Goal: Task Accomplishment & Management: Use online tool/utility

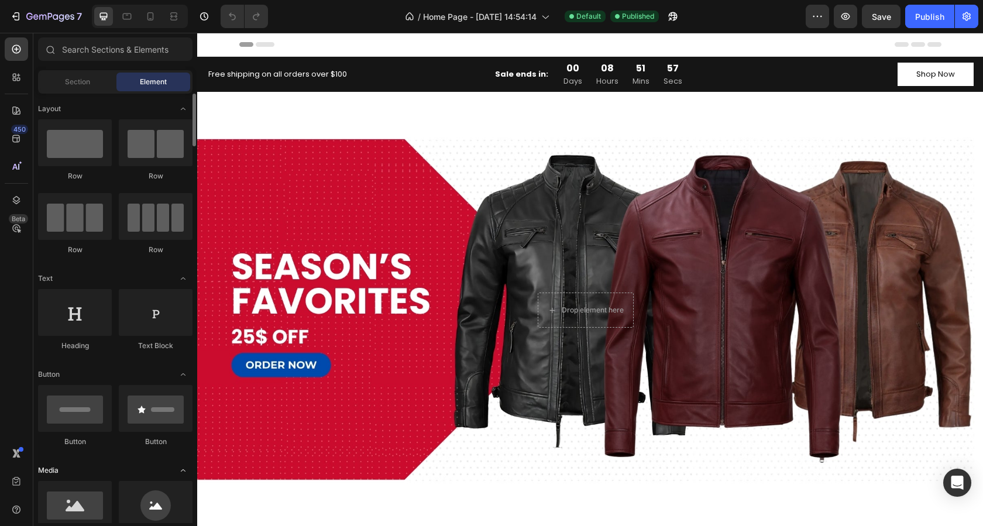
click at [148, 467] on div "Media" at bounding box center [115, 471] width 154 height 12
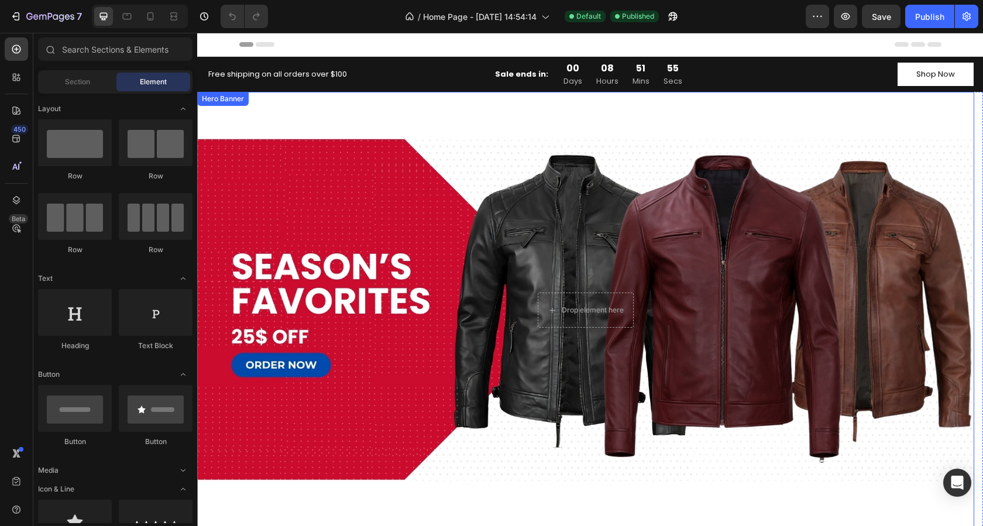
click at [417, 230] on div "Background Image" at bounding box center [585, 310] width 777 height 437
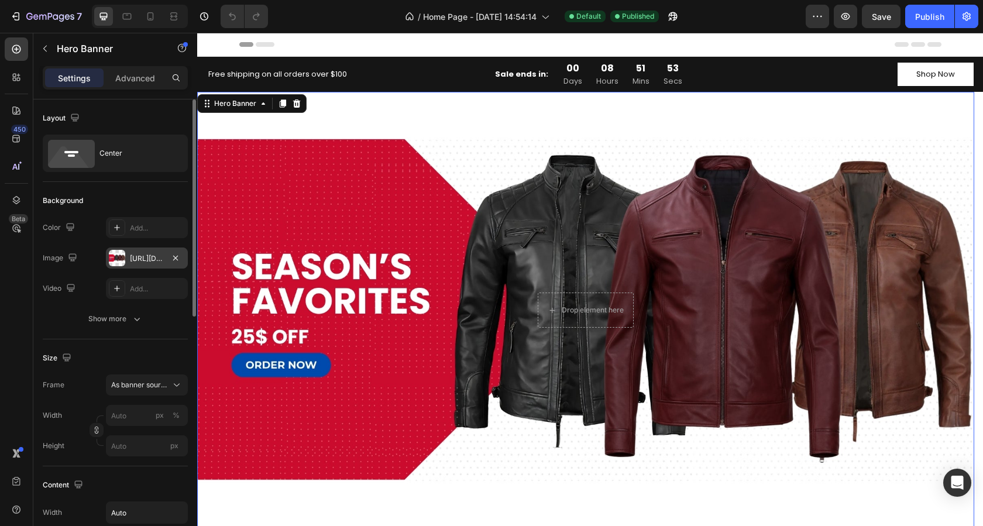
click at [143, 257] on div "[URL][DOMAIN_NAME]" at bounding box center [147, 258] width 34 height 11
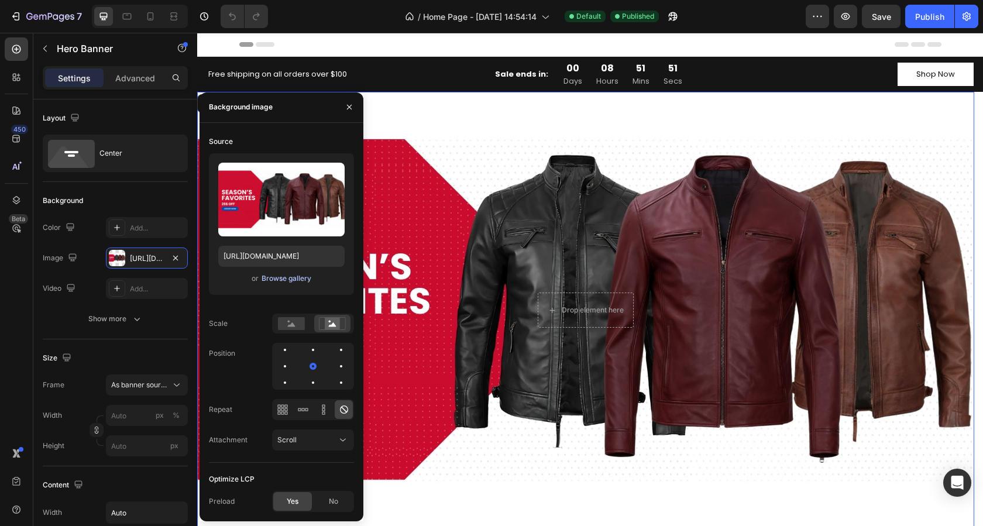
click at [283, 279] on div "Browse gallery" at bounding box center [287, 278] width 50 height 11
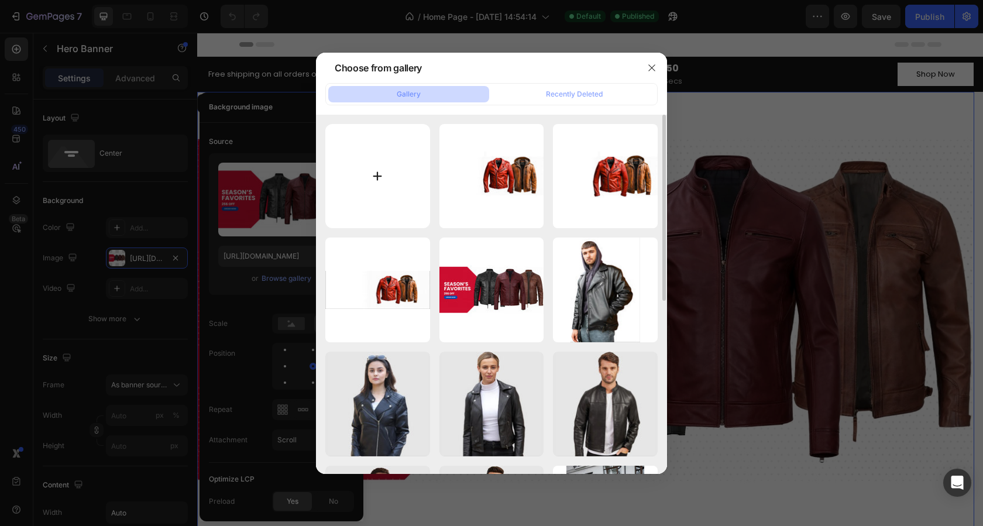
click at [371, 177] on input "file" at bounding box center [377, 176] width 105 height 105
type input "C:\fakepath\compressed_gempages_566109422867186495-0057ee81-d85a-43a3-90fb-ddf3…"
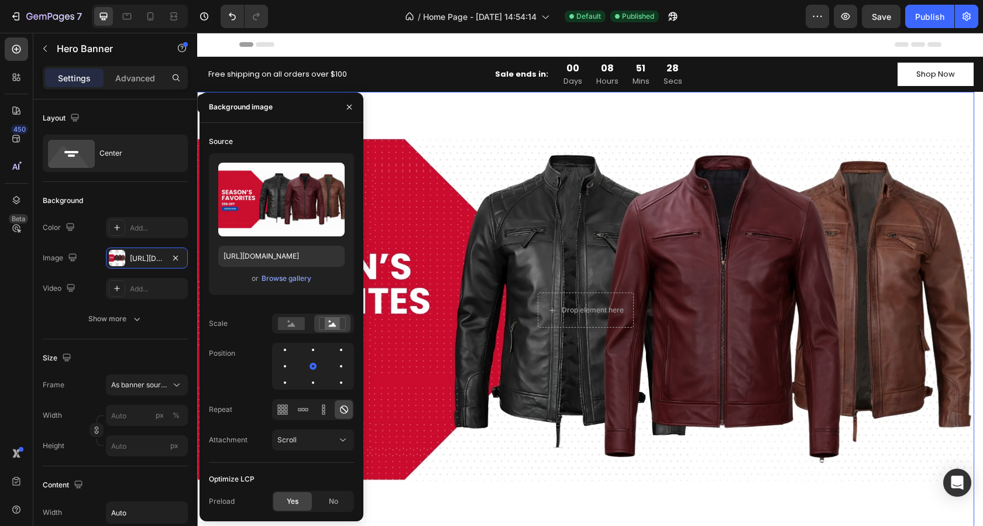
type input "[URL][DOMAIN_NAME]"
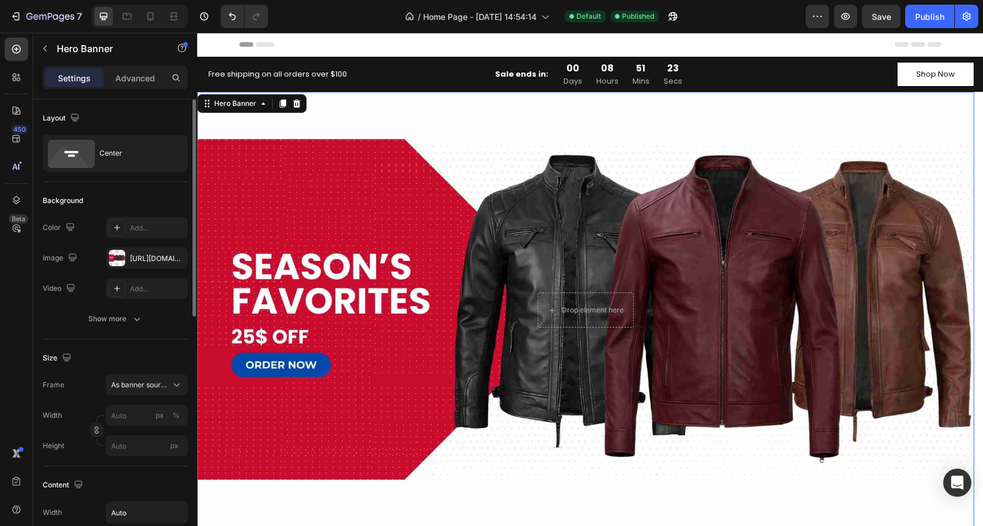
click at [142, 192] on div "Background" at bounding box center [115, 200] width 145 height 19
click at [140, 260] on div "[URL][DOMAIN_NAME]" at bounding box center [147, 258] width 34 height 11
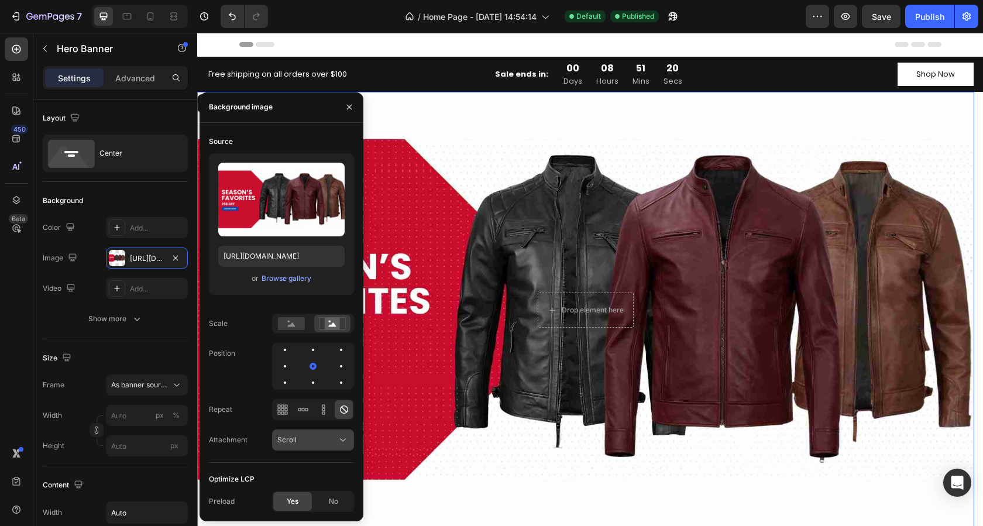
click at [322, 441] on div "Scroll" at bounding box center [307, 440] width 60 height 11
click at [321, 443] on div "Scroll" at bounding box center [307, 440] width 60 height 11
click at [329, 504] on span "No" at bounding box center [333, 501] width 9 height 11
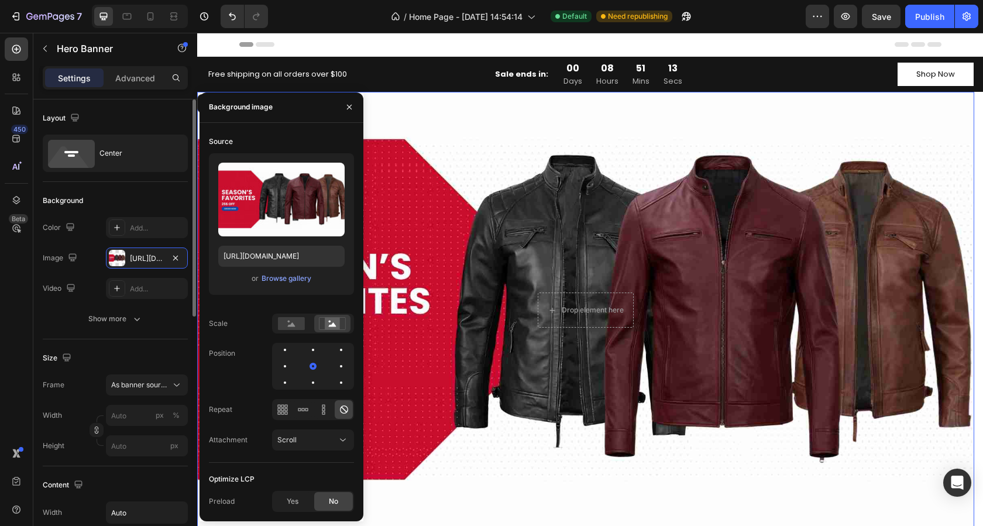
click at [106, 345] on div "Size Frame As banner source Width px % Height px" at bounding box center [115, 402] width 145 height 127
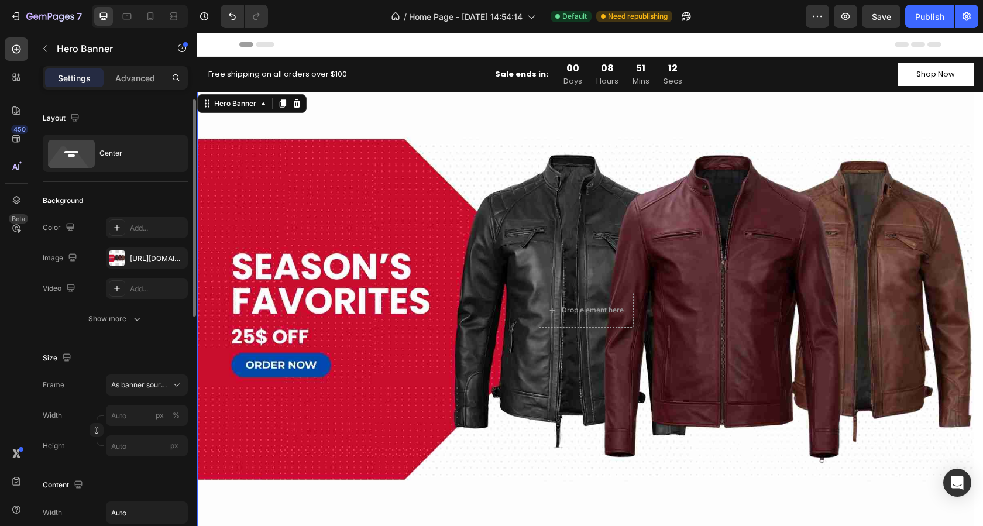
scroll to position [117, 0]
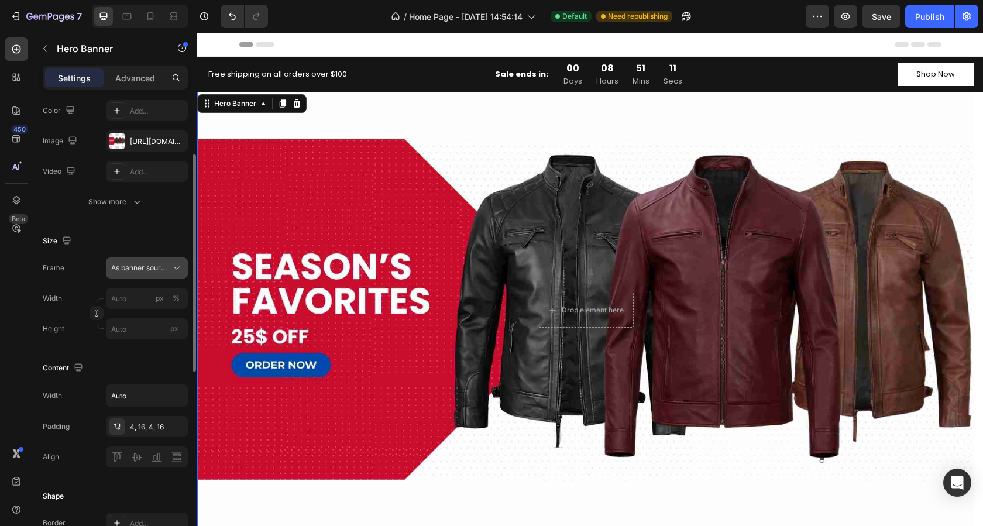
click at [150, 270] on span "As banner source" at bounding box center [139, 268] width 57 height 11
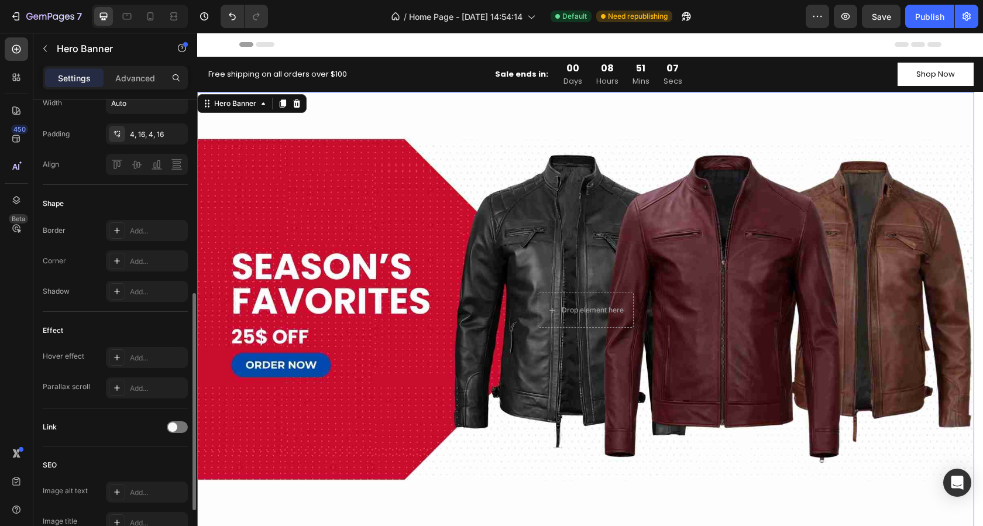
scroll to position [513, 0]
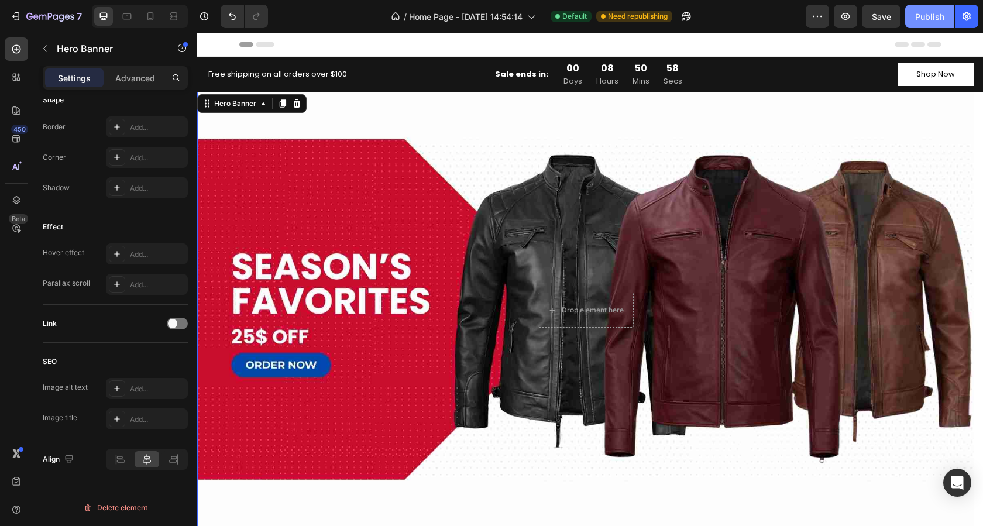
click at [934, 15] on div "Publish" at bounding box center [929, 17] width 29 height 12
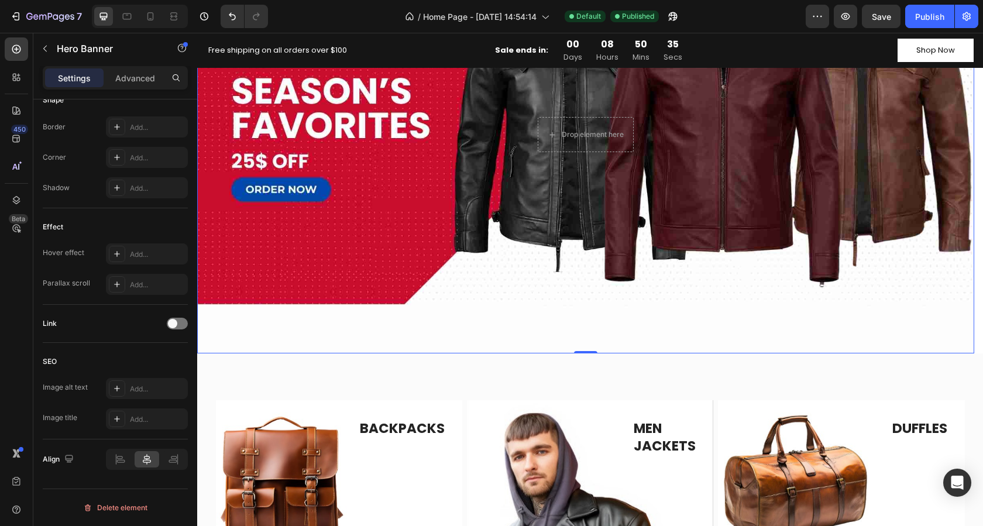
click at [356, 289] on div "Background Image" at bounding box center [585, 134] width 777 height 437
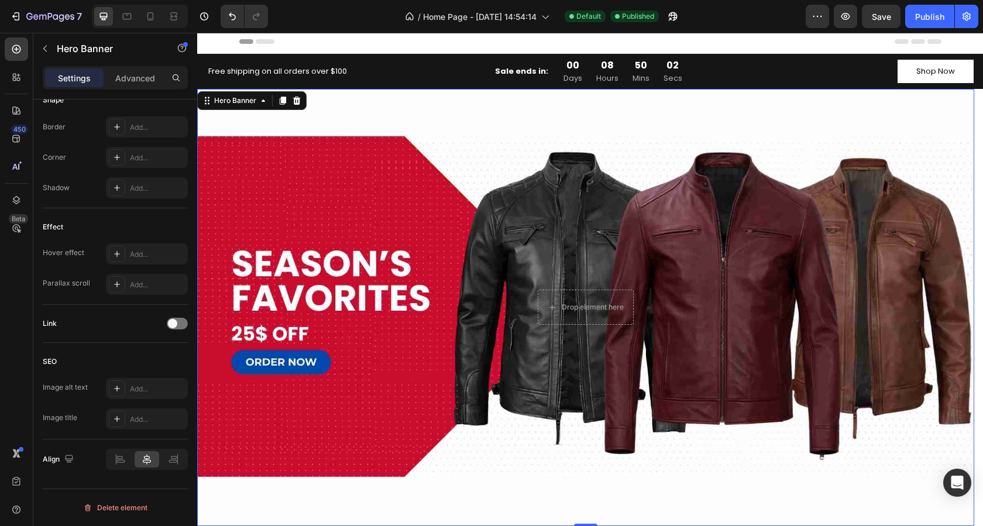
scroll to position [0, 0]
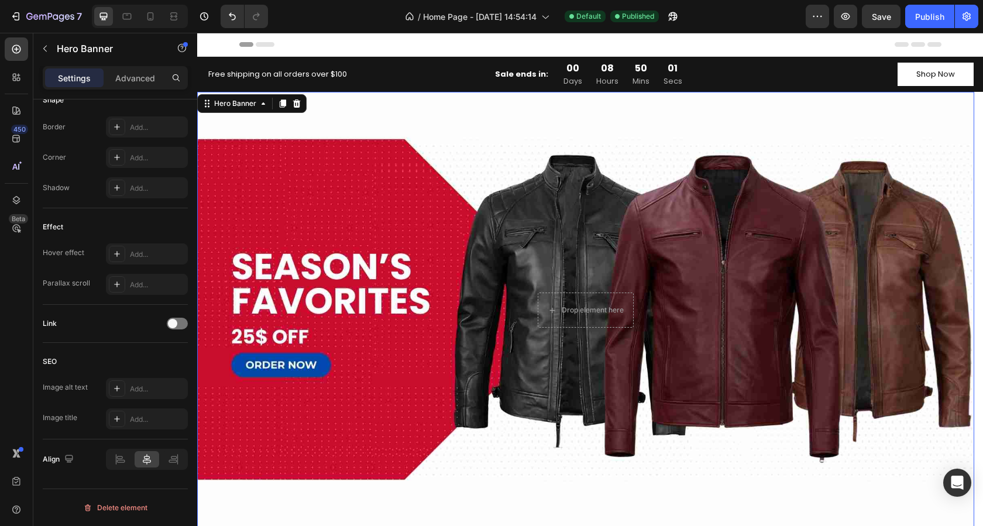
click at [324, 108] on div "Background Image" at bounding box center [585, 310] width 777 height 437
click at [416, 489] on div "Background Image" at bounding box center [585, 310] width 777 height 437
click at [209, 105] on icon at bounding box center [206, 103] width 9 height 9
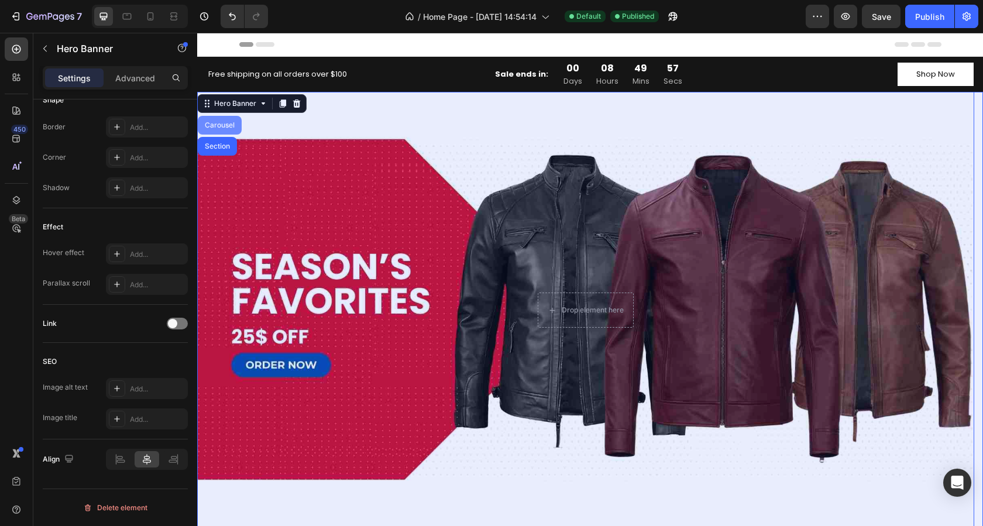
click at [220, 125] on div "Carousel" at bounding box center [219, 125] width 35 height 7
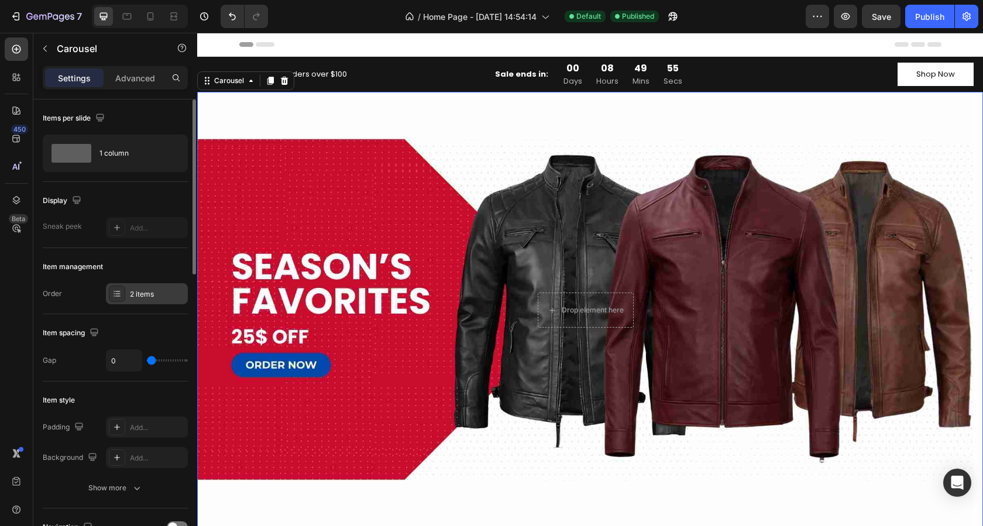
click at [139, 292] on div "2 items" at bounding box center [157, 294] width 55 height 11
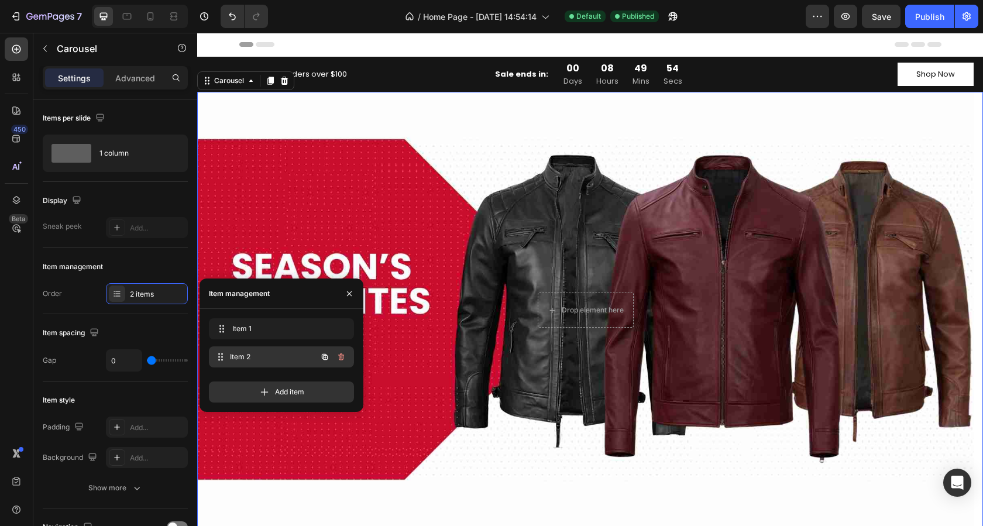
click at [240, 356] on span "Item 2" at bounding box center [273, 357] width 87 height 11
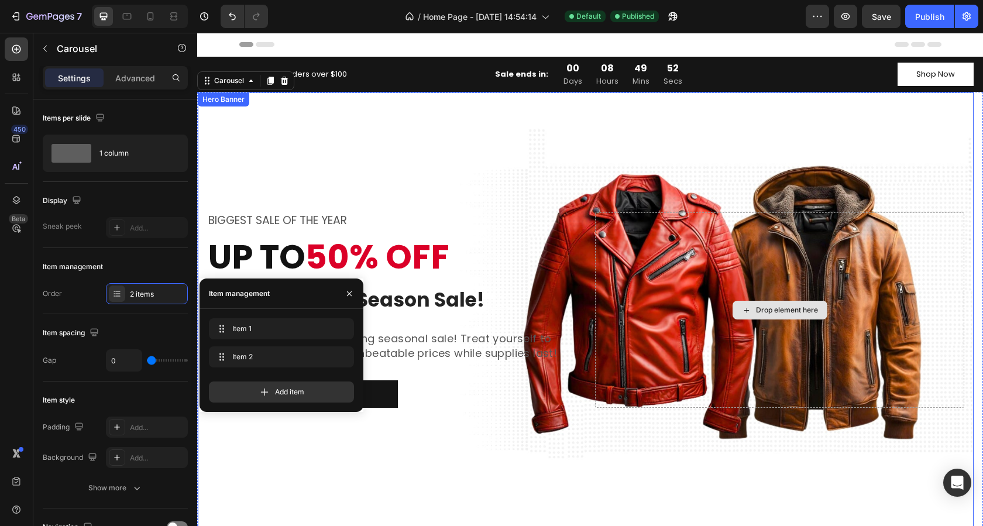
click at [672, 263] on div "Drop element here" at bounding box center [779, 309] width 369 height 195
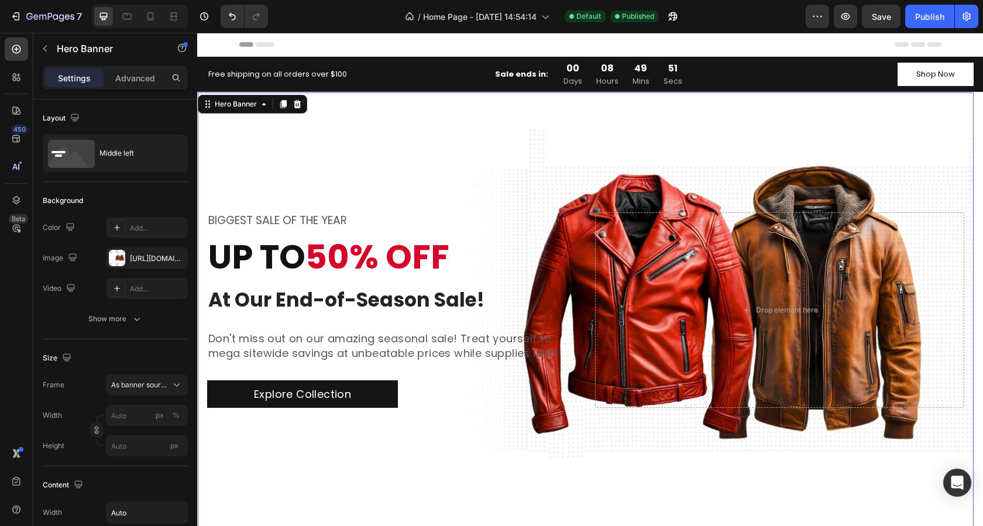
click at [577, 137] on div "Background Image" at bounding box center [586, 310] width 776 height 436
click at [135, 263] on div "[URL][DOMAIN_NAME]" at bounding box center [147, 258] width 34 height 11
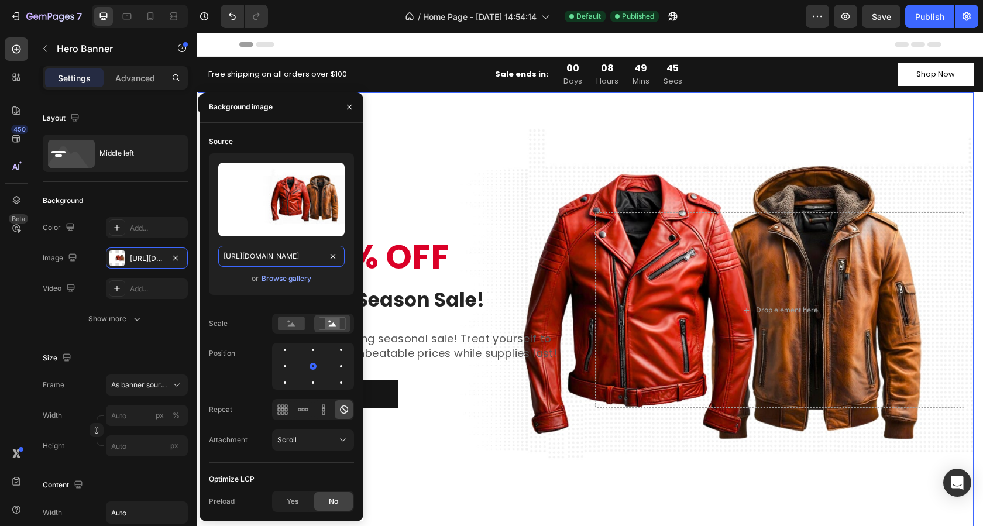
click at [273, 257] on input "[URL][DOMAIN_NAME]" at bounding box center [281, 256] width 126 height 21
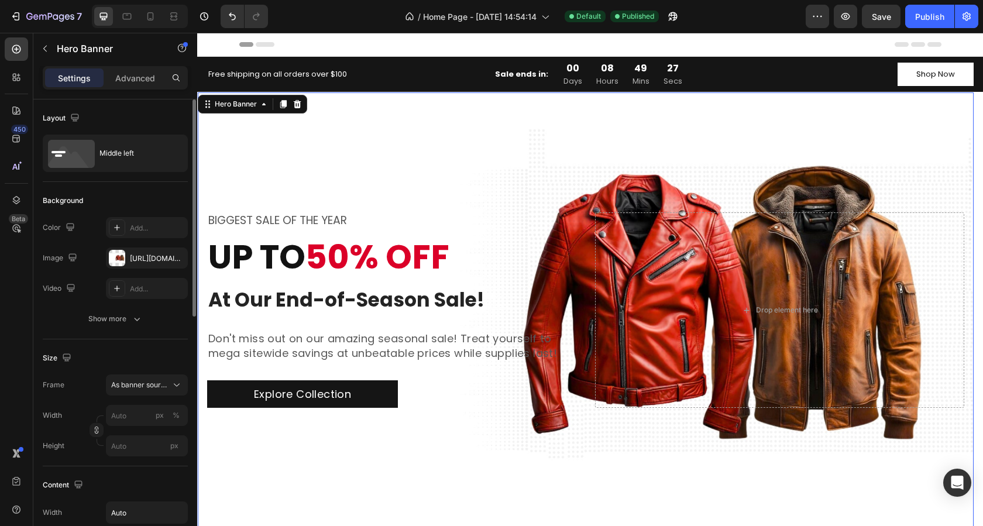
click at [122, 362] on div "Size" at bounding box center [115, 358] width 145 height 19
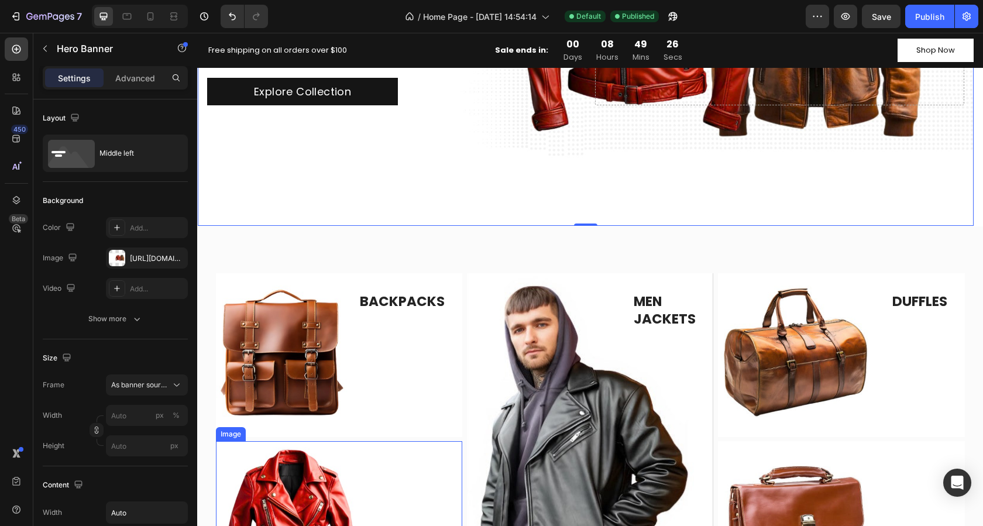
scroll to position [468, 0]
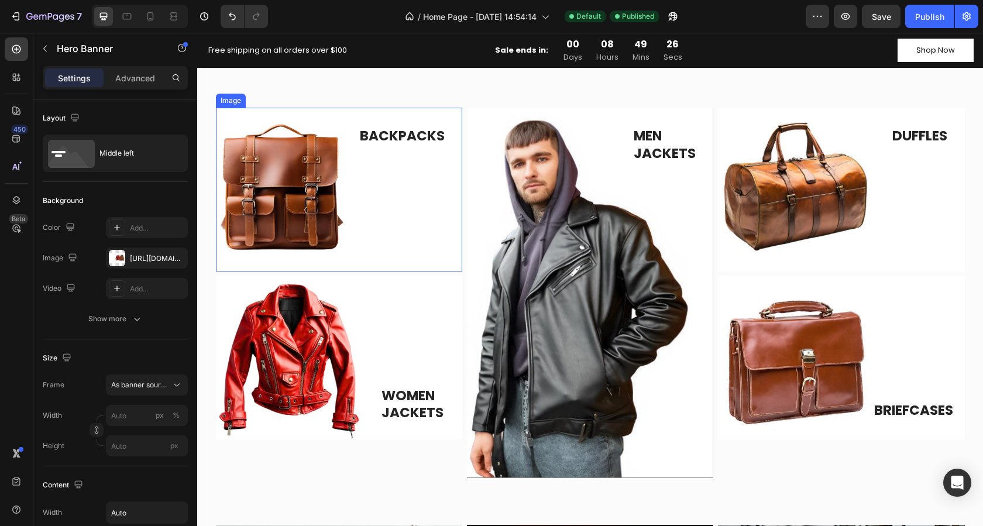
click at [307, 188] on img at bounding box center [339, 190] width 246 height 164
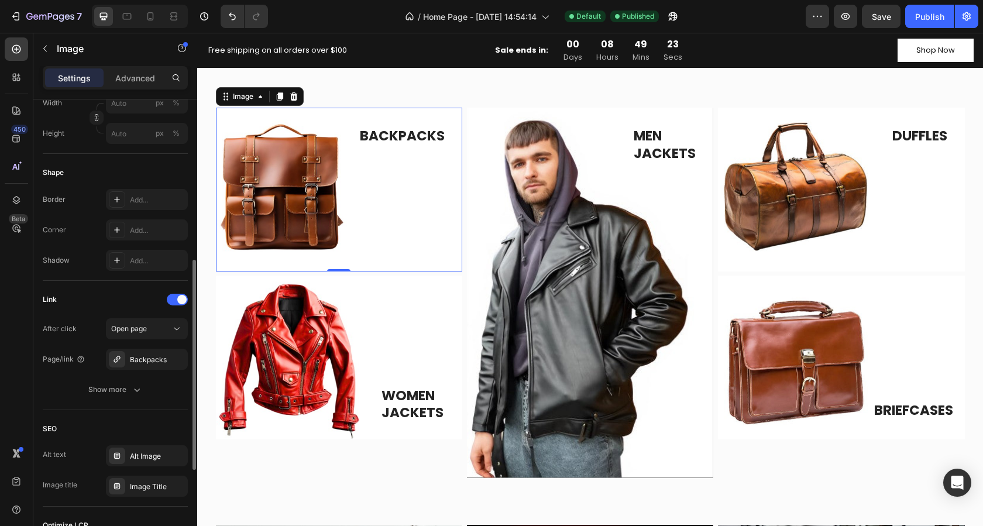
scroll to position [527, 0]
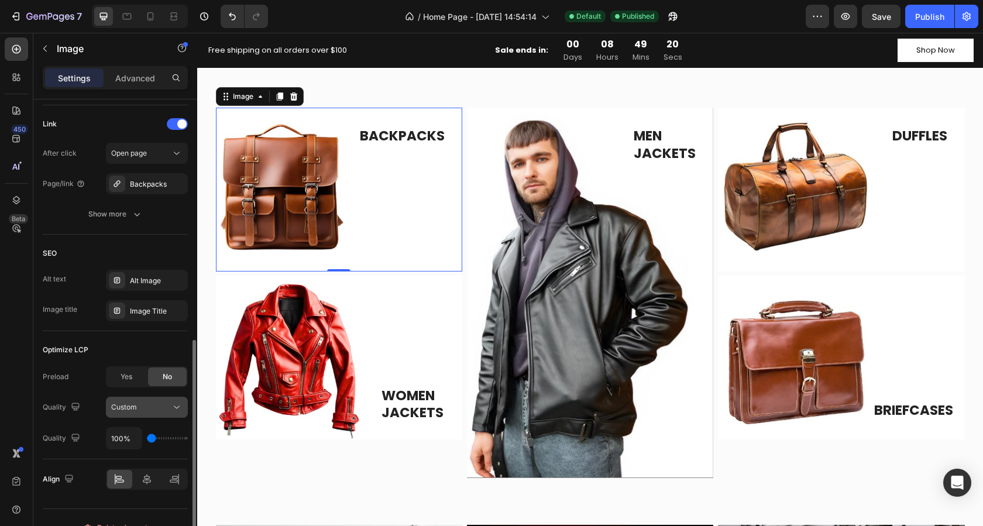
click at [173, 412] on icon at bounding box center [177, 407] width 12 height 12
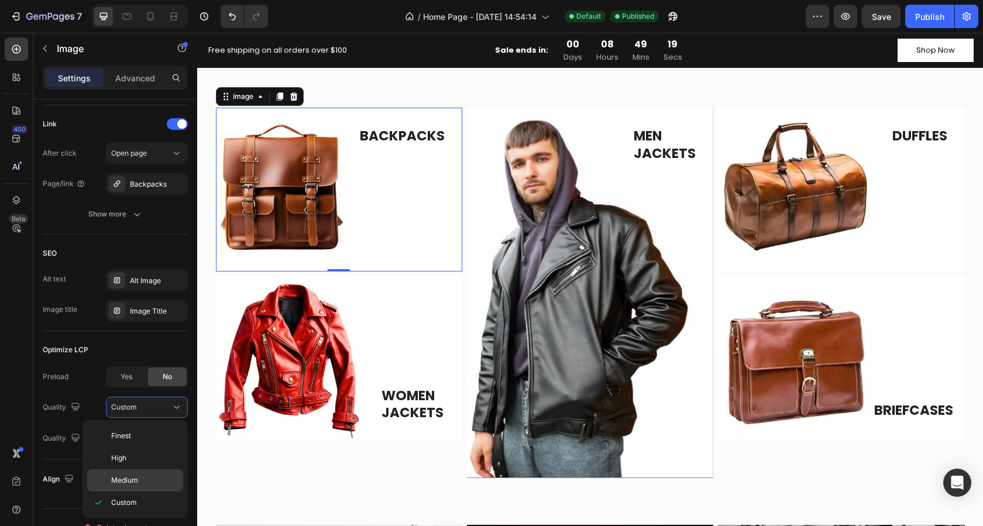
click at [152, 475] on div "Medium" at bounding box center [135, 480] width 96 height 22
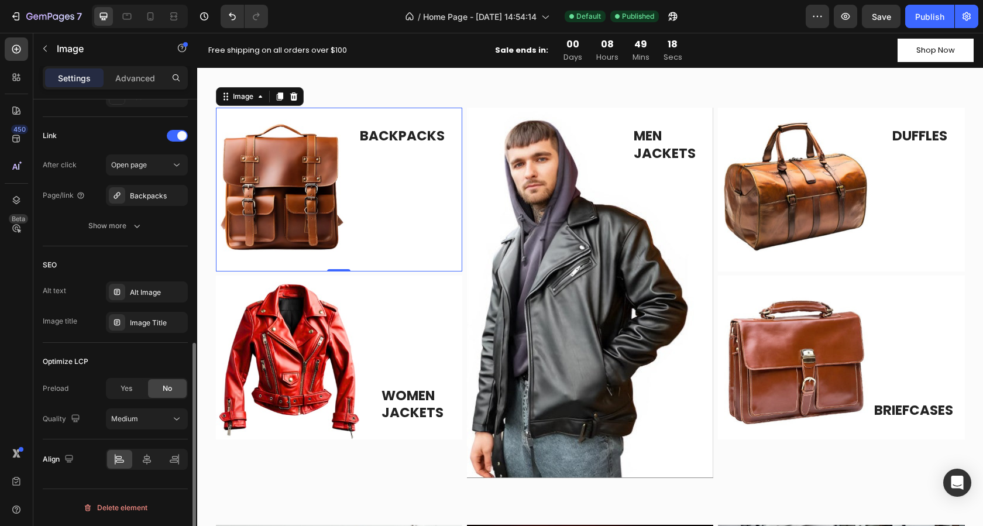
scroll to position [515, 0]
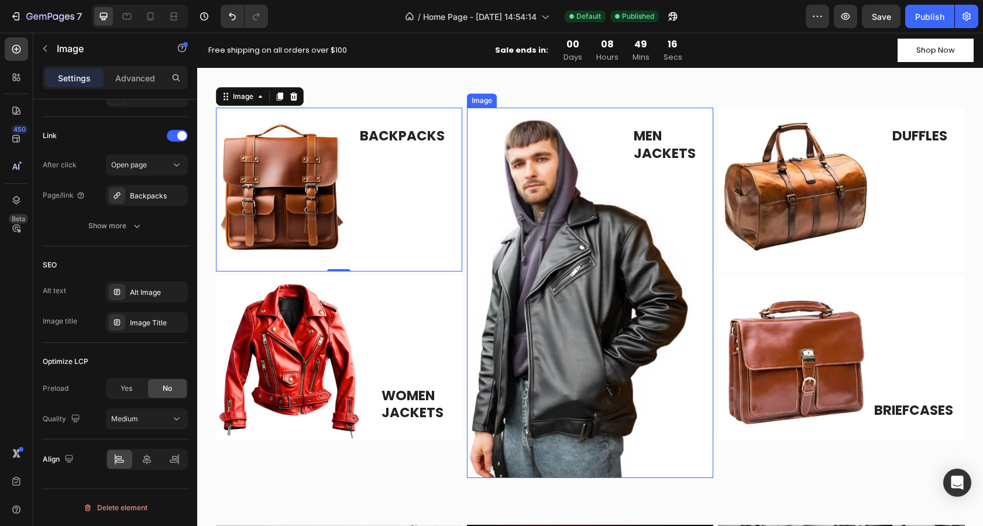
click at [542, 208] on img at bounding box center [590, 293] width 246 height 370
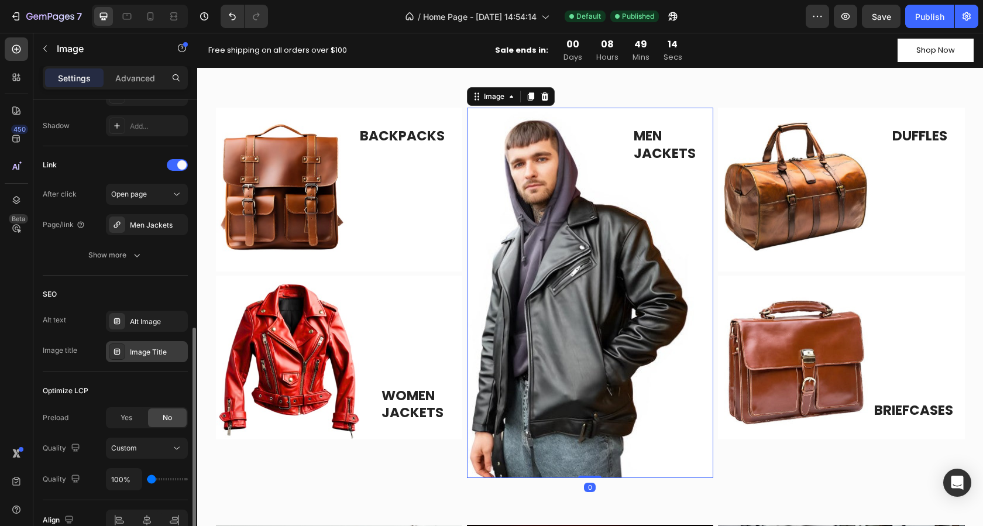
click at [145, 353] on div "Image Title" at bounding box center [157, 352] width 55 height 11
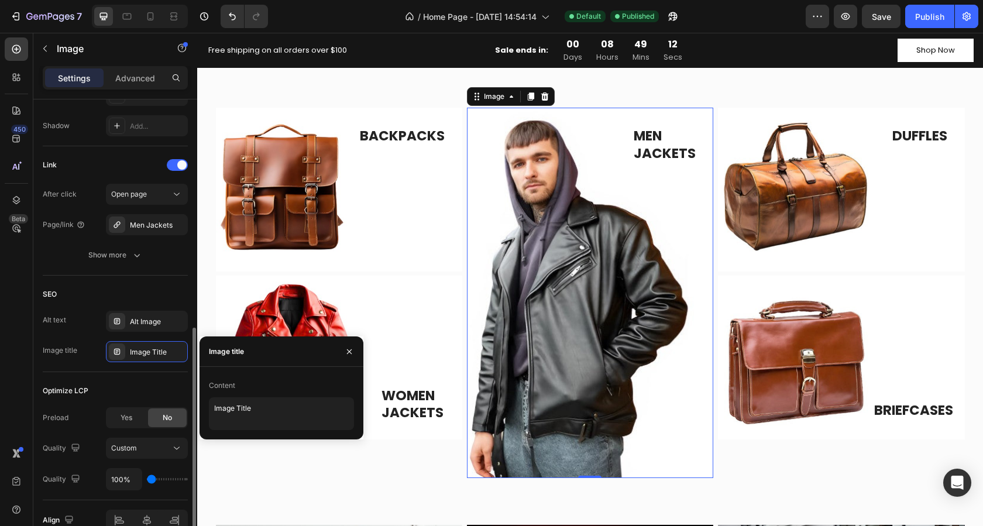
click at [95, 287] on div "SEO" at bounding box center [115, 294] width 145 height 19
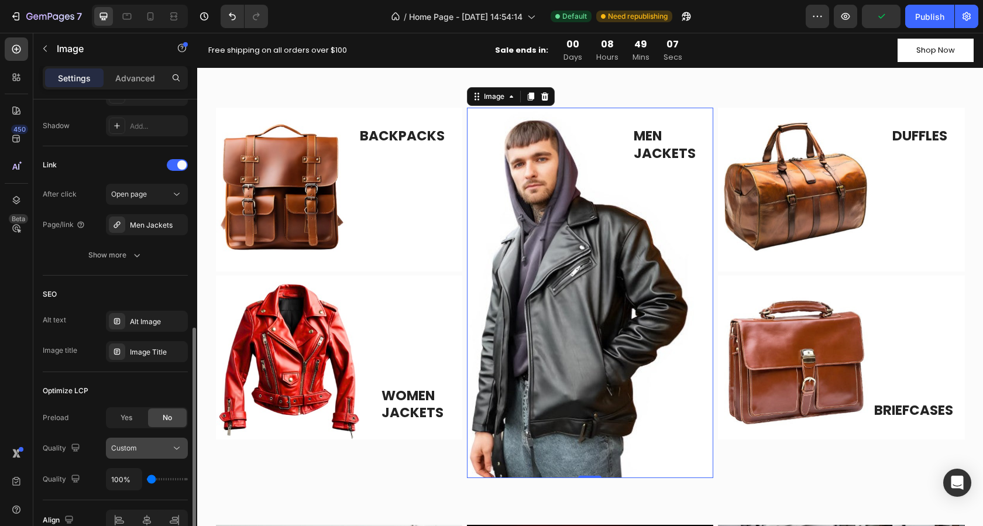
click at [157, 452] on div "Custom" at bounding box center [141, 448] width 60 height 11
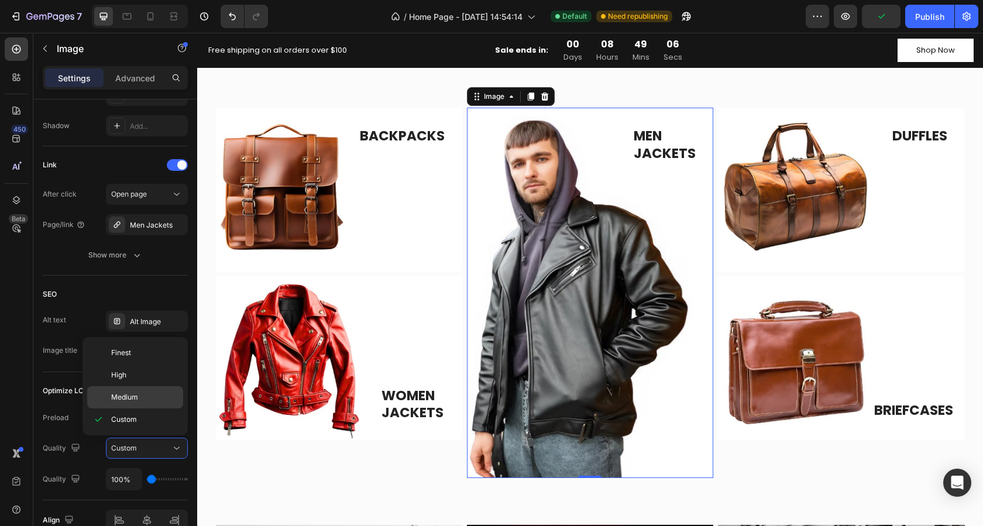
click at [137, 403] on span "Medium" at bounding box center [124, 397] width 27 height 11
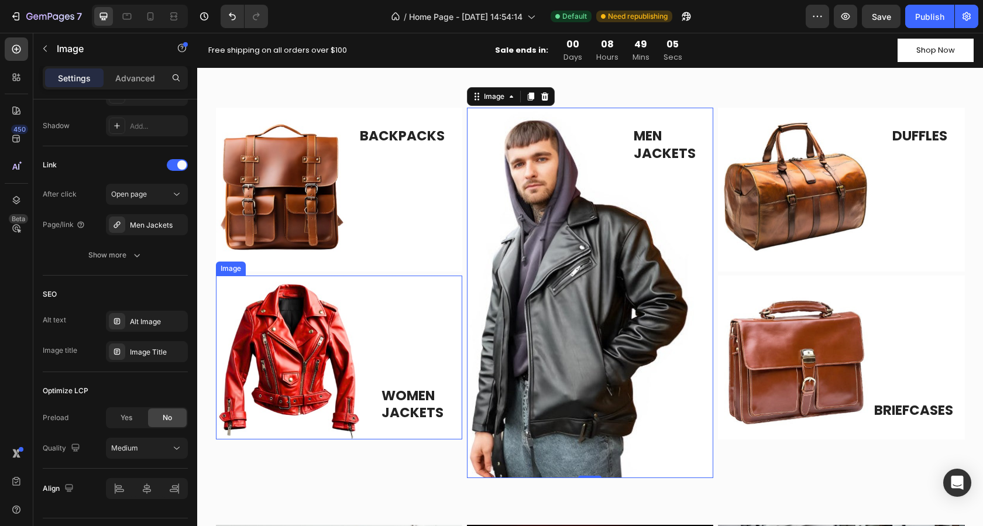
click at [287, 375] on img at bounding box center [339, 358] width 246 height 164
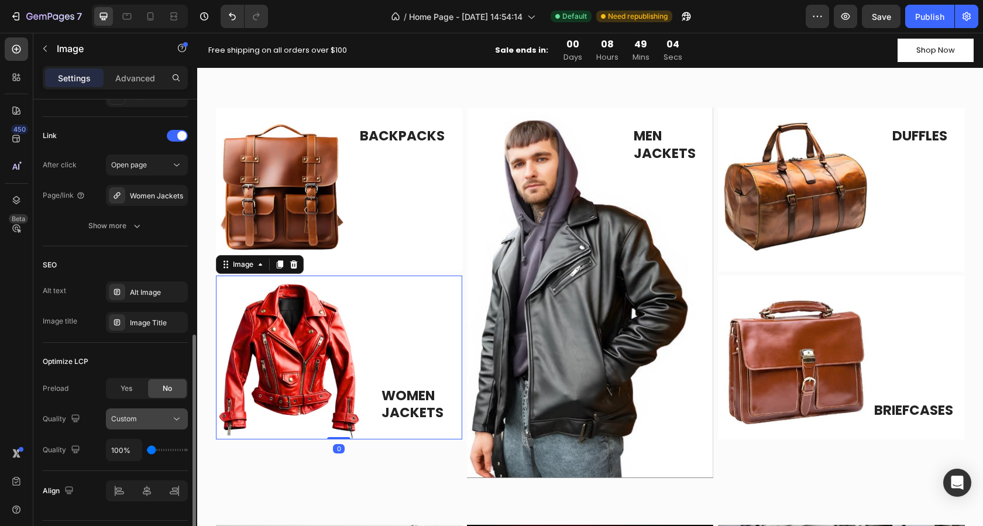
click at [153, 421] on div "Custom" at bounding box center [141, 419] width 60 height 11
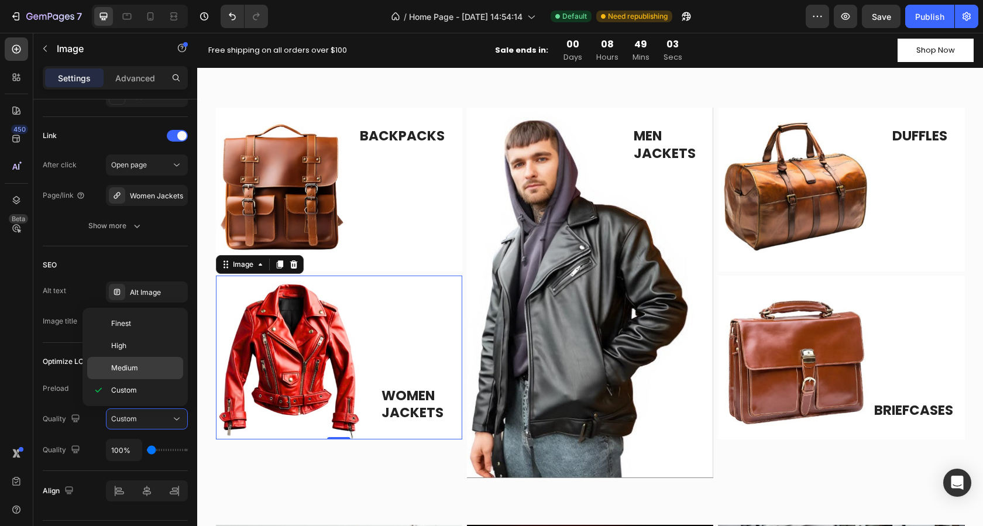
click at [140, 369] on p "Medium" at bounding box center [144, 368] width 67 height 11
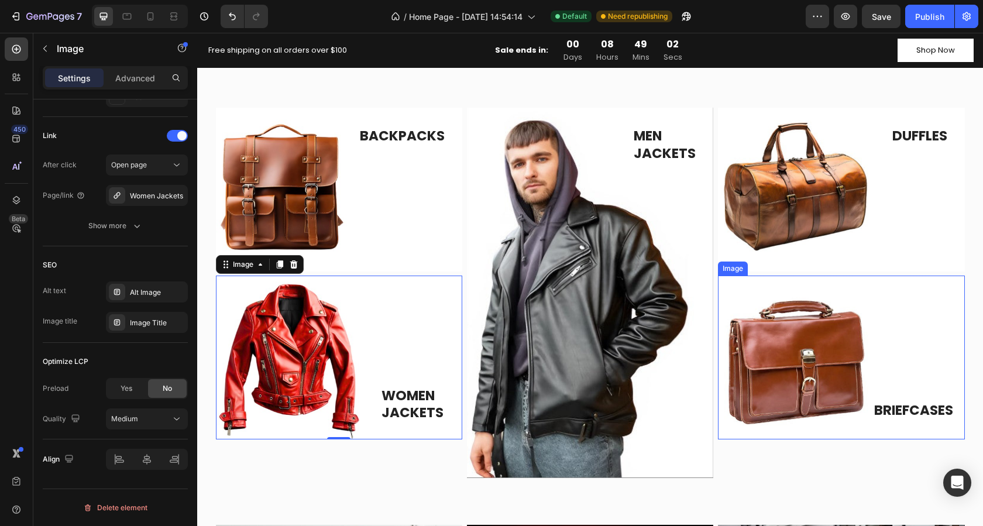
click at [738, 348] on img at bounding box center [841, 358] width 246 height 164
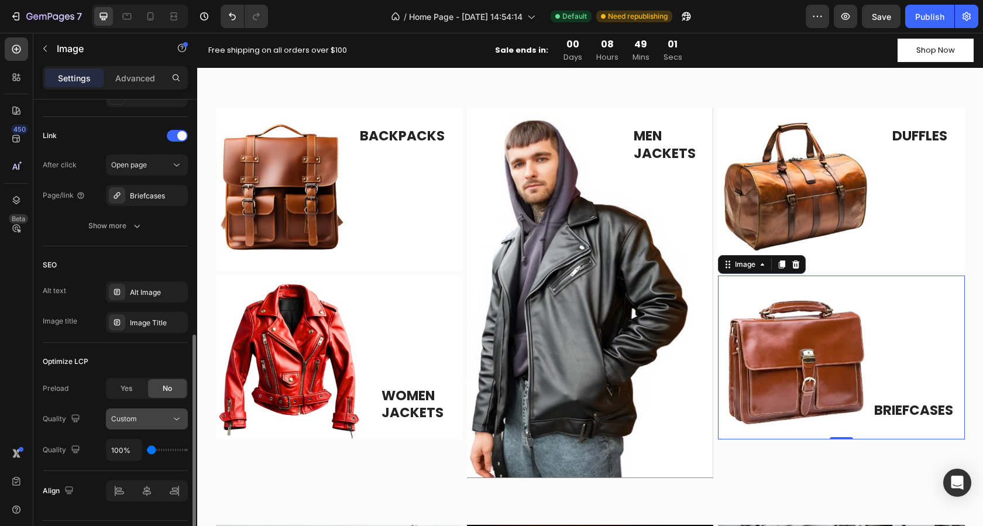
click at [121, 418] on span "Custom" at bounding box center [124, 418] width 26 height 9
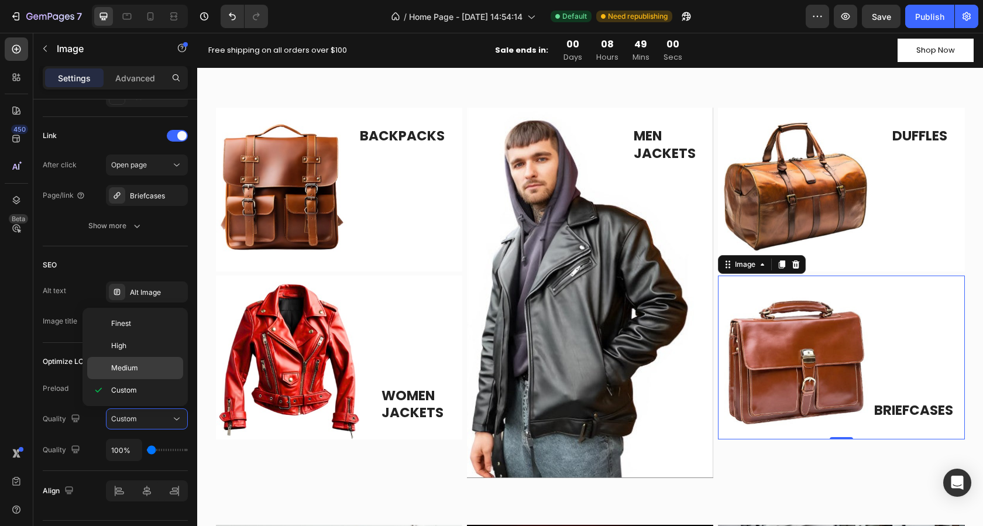
click at [116, 367] on span "Medium" at bounding box center [124, 368] width 27 height 11
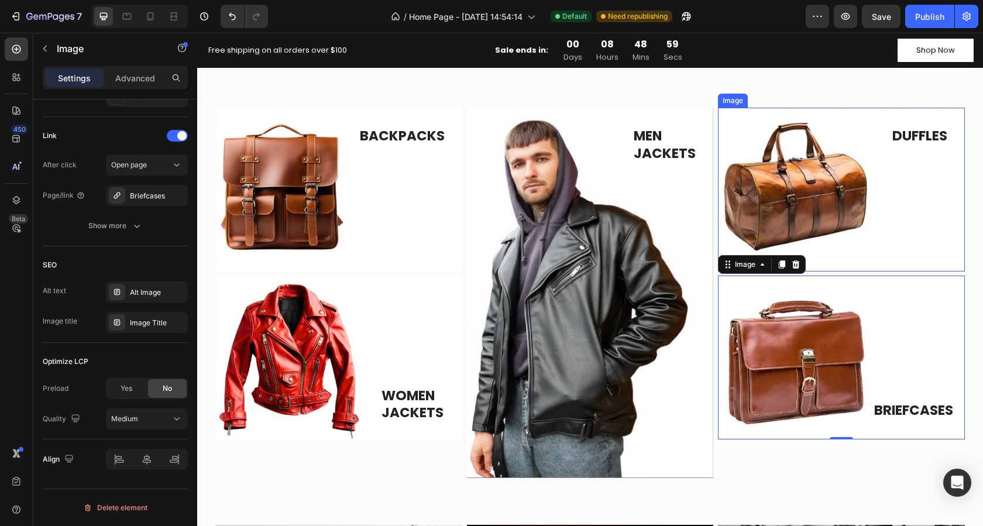
click at [788, 190] on img at bounding box center [841, 190] width 246 height 164
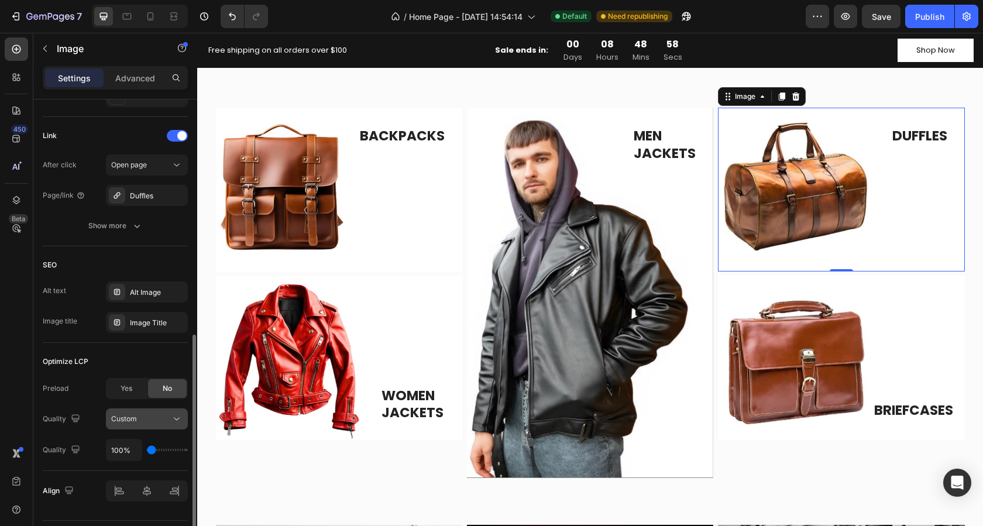
click at [160, 423] on div "Custom" at bounding box center [141, 419] width 60 height 11
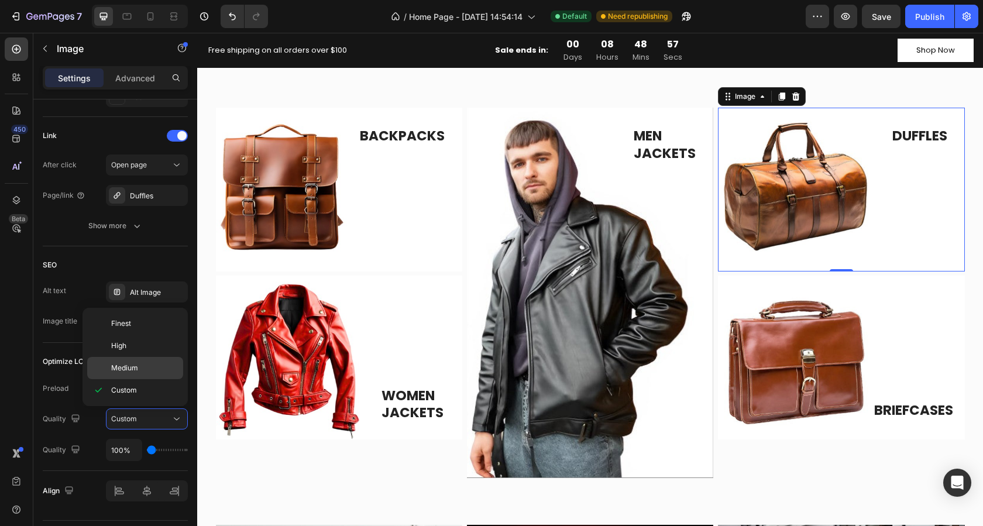
click at [127, 362] on div "Medium" at bounding box center [135, 368] width 96 height 22
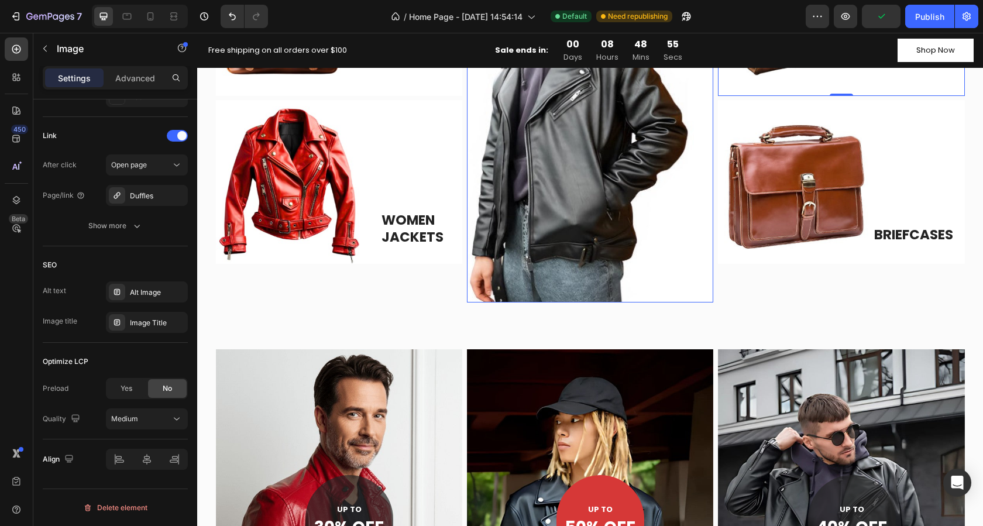
scroll to position [740, 0]
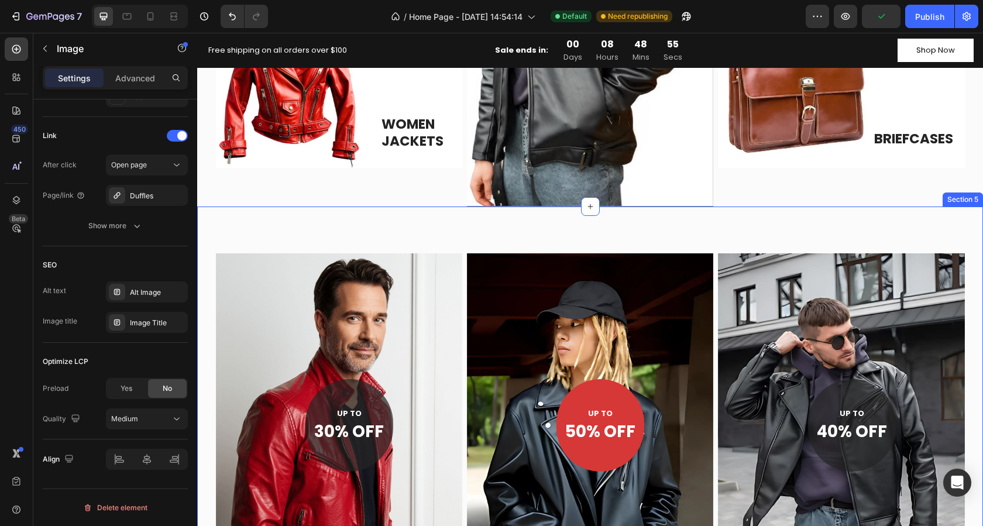
click at [384, 253] on img at bounding box center [339, 418] width 246 height 331
click at [353, 253] on img at bounding box center [339, 418] width 246 height 331
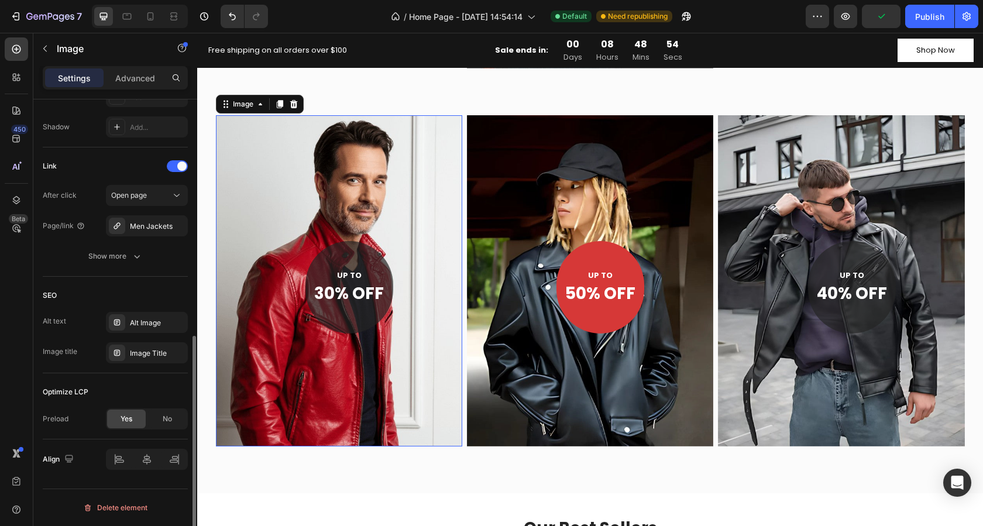
scroll to position [484, 0]
click at [163, 425] on div "No" at bounding box center [167, 419] width 39 height 19
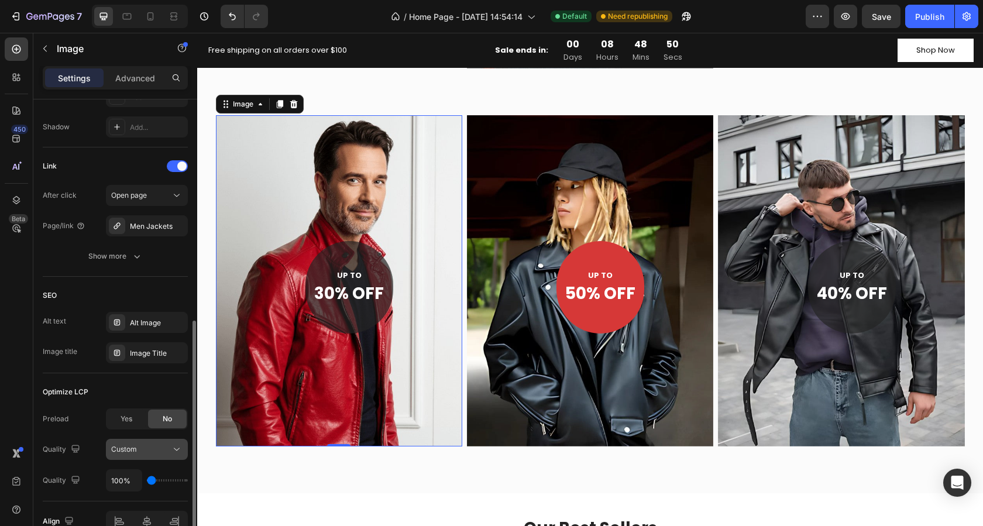
click at [130, 447] on span "Custom" at bounding box center [124, 449] width 26 height 9
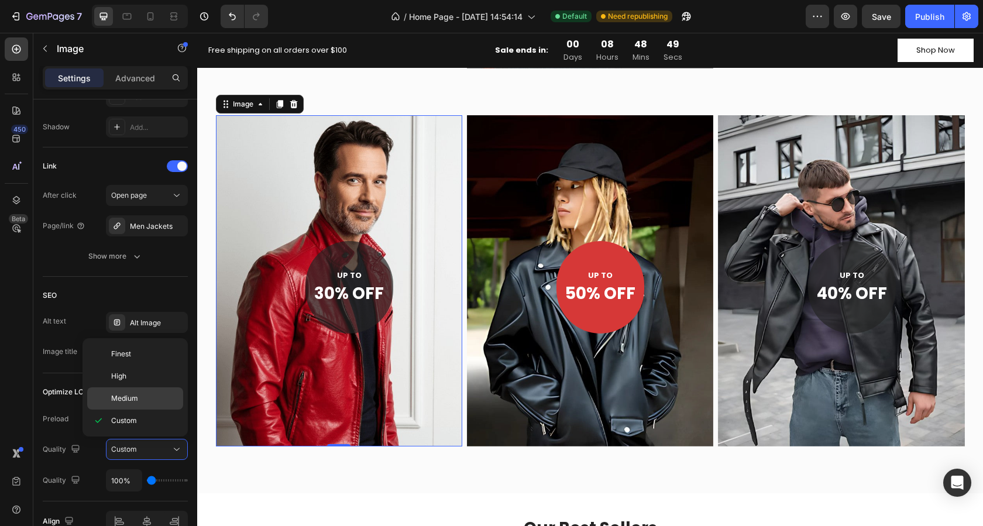
click at [130, 396] on span "Medium" at bounding box center [124, 398] width 27 height 11
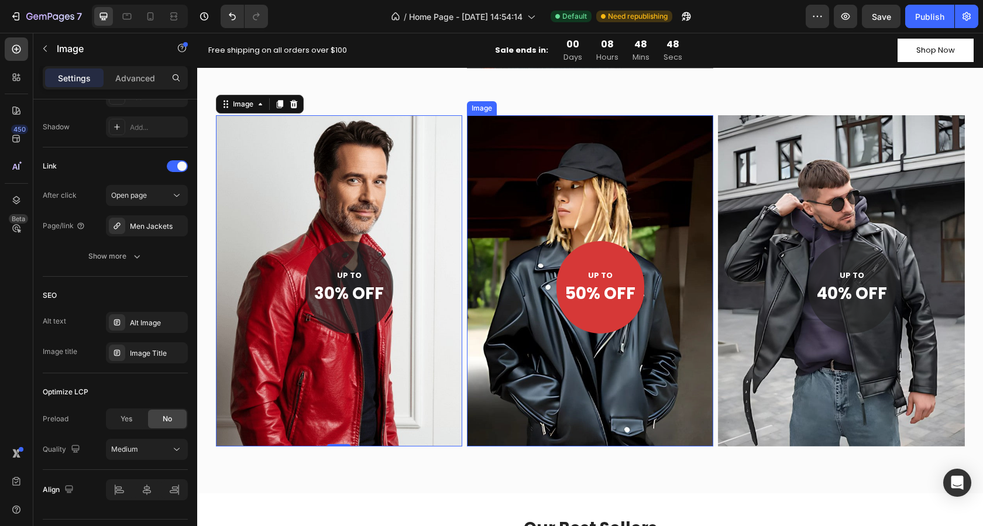
click at [512, 199] on img at bounding box center [590, 280] width 246 height 331
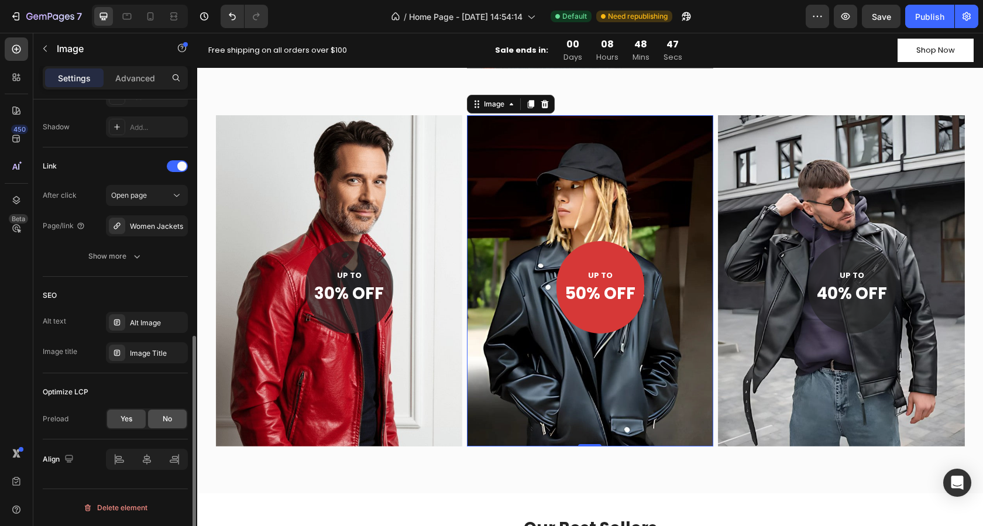
click at [162, 411] on div "No" at bounding box center [167, 419] width 39 height 19
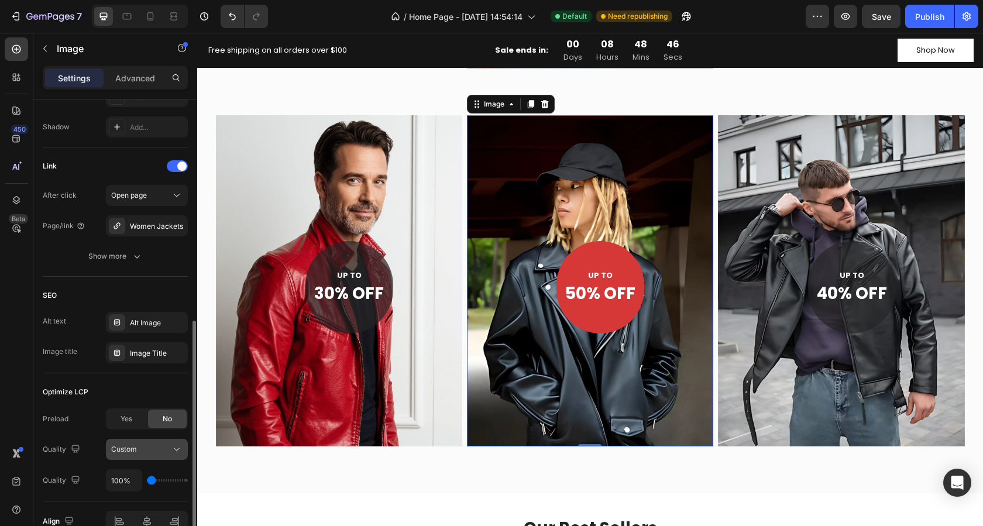
click at [153, 447] on div "Custom" at bounding box center [141, 449] width 60 height 11
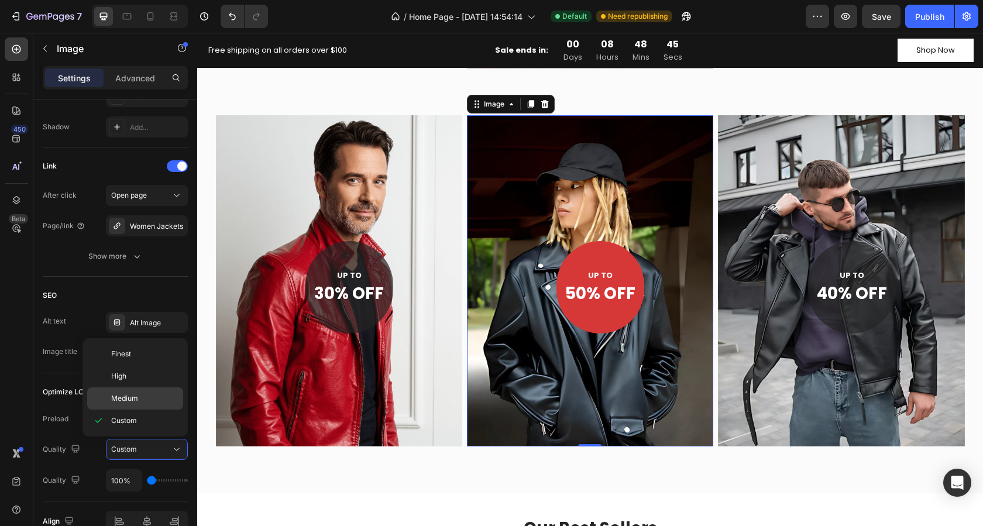
click at [135, 398] on span "Medium" at bounding box center [124, 398] width 27 height 11
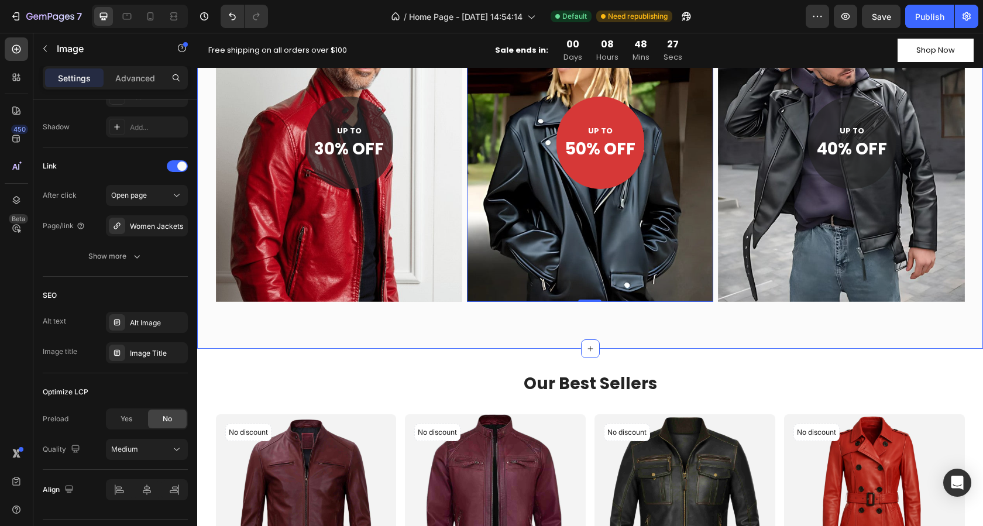
scroll to position [936, 0]
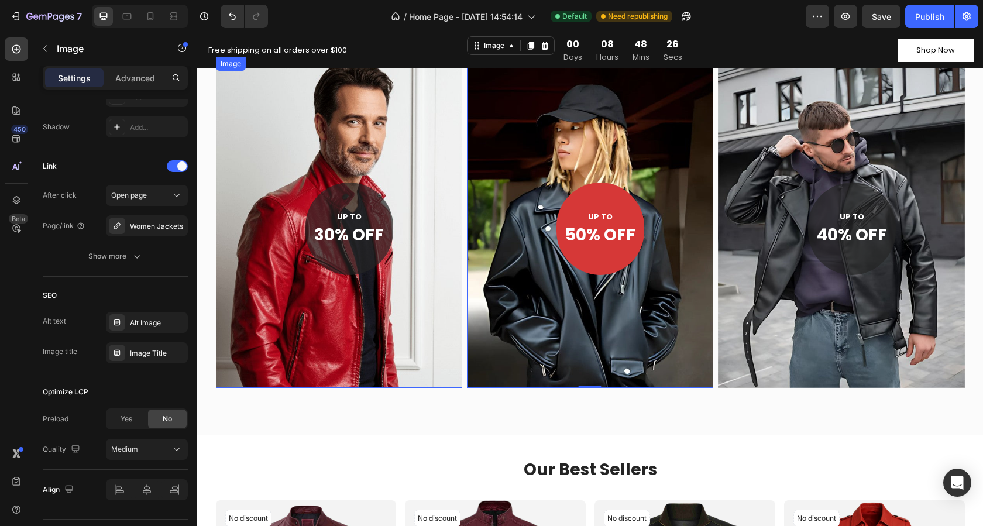
click at [408, 189] on img at bounding box center [339, 222] width 246 height 331
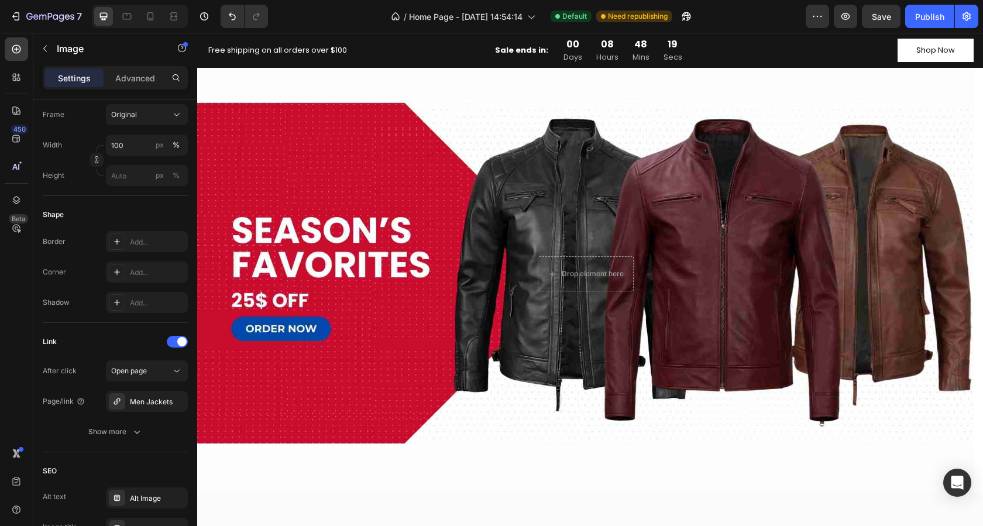
scroll to position [0, 0]
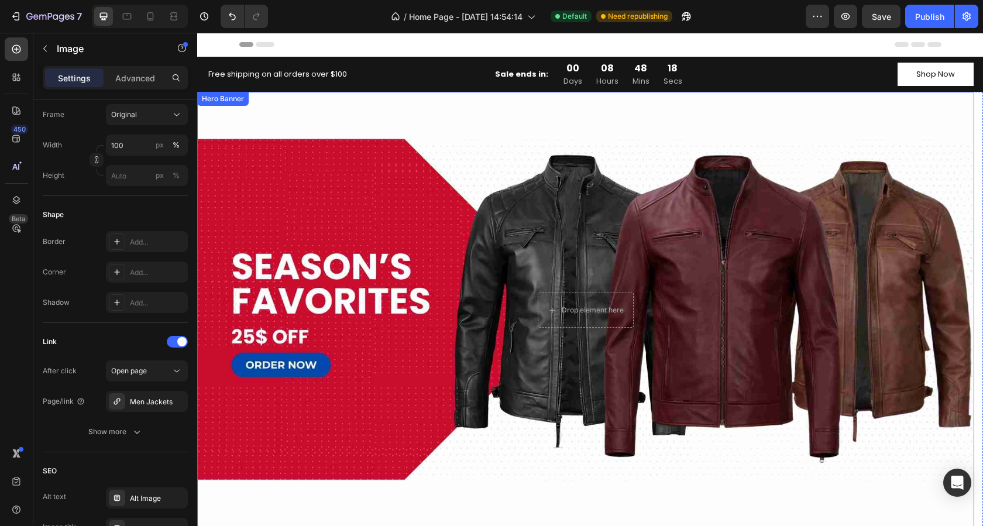
click at [389, 216] on div "Background Image" at bounding box center [585, 310] width 777 height 437
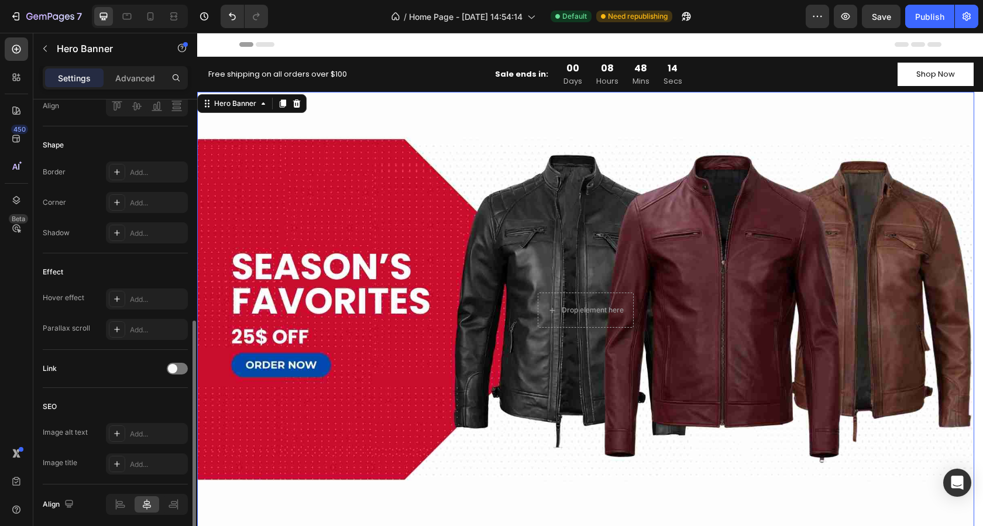
scroll to position [513, 0]
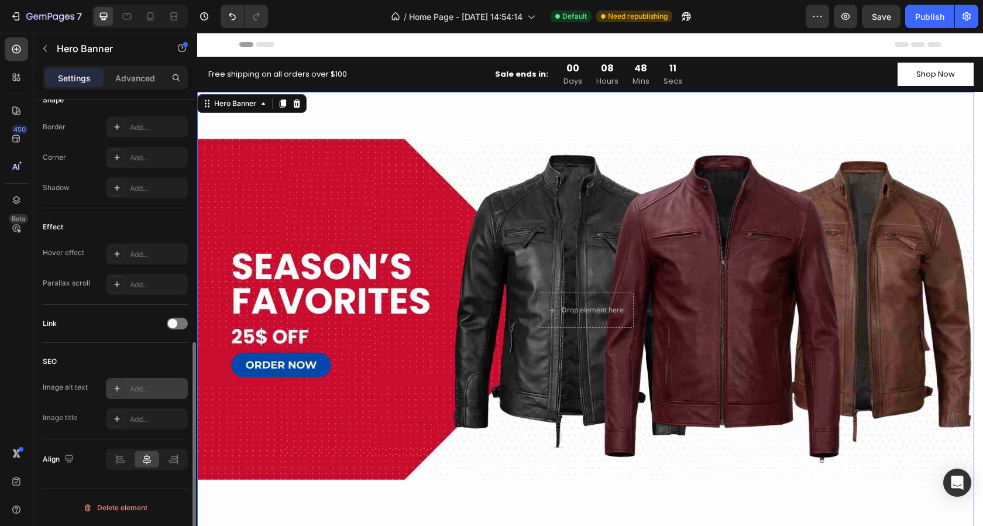
click at [151, 386] on div "Add..." at bounding box center [157, 389] width 55 height 11
click at [144, 418] on div "Add..." at bounding box center [157, 419] width 55 height 11
click at [146, 384] on div "Describes the appearance of the image" at bounding box center [157, 389] width 55 height 11
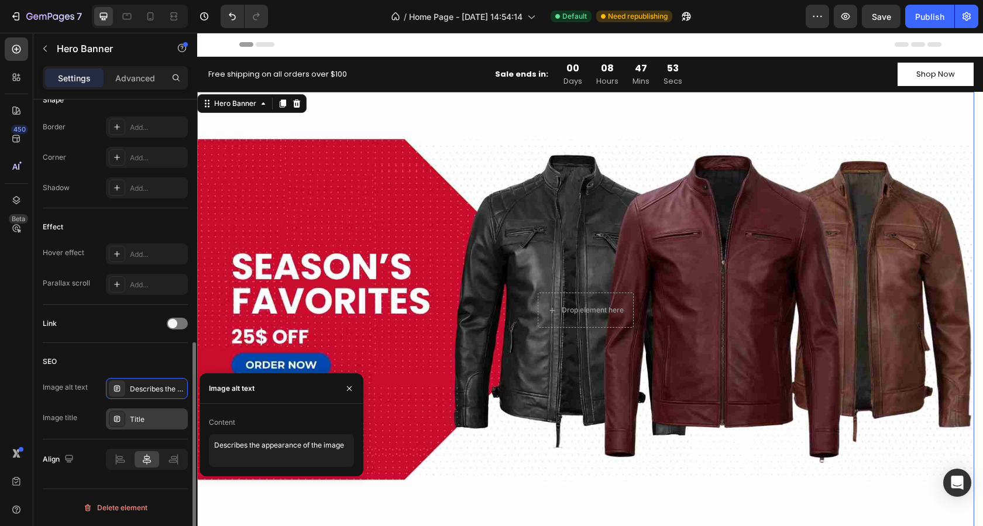
click at [70, 356] on div "SEO" at bounding box center [115, 361] width 145 height 19
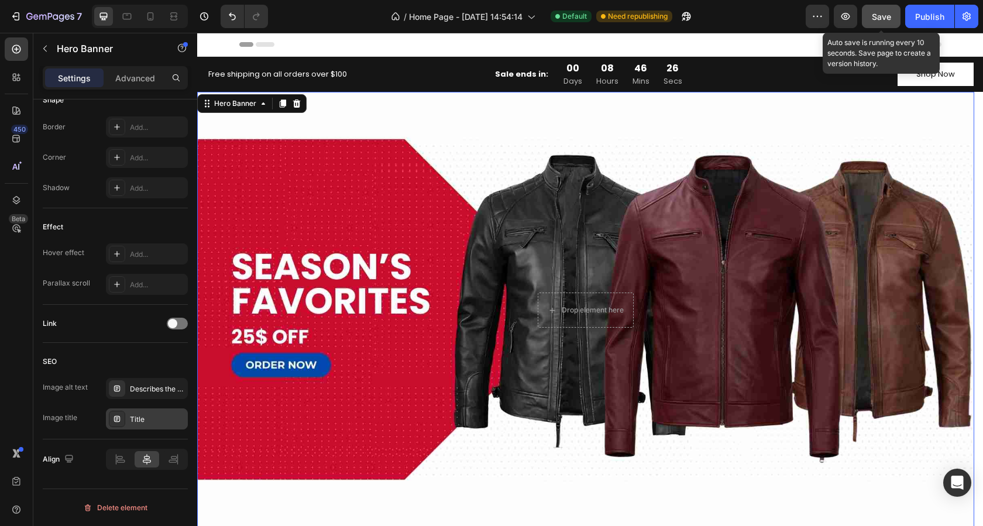
click at [896, 20] on button "Save" at bounding box center [881, 16] width 39 height 23
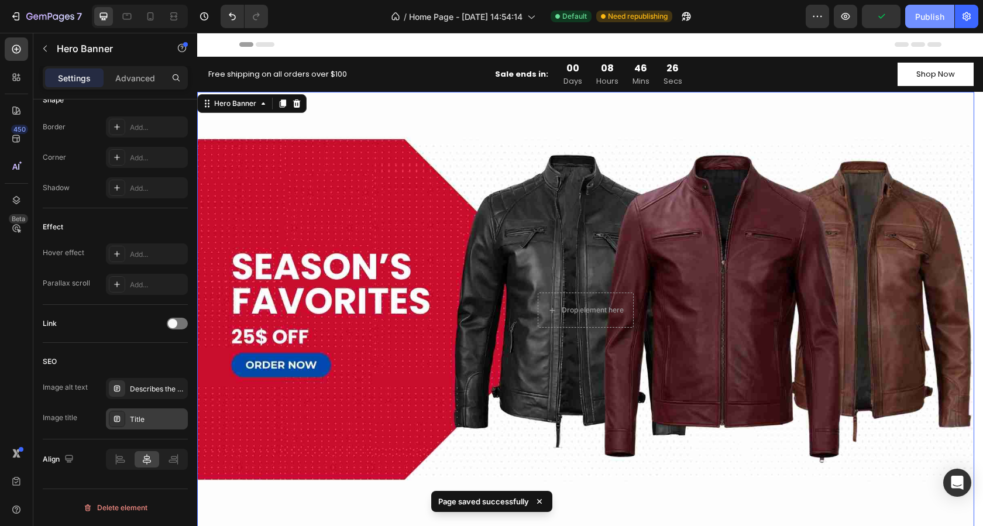
click at [913, 18] on button "Publish" at bounding box center [929, 16] width 49 height 23
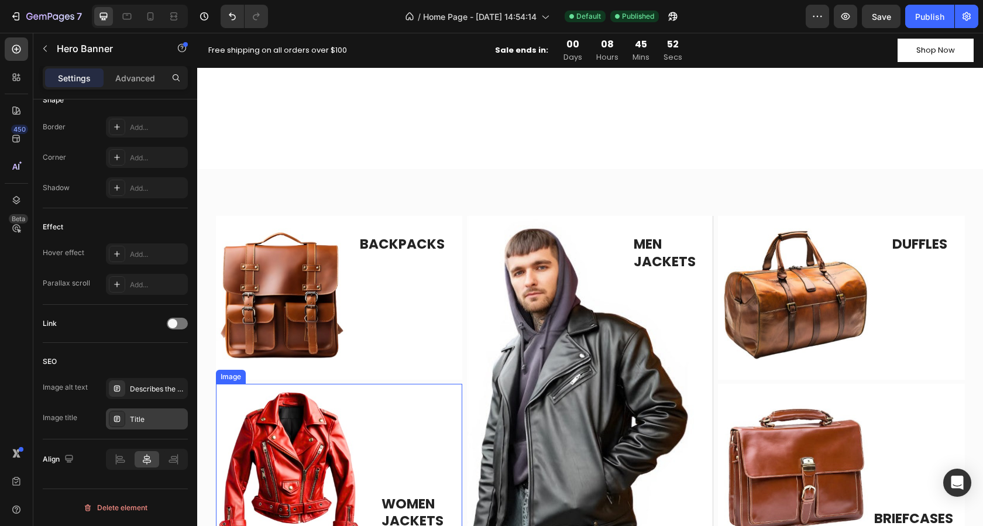
scroll to position [527, 0]
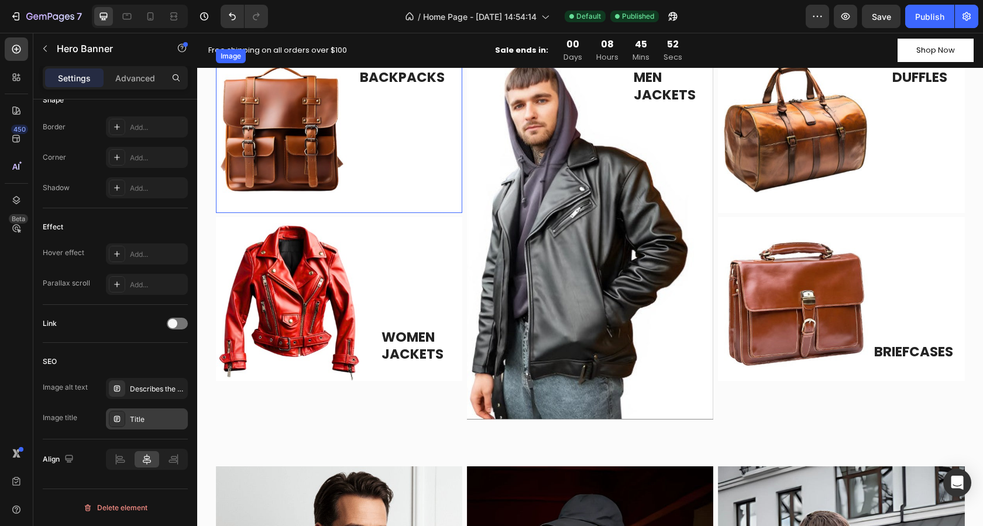
click at [293, 145] on img at bounding box center [339, 131] width 246 height 164
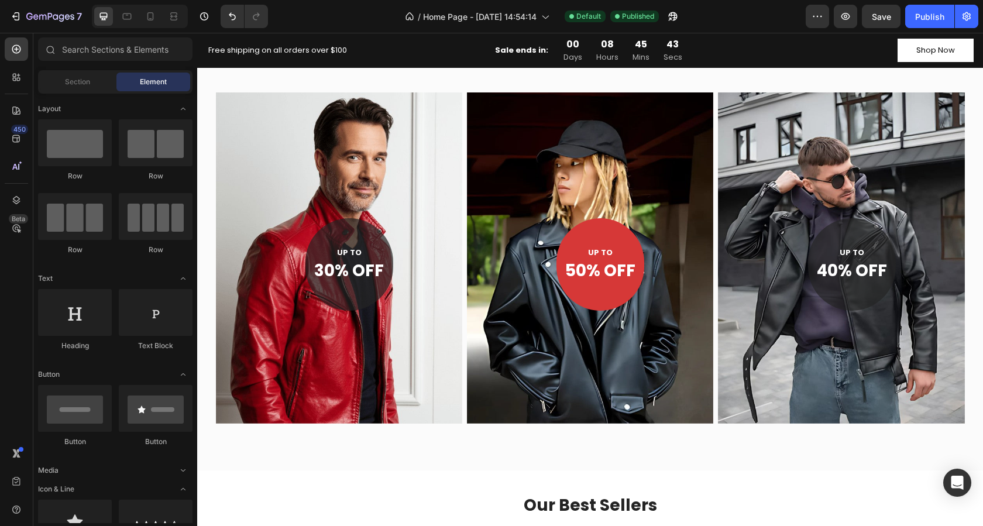
scroll to position [1297, 0]
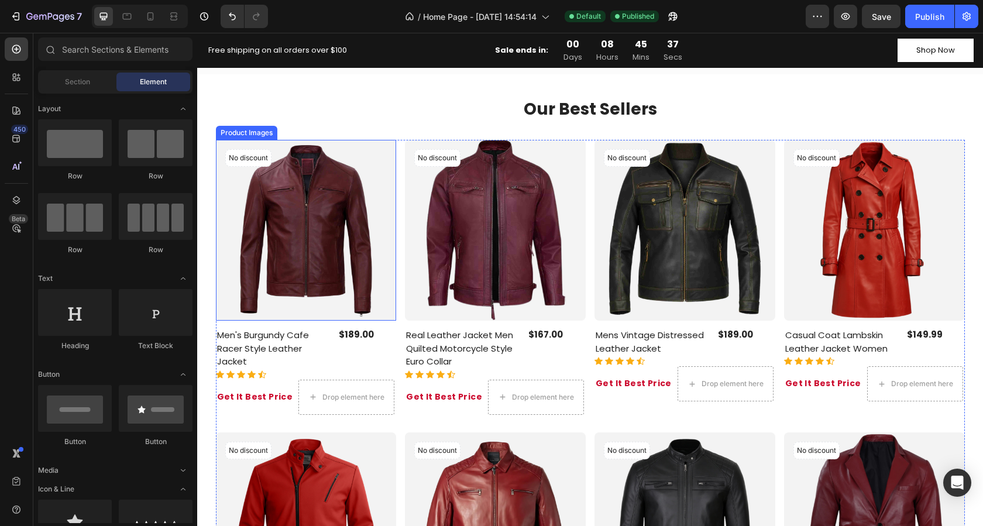
click at [313, 198] on img at bounding box center [306, 230] width 181 height 181
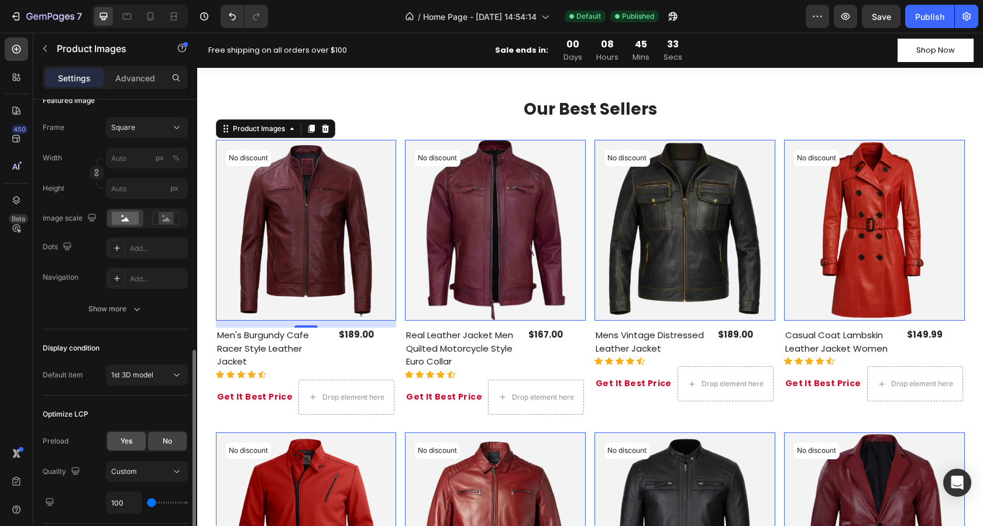
scroll to position [260, 0]
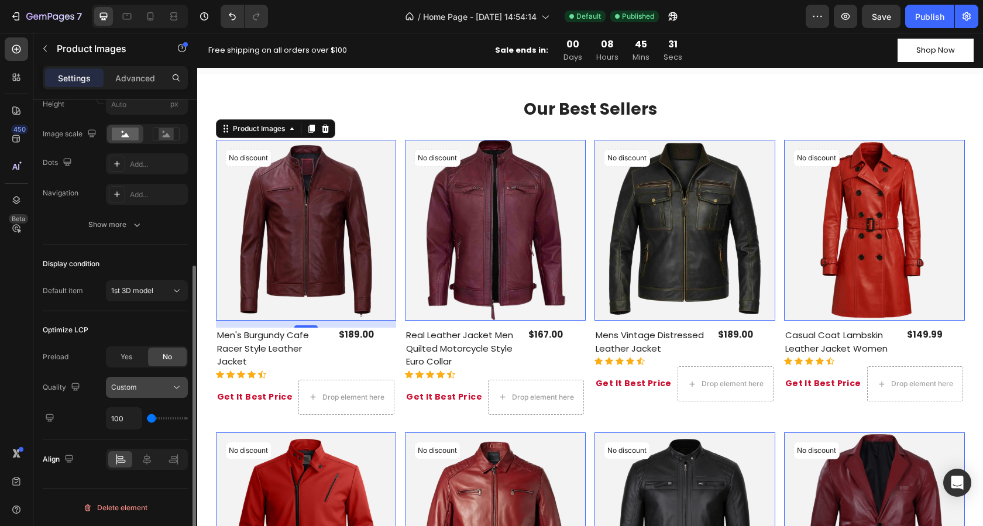
click at [131, 390] on span "Custom" at bounding box center [124, 387] width 26 height 9
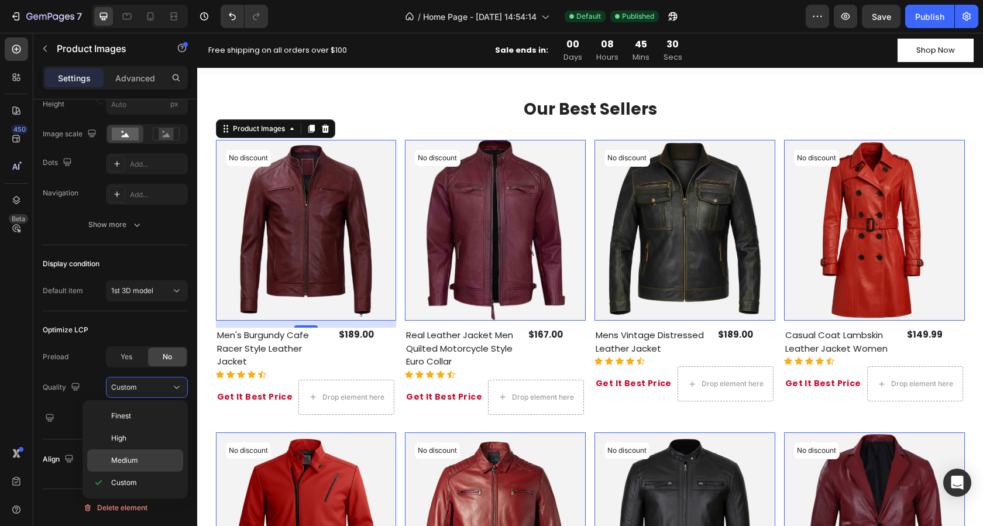
click at [119, 461] on span "Medium" at bounding box center [124, 460] width 27 height 11
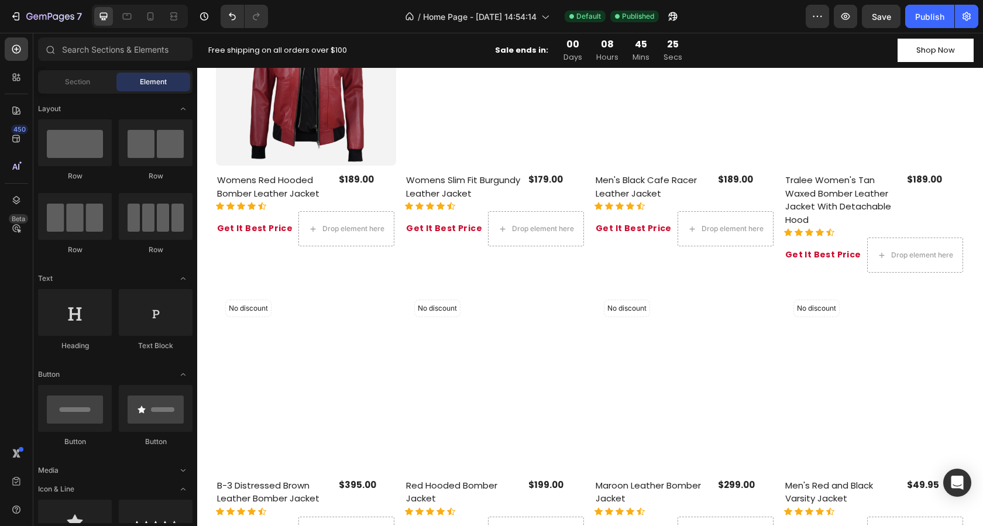
scroll to position [3148, 0]
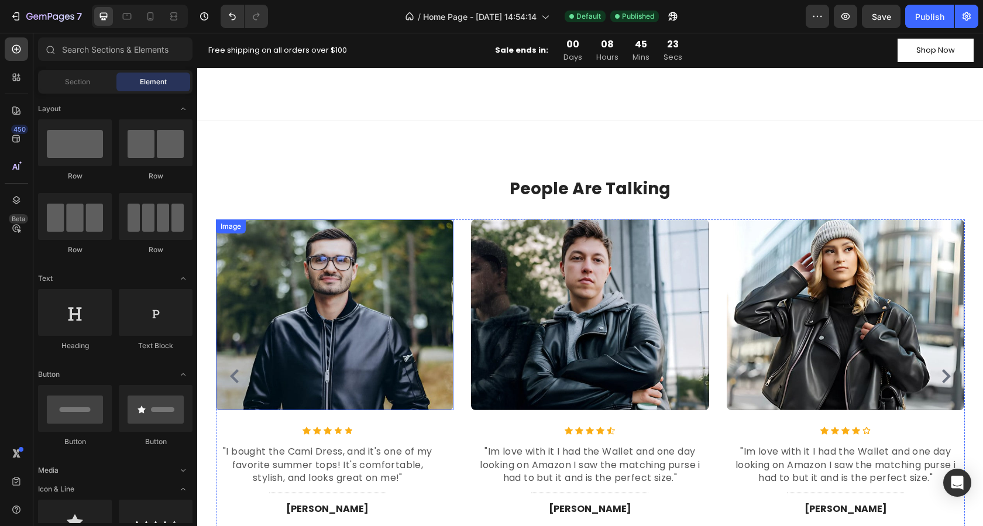
click at [364, 291] on img at bounding box center [335, 314] width 238 height 191
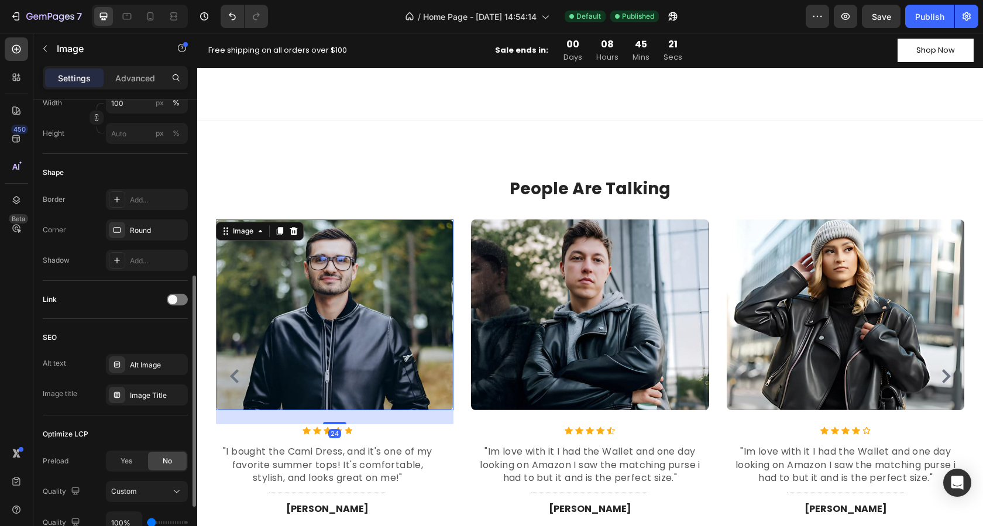
scroll to position [455, 0]
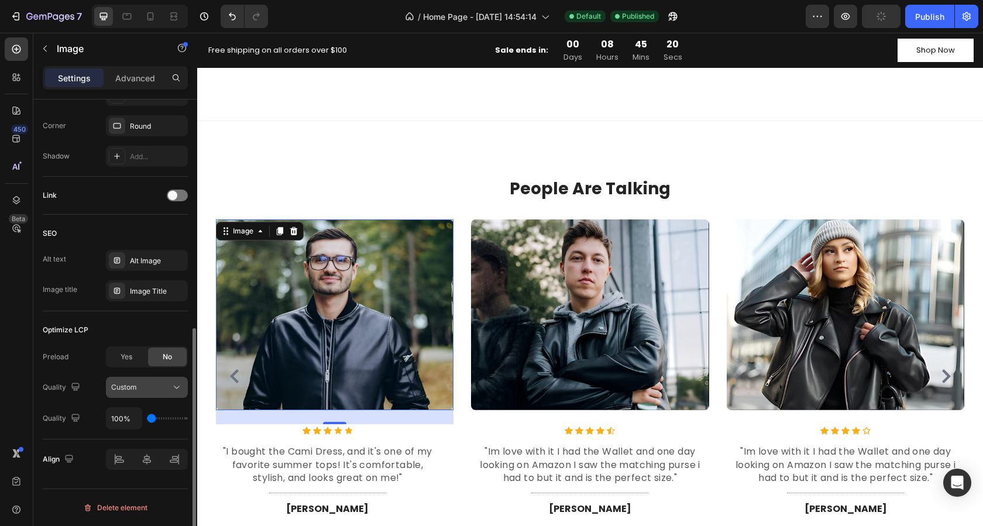
click at [143, 391] on div "Custom" at bounding box center [141, 387] width 60 height 11
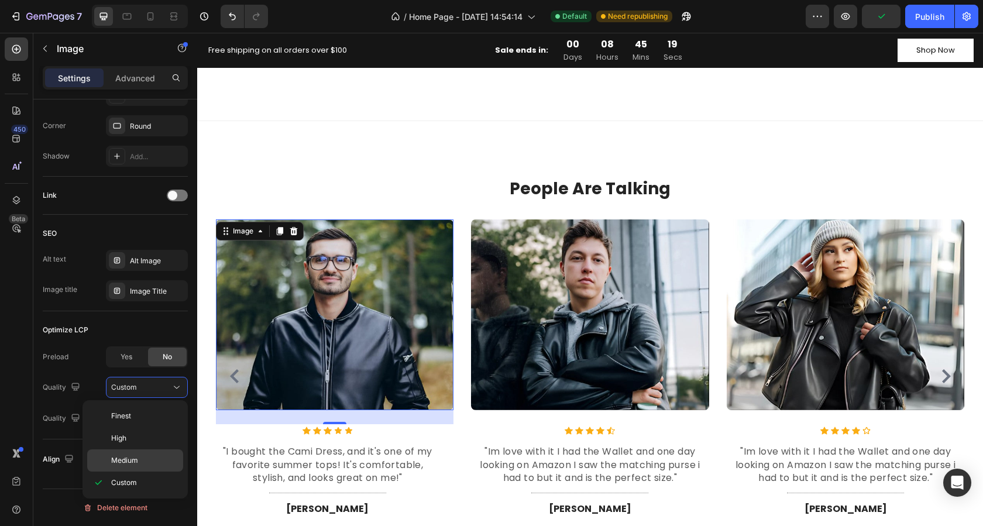
click at [130, 458] on span "Medium" at bounding box center [124, 460] width 27 height 11
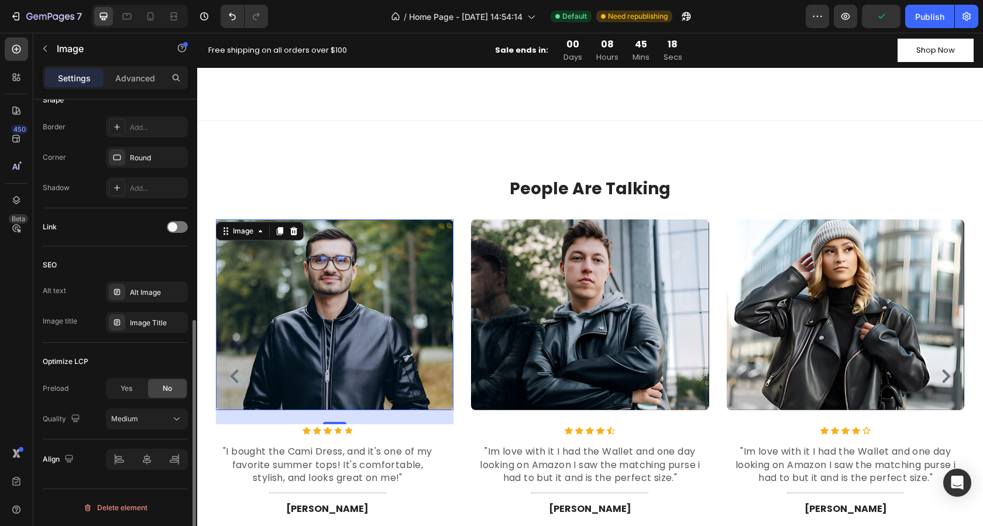
scroll to position [424, 0]
click at [531, 341] on img at bounding box center [590, 314] width 238 height 191
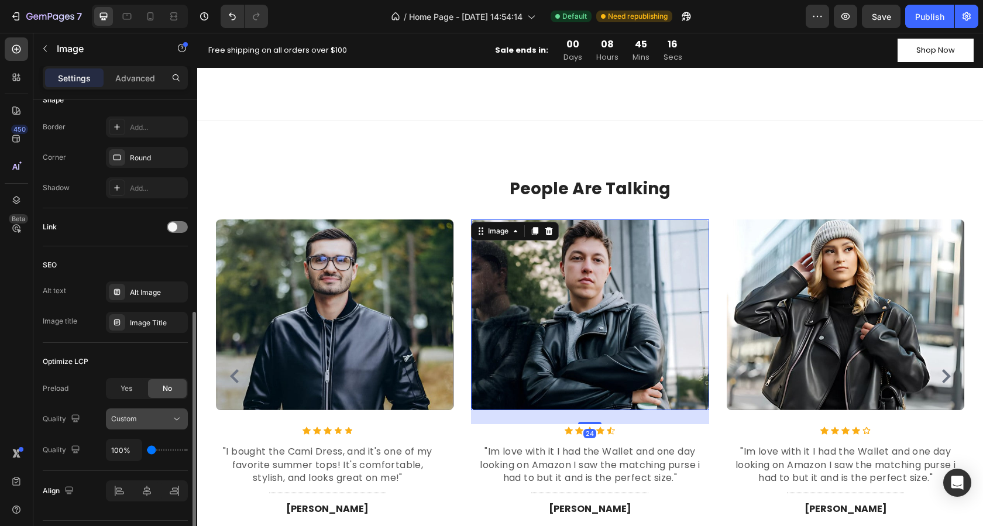
click at [142, 422] on div "Custom" at bounding box center [141, 419] width 60 height 11
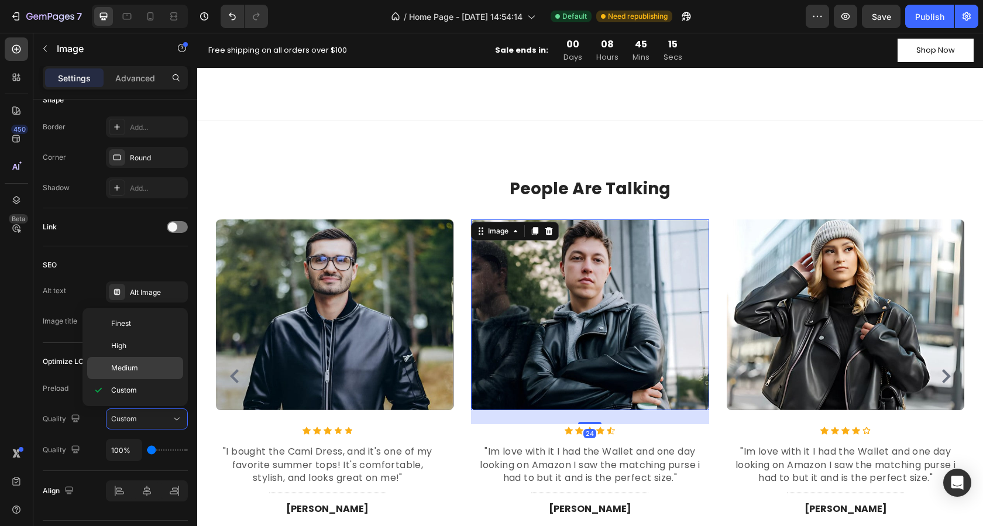
click at [126, 370] on span "Medium" at bounding box center [124, 368] width 27 height 11
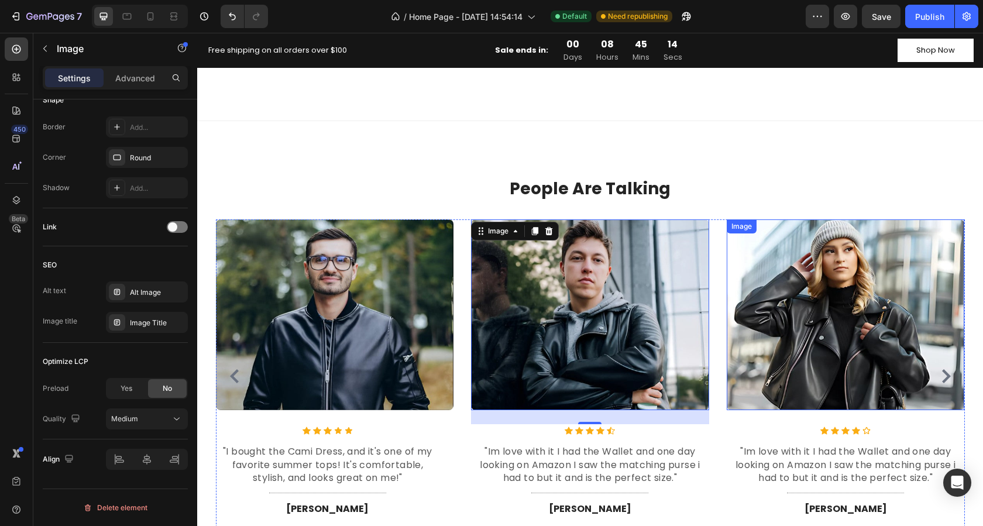
click at [762, 317] on img at bounding box center [846, 314] width 238 height 191
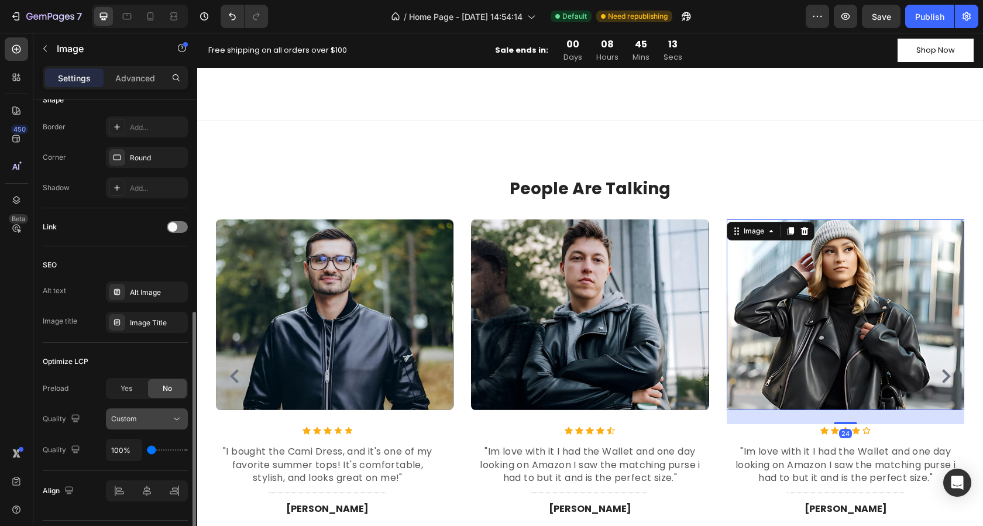
click at [150, 422] on div "Custom" at bounding box center [141, 419] width 60 height 11
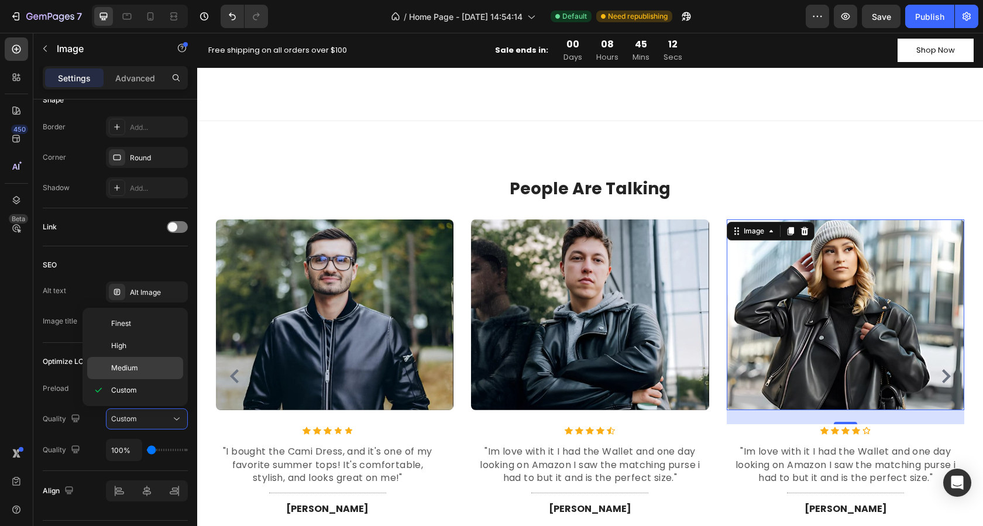
click at [142, 372] on p "Medium" at bounding box center [144, 368] width 67 height 11
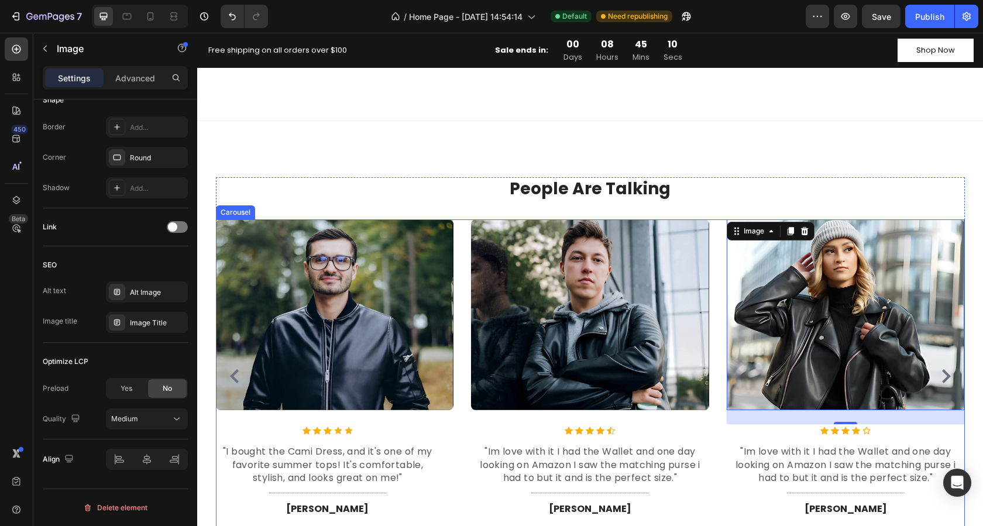
click at [941, 376] on icon "Carousel Next Arrow" at bounding box center [946, 376] width 14 height 14
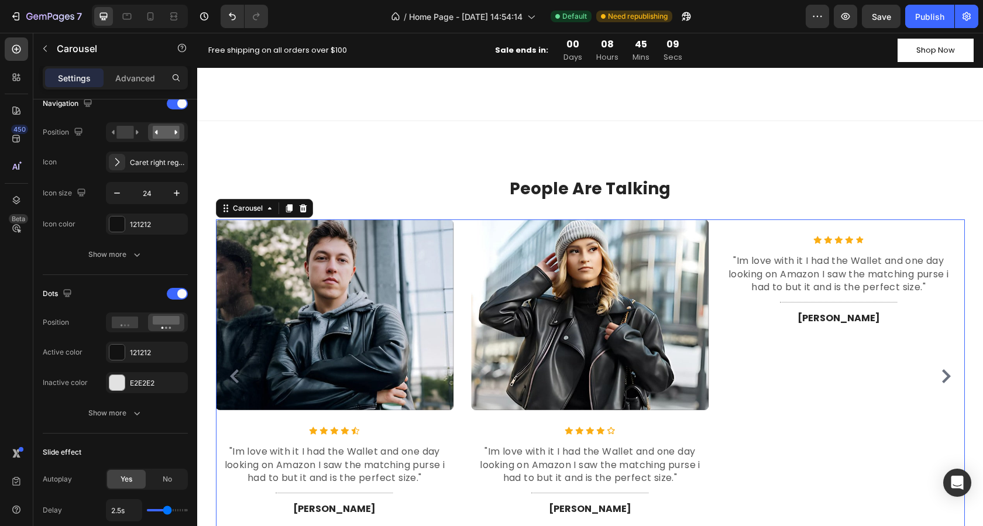
scroll to position [0, 0]
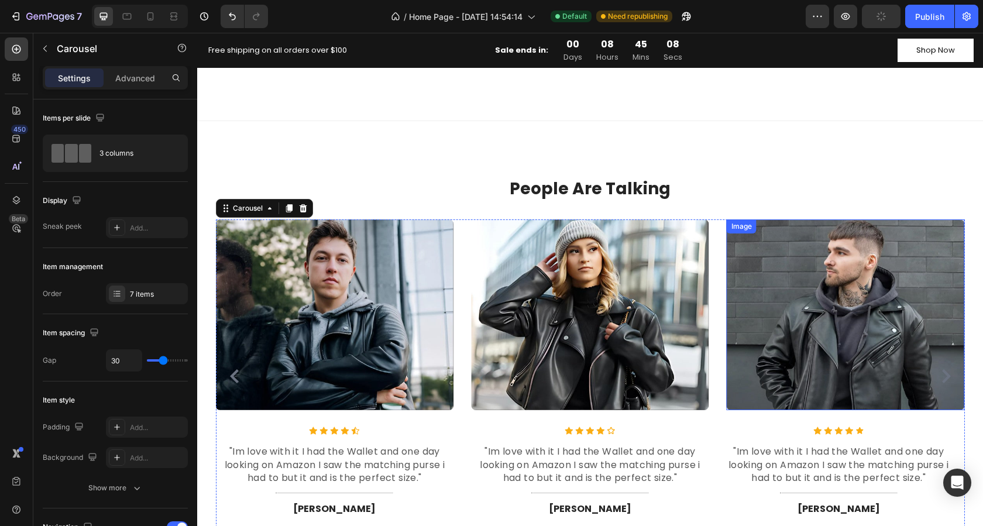
click at [786, 325] on img at bounding box center [846, 314] width 238 height 191
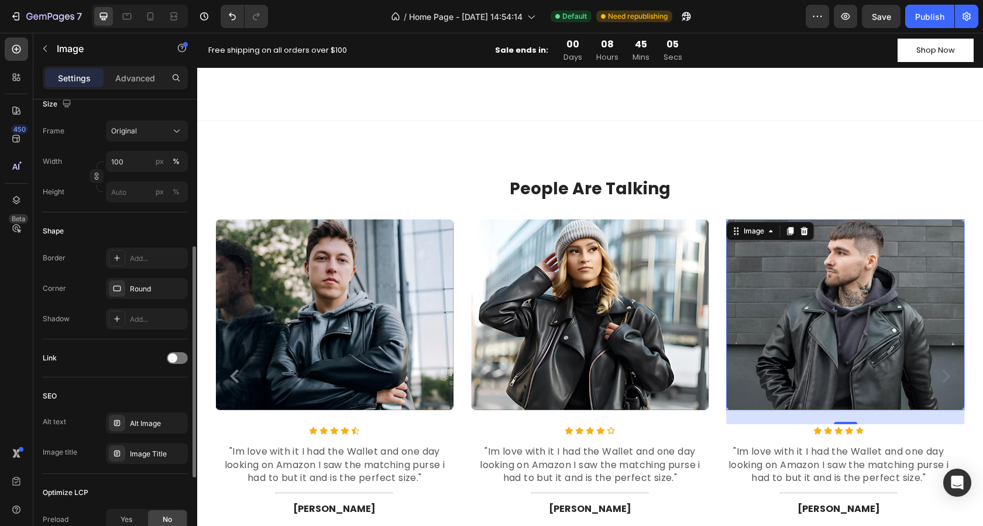
scroll to position [455, 0]
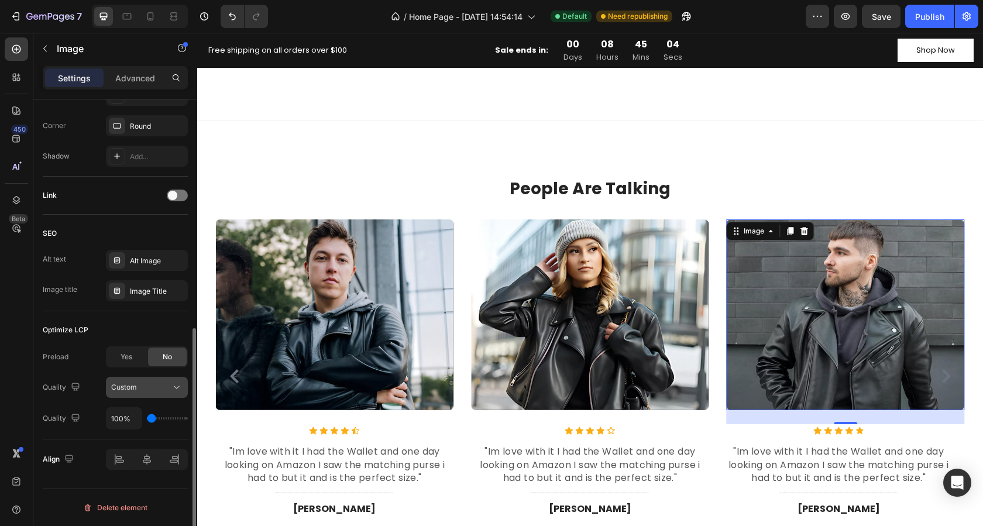
click at [141, 389] on div "Custom" at bounding box center [141, 387] width 60 height 11
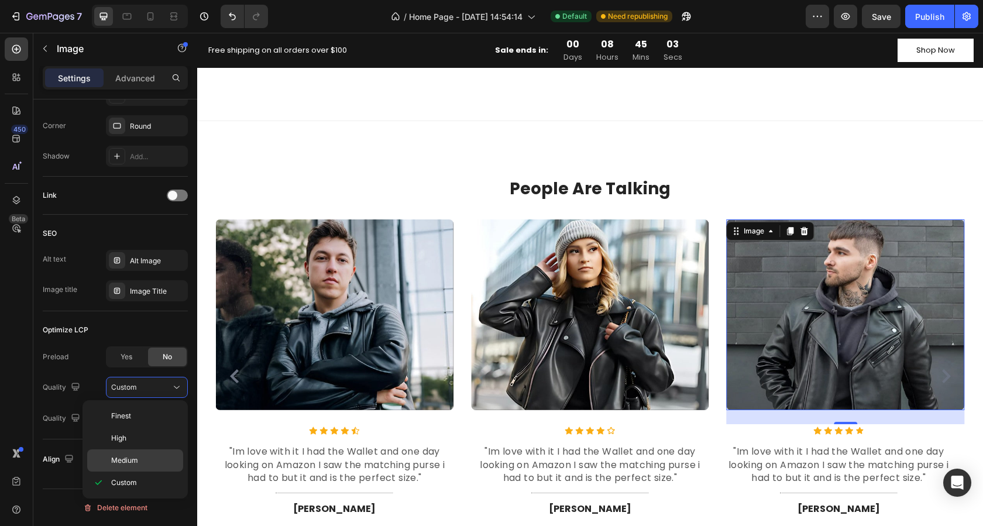
click at [138, 455] on p "Medium" at bounding box center [144, 460] width 67 height 11
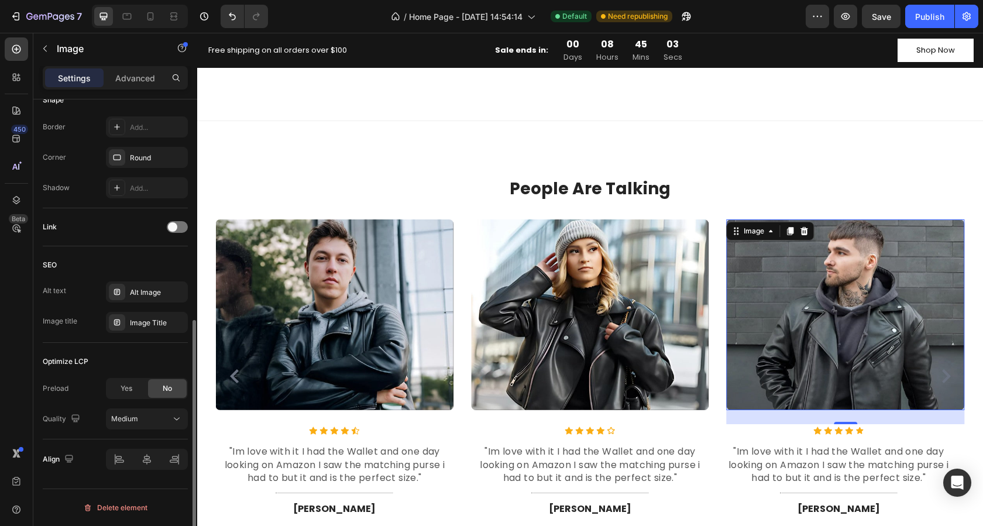
scroll to position [424, 0]
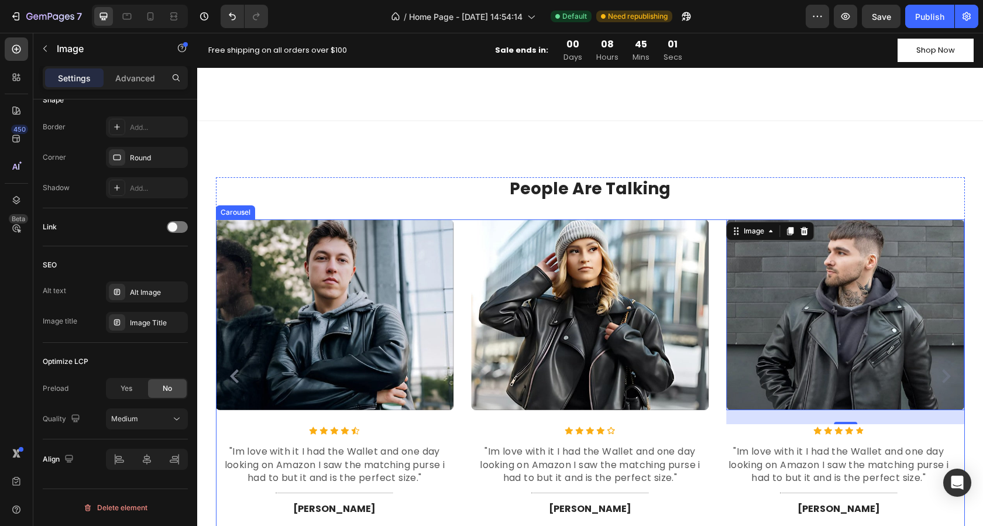
click at [943, 377] on icon "Carousel Next Arrow" at bounding box center [946, 376] width 9 height 14
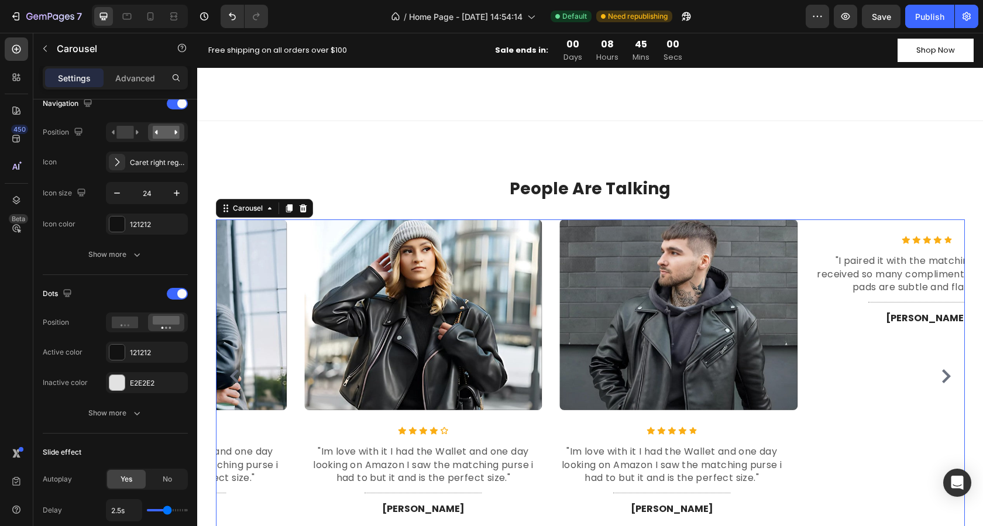
scroll to position [0, 0]
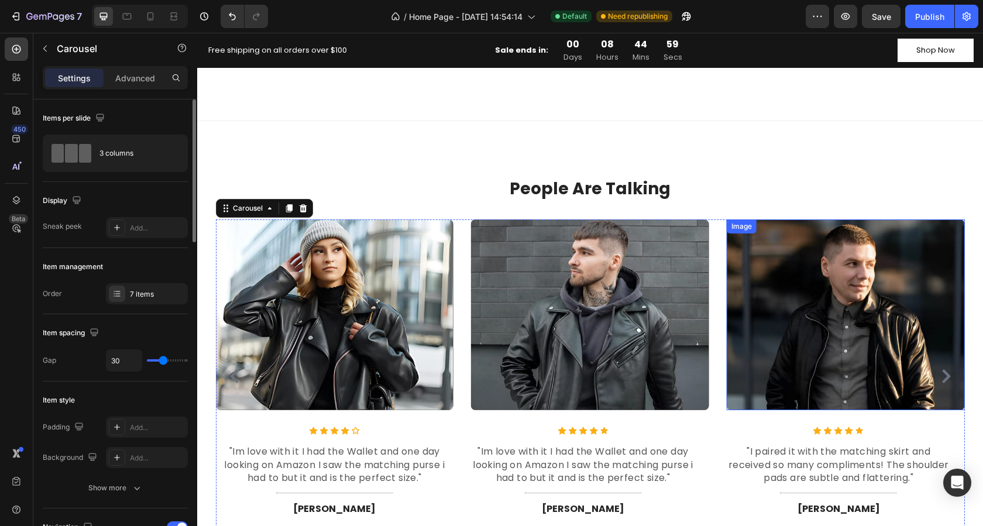
click at [792, 341] on img at bounding box center [846, 314] width 238 height 191
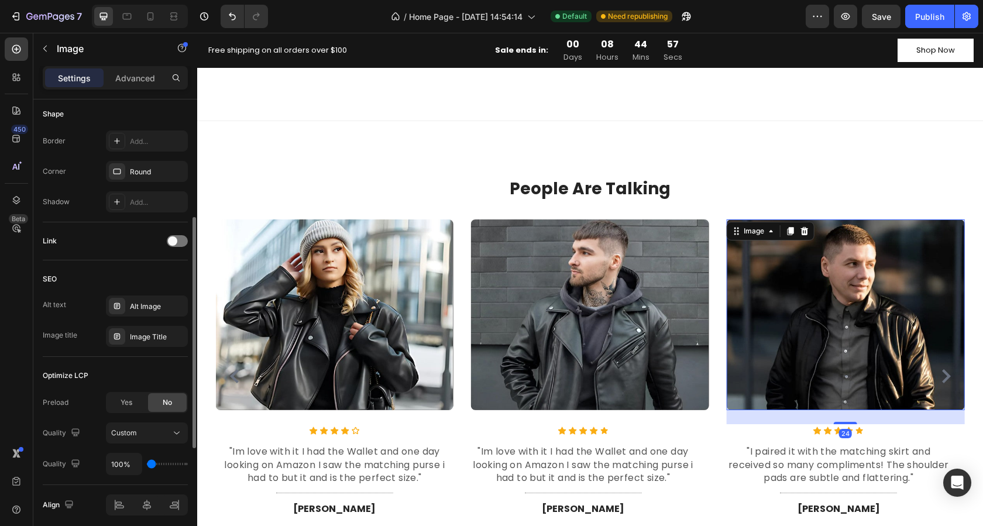
scroll to position [455, 0]
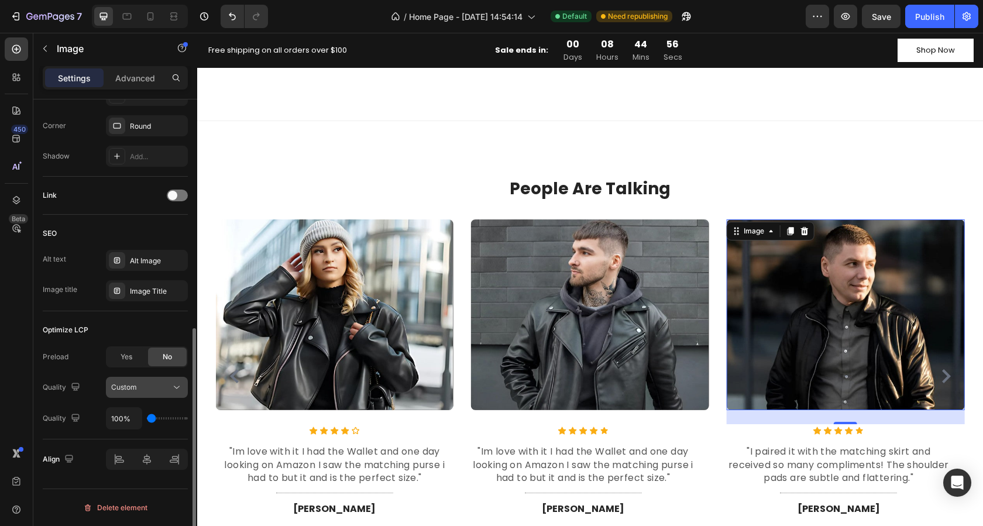
click at [143, 391] on div "Custom" at bounding box center [141, 387] width 60 height 11
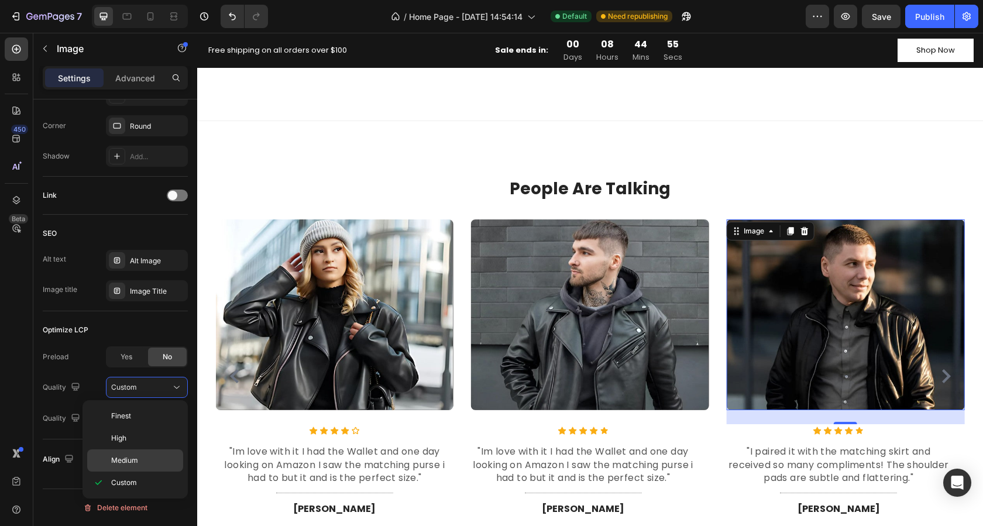
click at [134, 460] on span "Medium" at bounding box center [124, 460] width 27 height 11
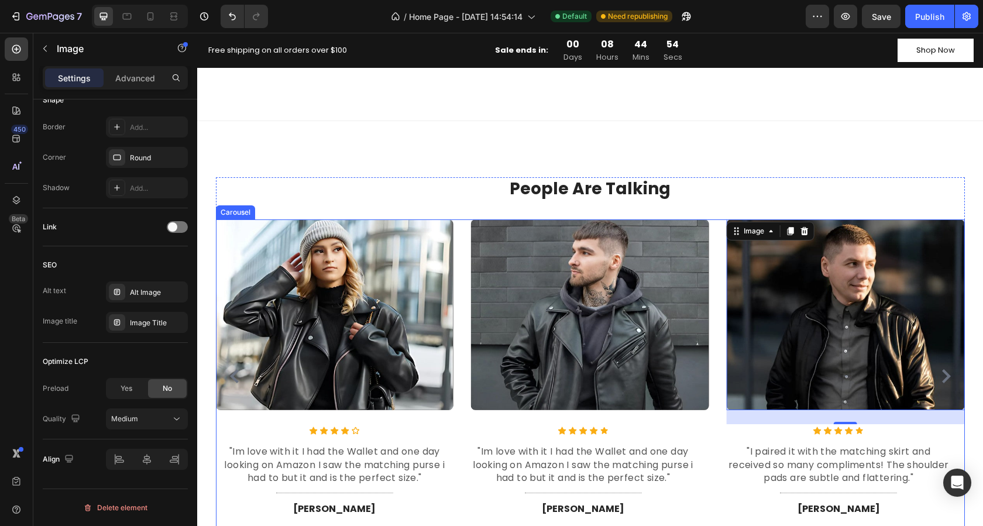
click at [942, 379] on icon "Carousel Next Arrow" at bounding box center [946, 376] width 9 height 14
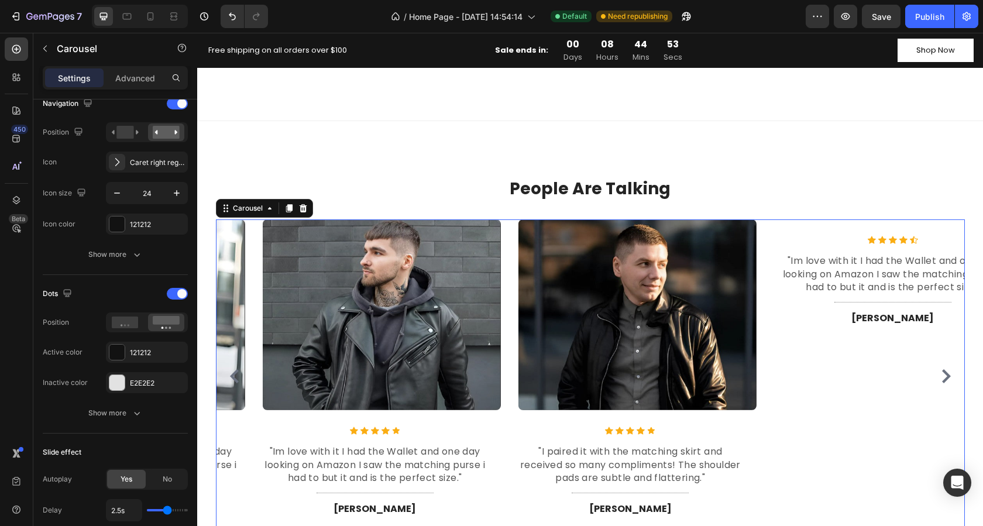
scroll to position [0, 0]
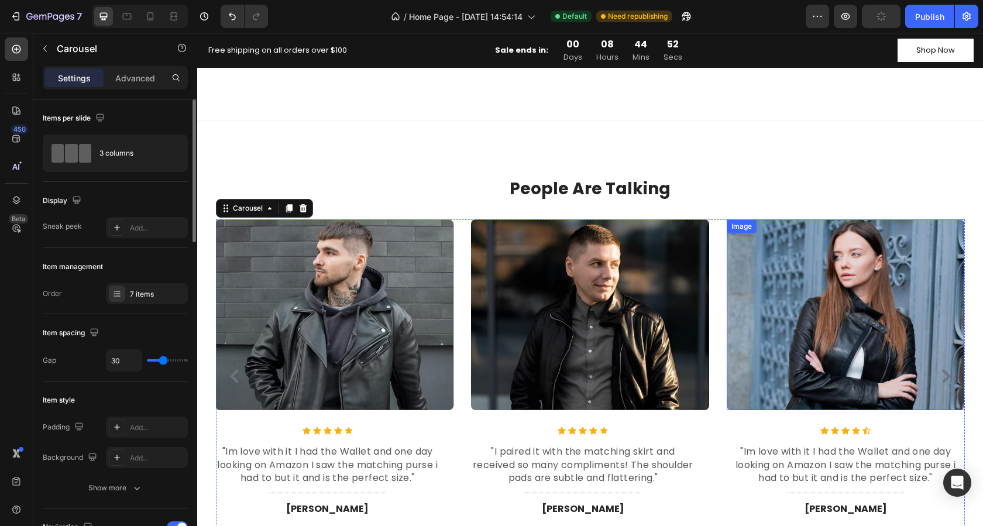
click at [856, 350] on img at bounding box center [846, 314] width 238 height 191
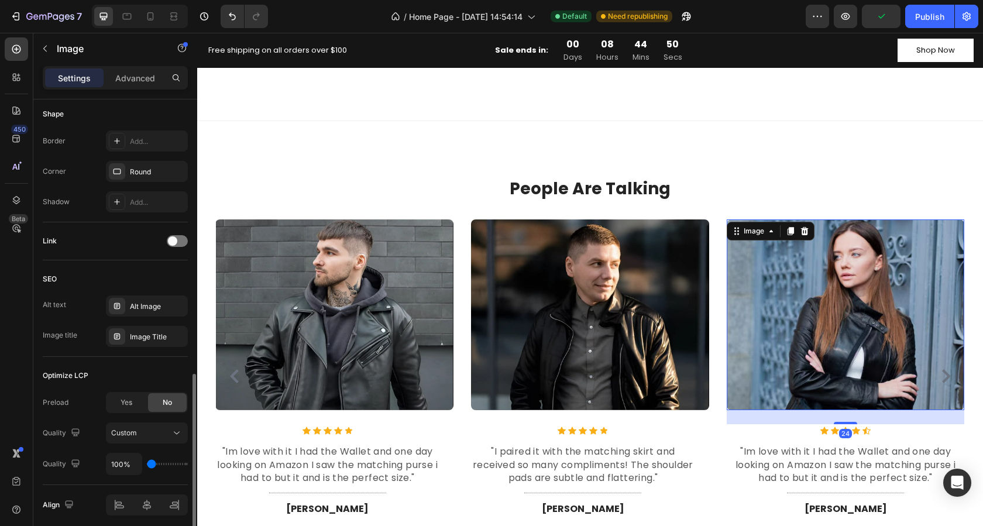
scroll to position [455, 0]
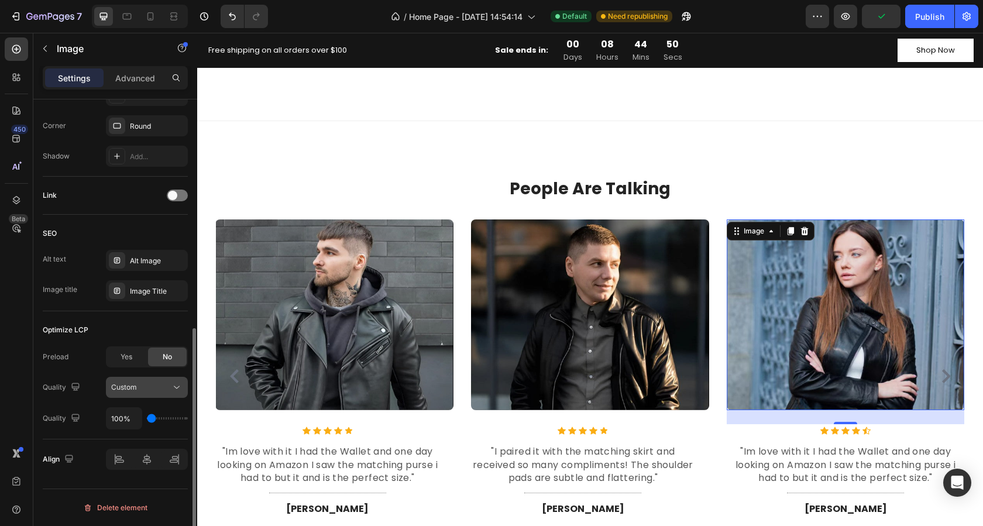
click at [129, 393] on div "Custom" at bounding box center [146, 387] width 71 height 12
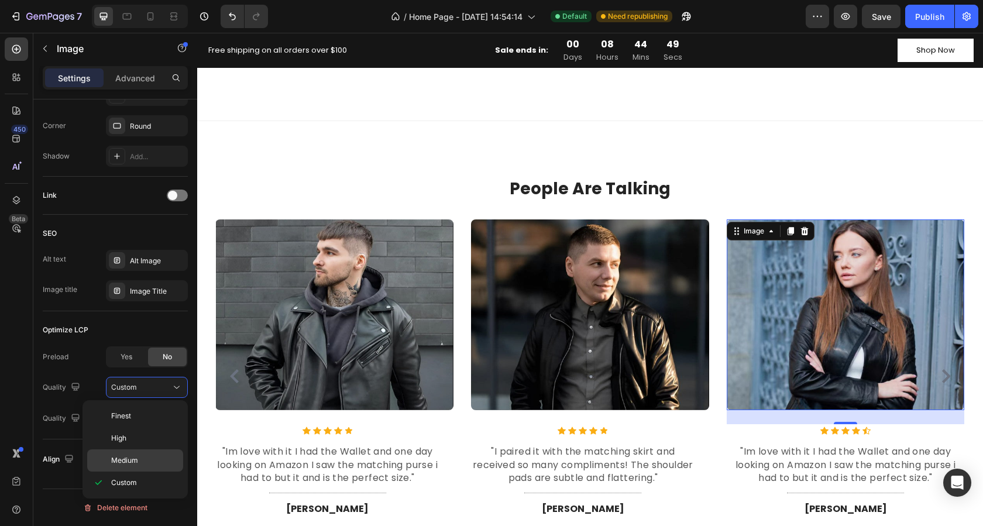
click at [126, 461] on span "Medium" at bounding box center [124, 460] width 27 height 11
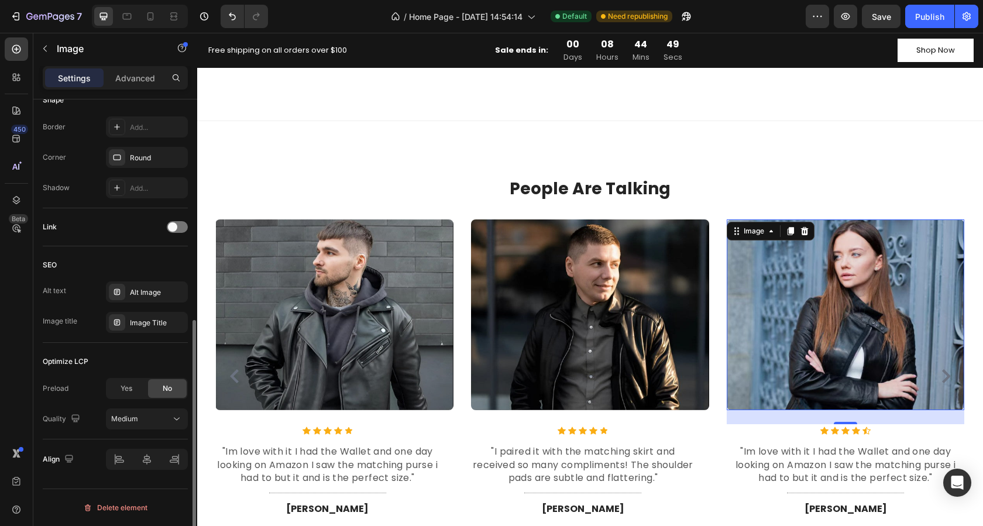
scroll to position [424, 0]
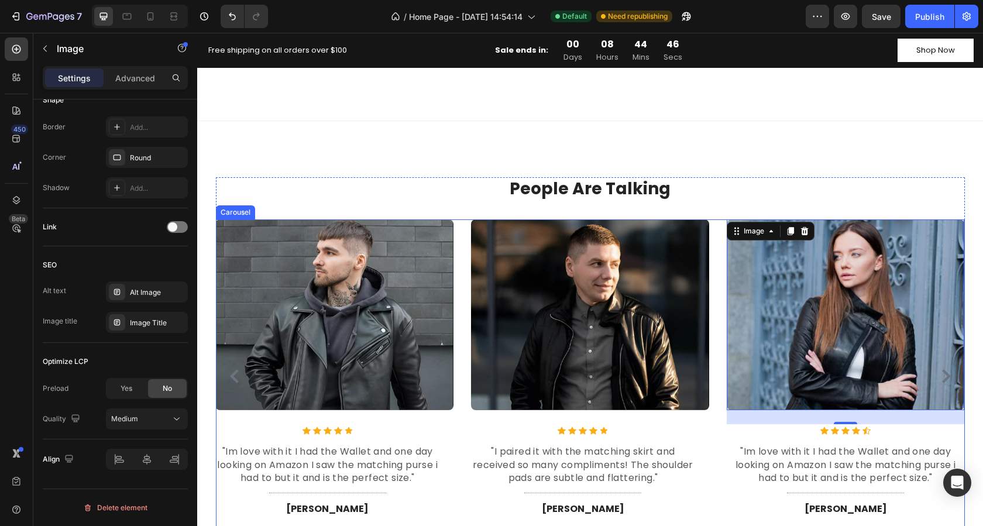
click at [940, 376] on icon "Carousel Next Arrow" at bounding box center [946, 376] width 14 height 14
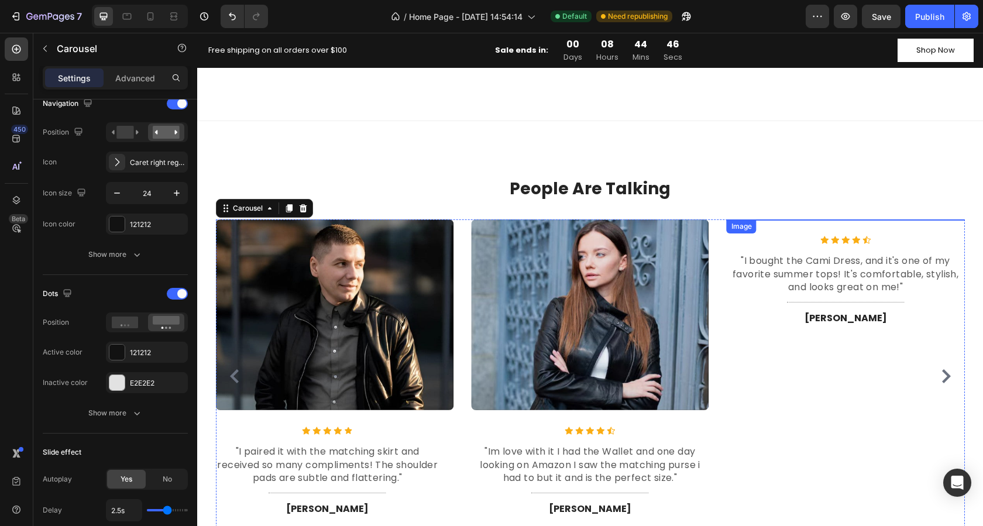
scroll to position [0, 0]
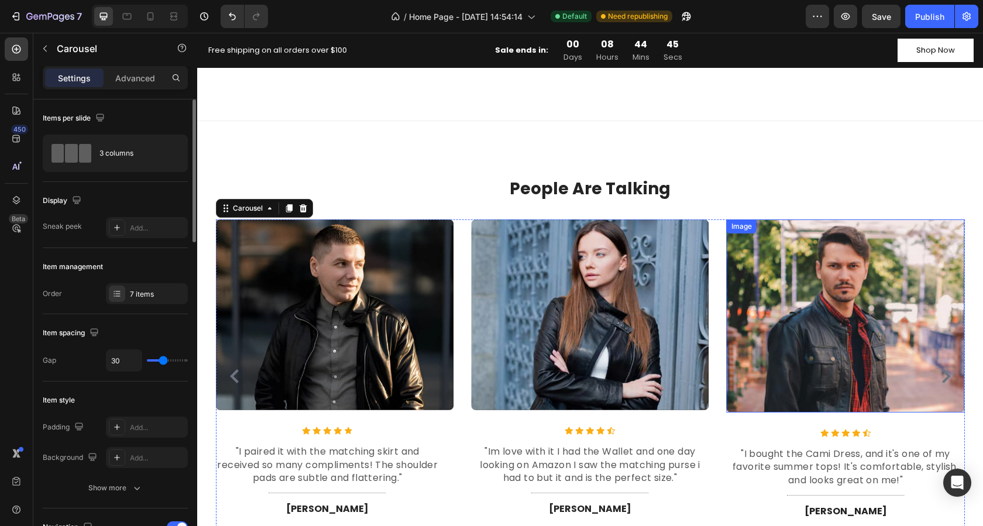
click at [803, 351] on img at bounding box center [846, 315] width 238 height 193
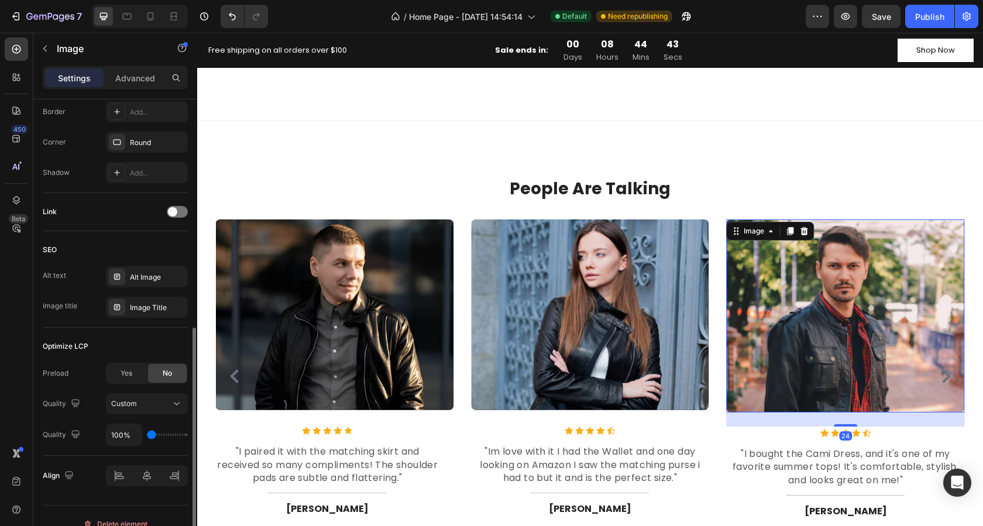
scroll to position [484, 0]
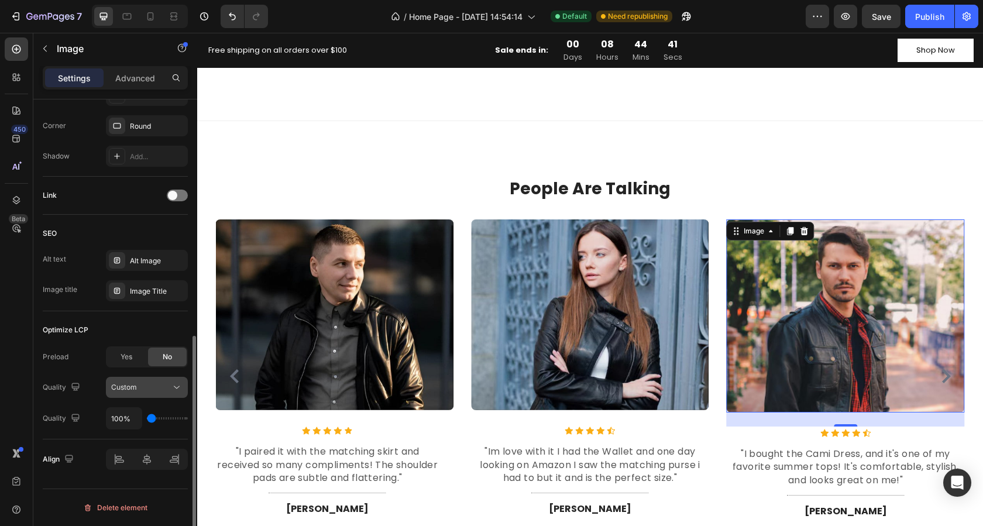
click at [149, 384] on div "Custom" at bounding box center [141, 387] width 60 height 11
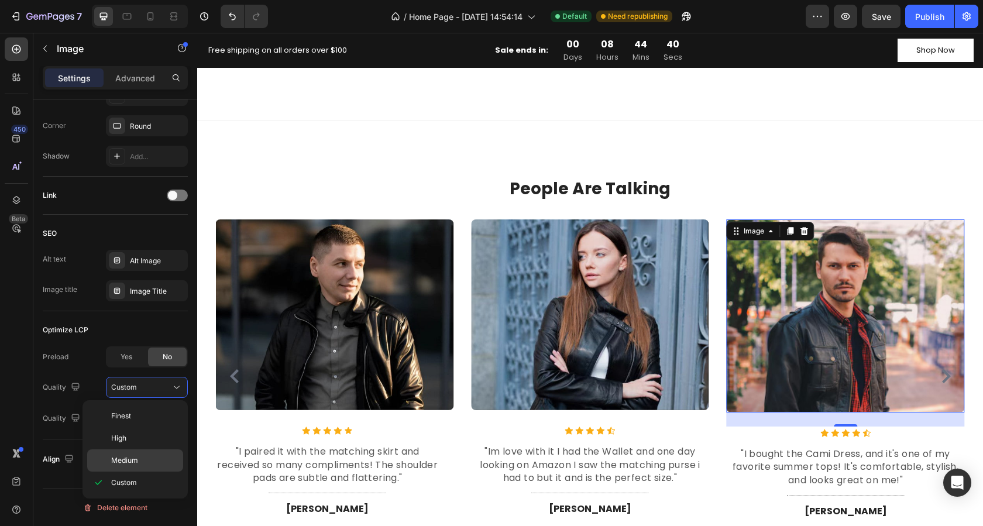
click at [130, 458] on span "Medium" at bounding box center [124, 460] width 27 height 11
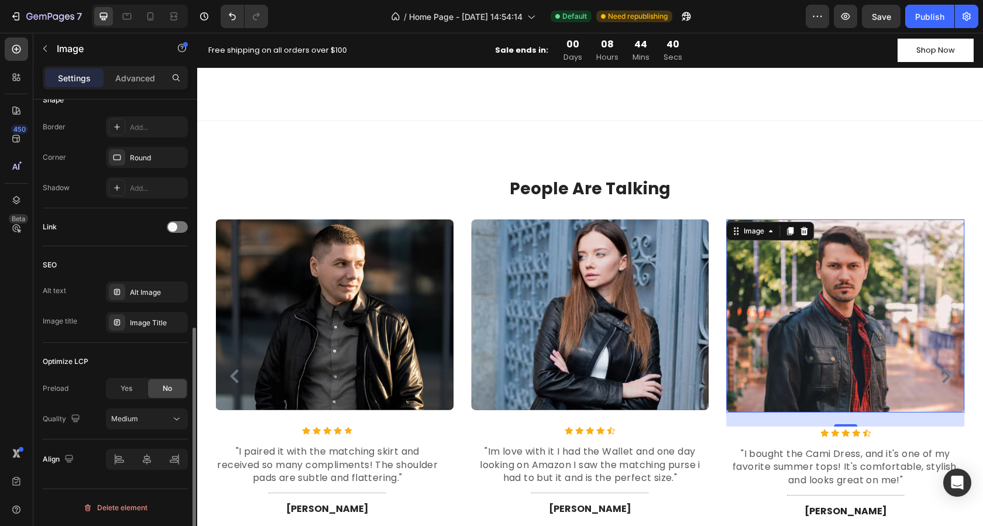
scroll to position [453, 0]
click at [941, 377] on icon "Carousel Next Arrow" at bounding box center [946, 376] width 14 height 14
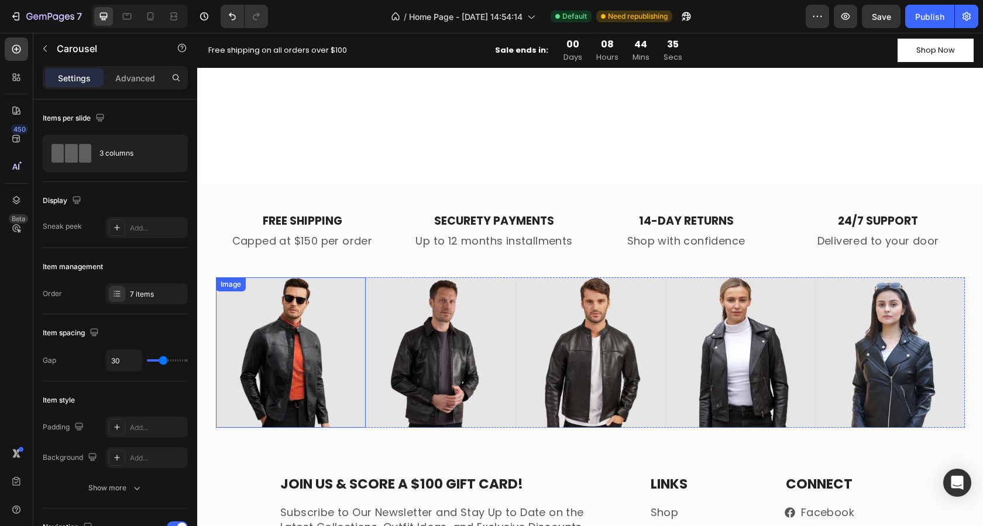
scroll to position [4140, 0]
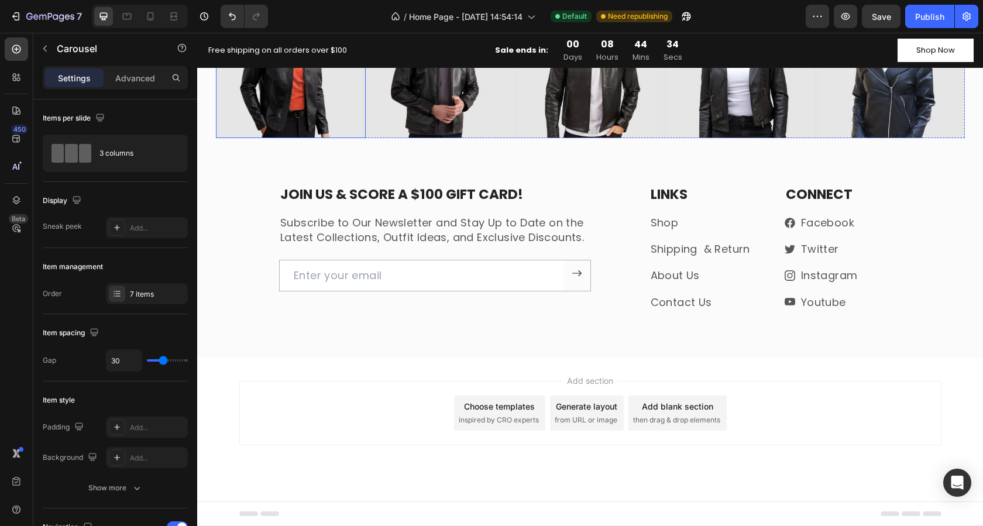
click at [289, 363] on div "Add section Choose templates inspired by CRO experts Generate layout from URL o…" at bounding box center [590, 429] width 786 height 144
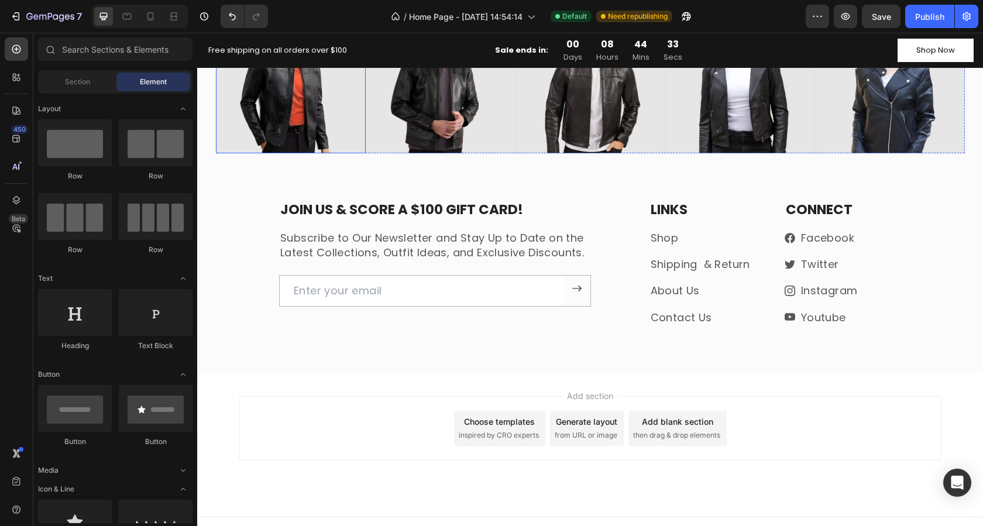
scroll to position [4023, 0]
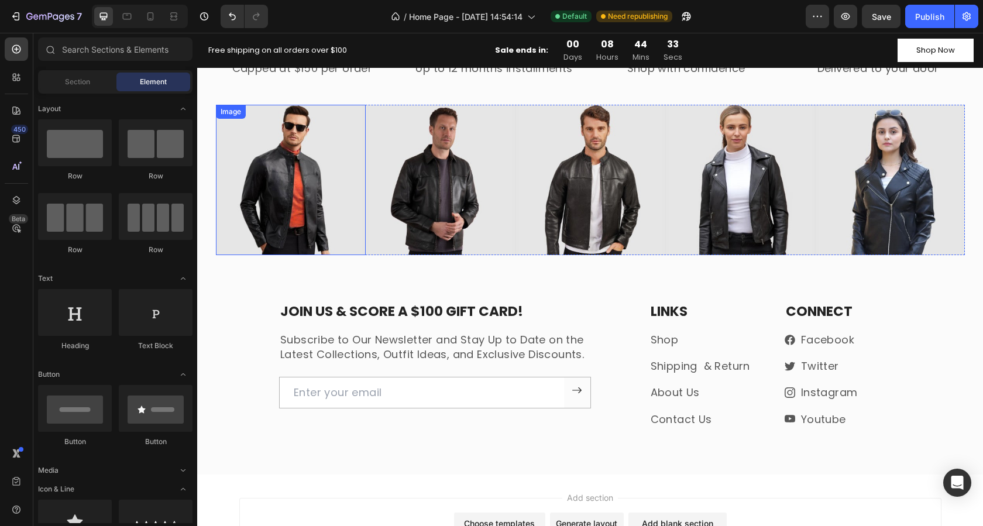
click at [263, 180] on img at bounding box center [291, 180] width 150 height 150
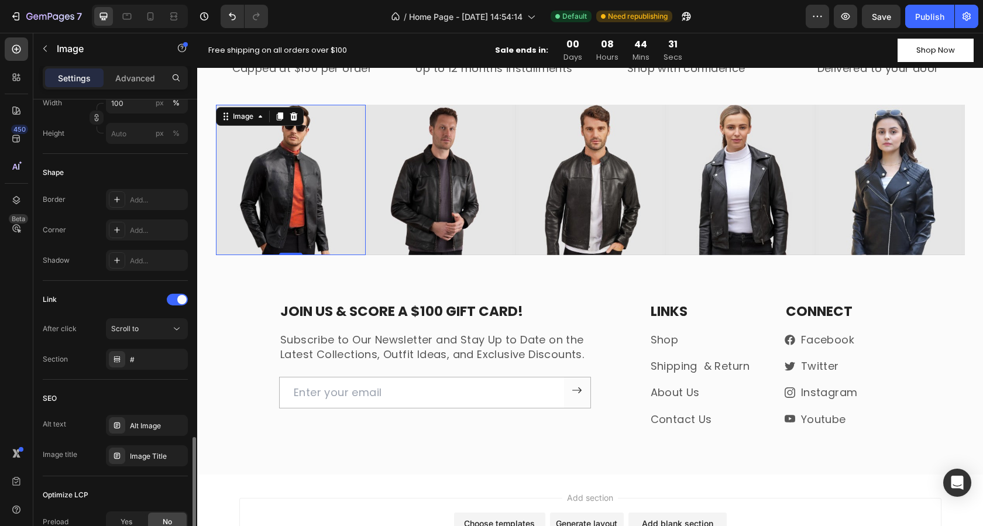
scroll to position [516, 0]
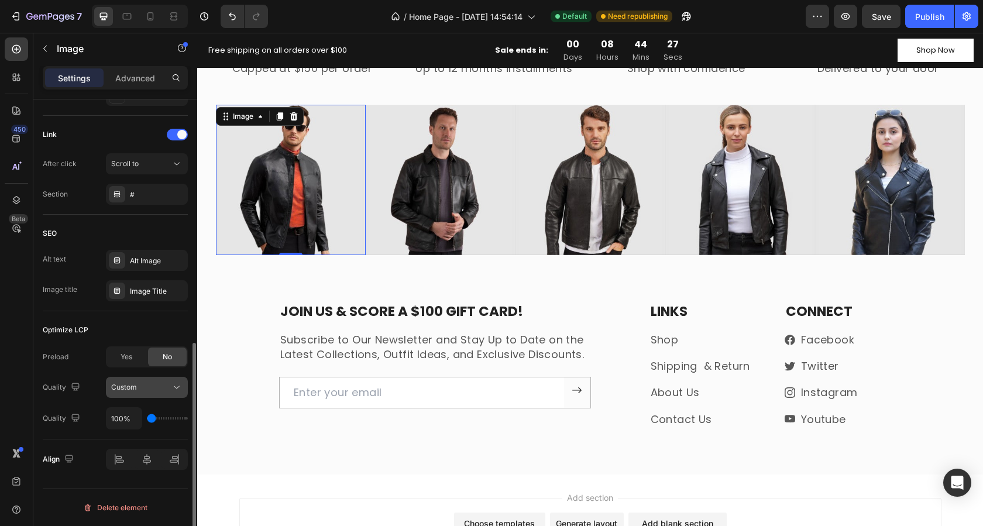
click at [147, 384] on div "Custom" at bounding box center [141, 387] width 60 height 11
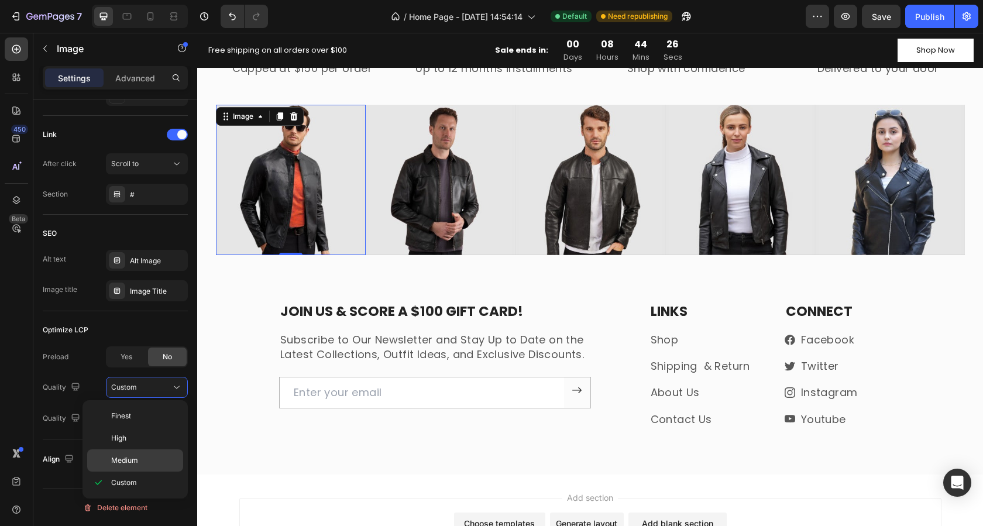
click at [140, 459] on p "Medium" at bounding box center [144, 460] width 67 height 11
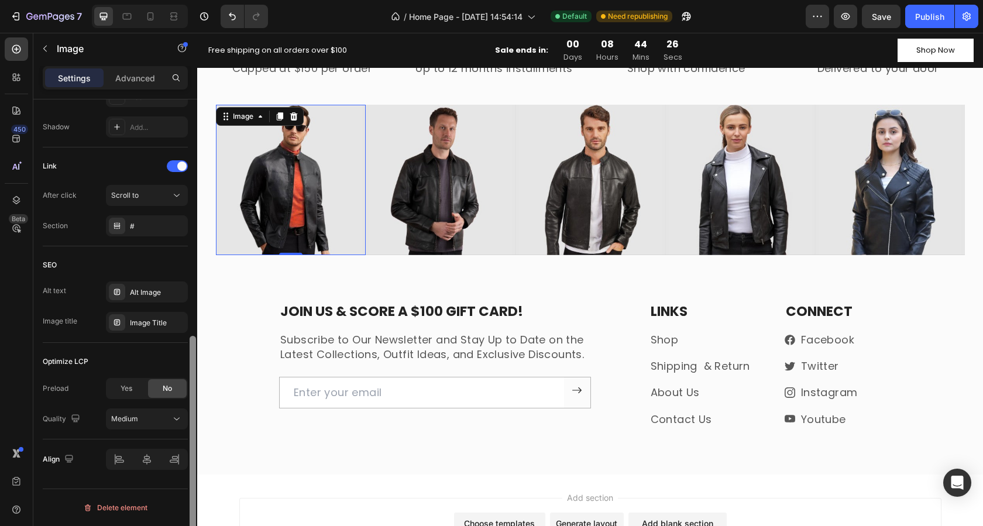
scroll to position [484, 0]
click at [385, 219] on img at bounding box center [441, 180] width 150 height 150
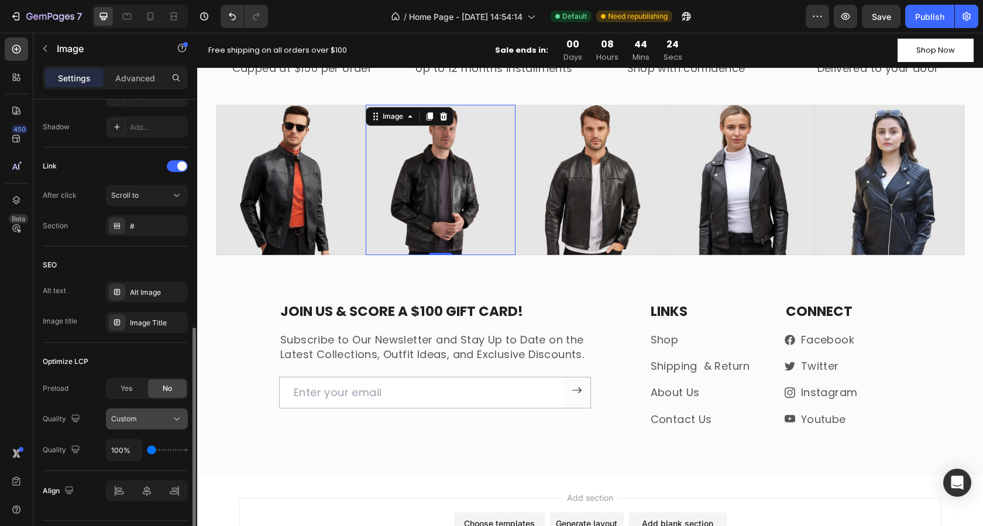
click at [178, 415] on icon at bounding box center [177, 419] width 12 height 12
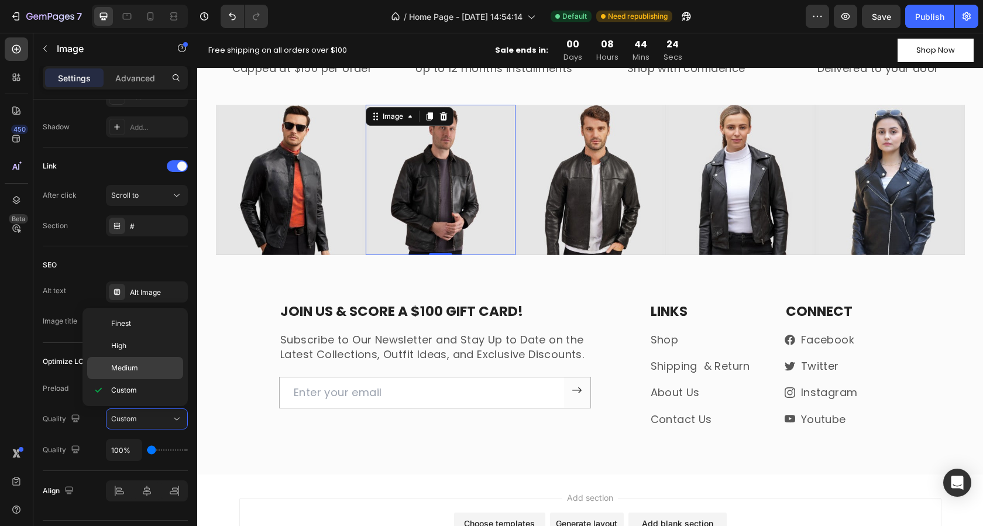
click at [132, 370] on span "Medium" at bounding box center [124, 368] width 27 height 11
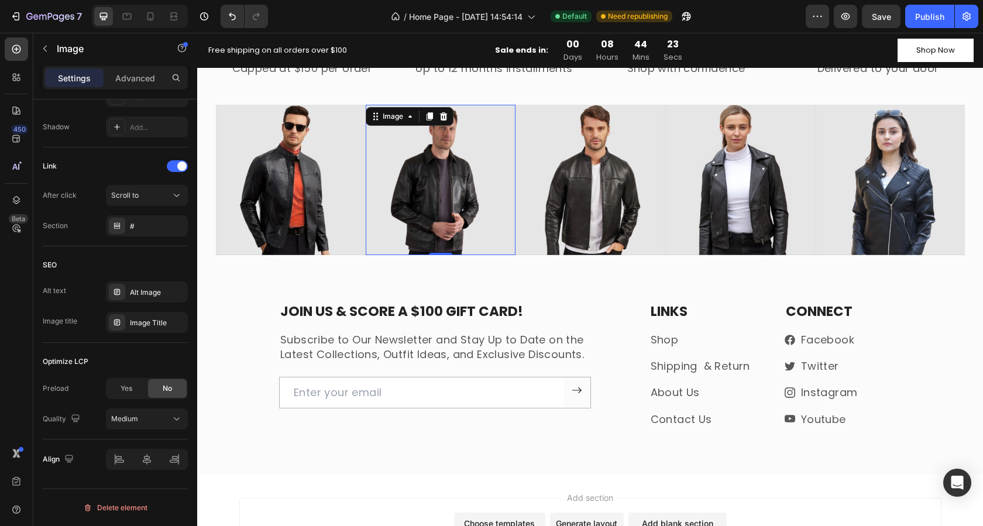
click at [537, 224] on img at bounding box center [590, 180] width 150 height 150
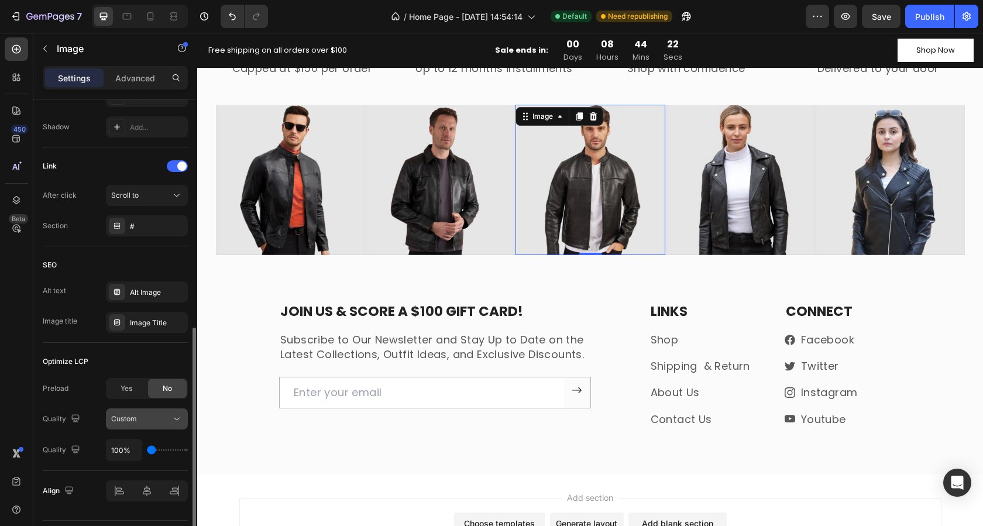
click at [156, 422] on div "Custom" at bounding box center [141, 419] width 60 height 11
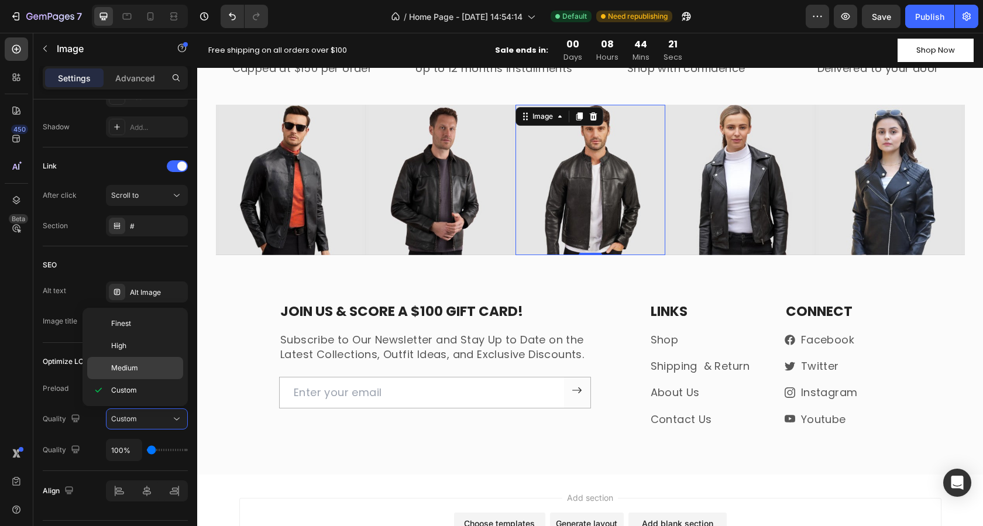
click at [136, 370] on span "Medium" at bounding box center [124, 368] width 27 height 11
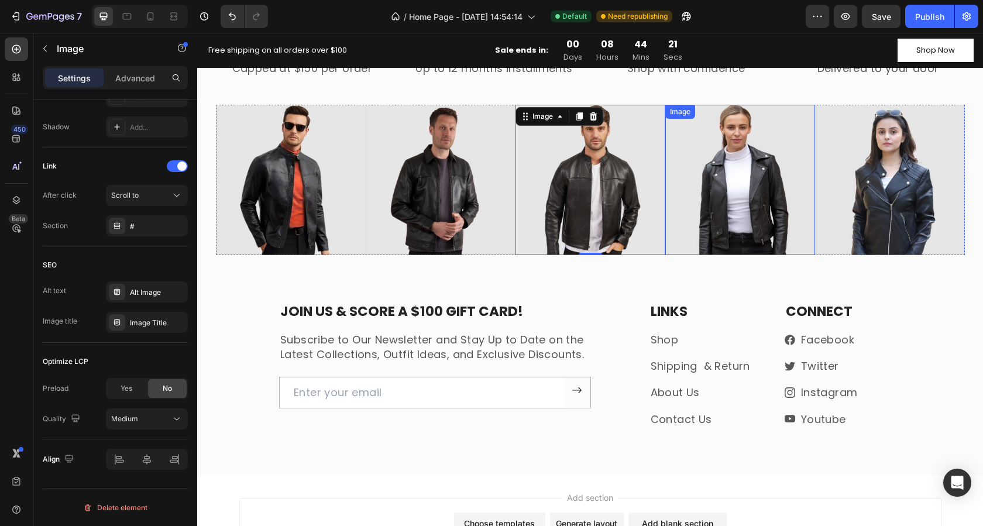
click at [714, 227] on img at bounding box center [740, 180] width 150 height 150
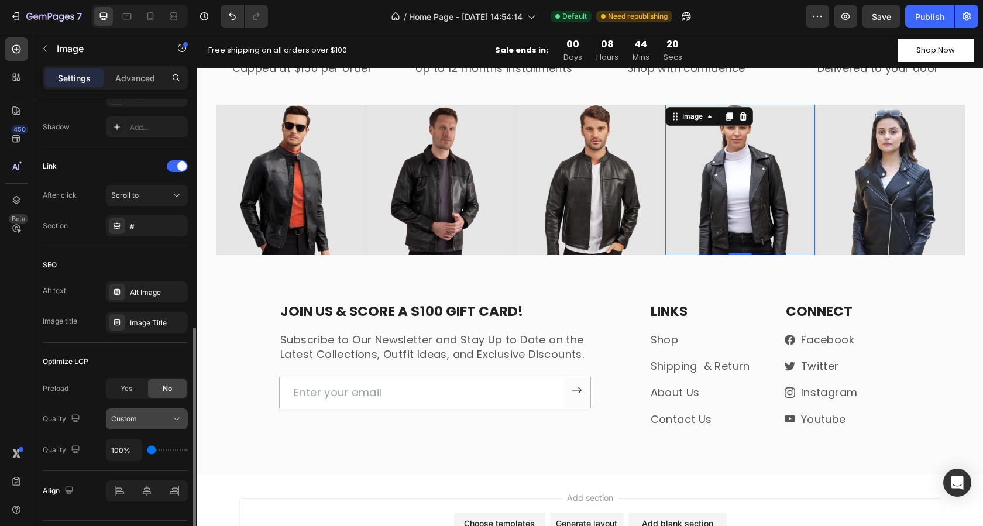
click at [147, 422] on div "Custom" at bounding box center [141, 419] width 60 height 11
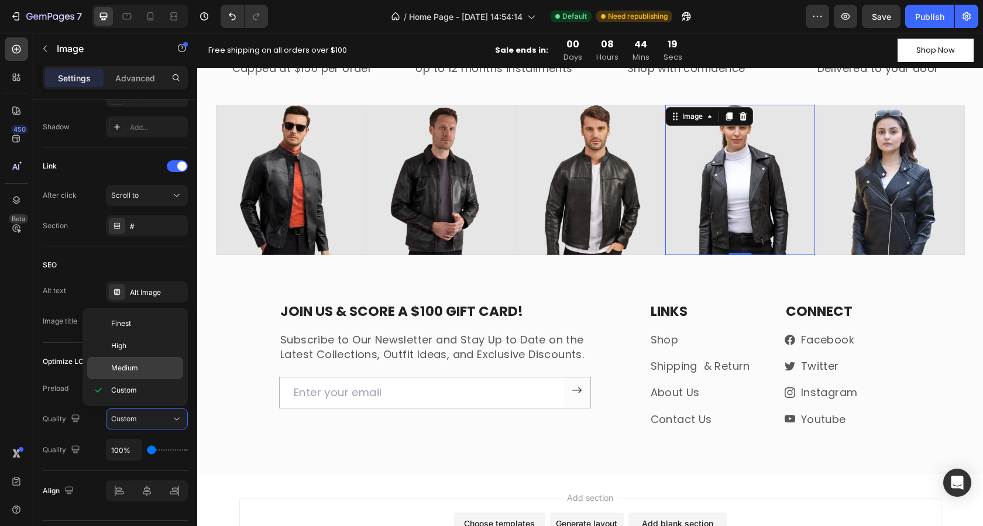
click at [135, 370] on span "Medium" at bounding box center [124, 368] width 27 height 11
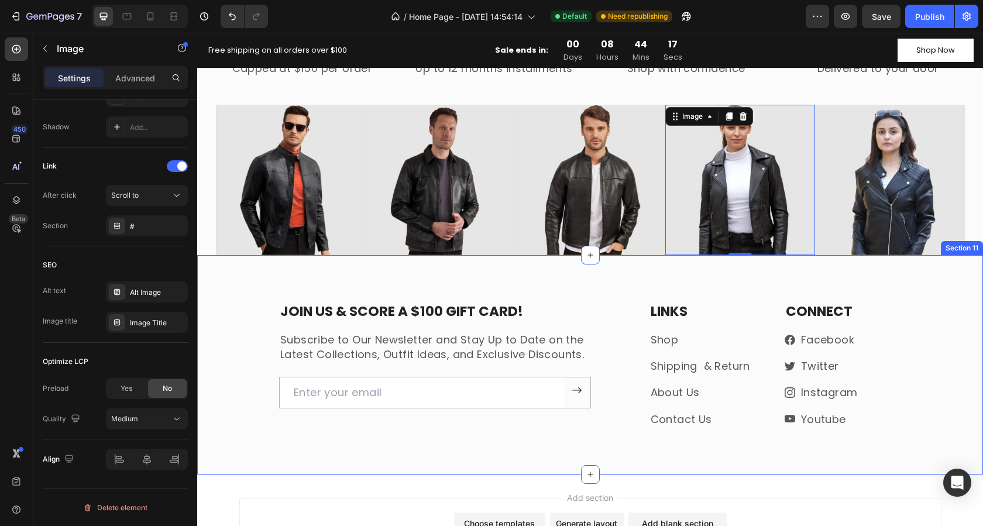
click at [836, 222] on img at bounding box center [890, 180] width 150 height 150
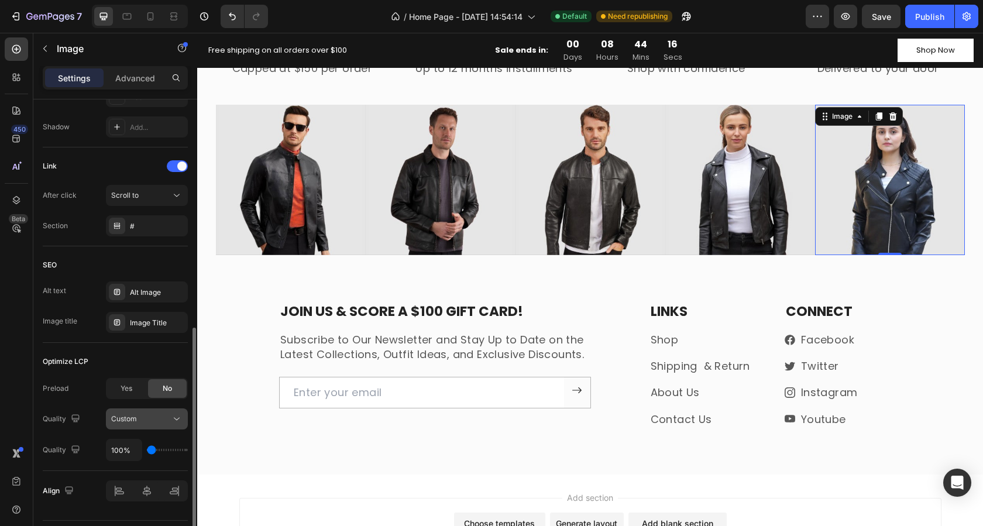
click at [128, 422] on span "Custom" at bounding box center [124, 418] width 26 height 9
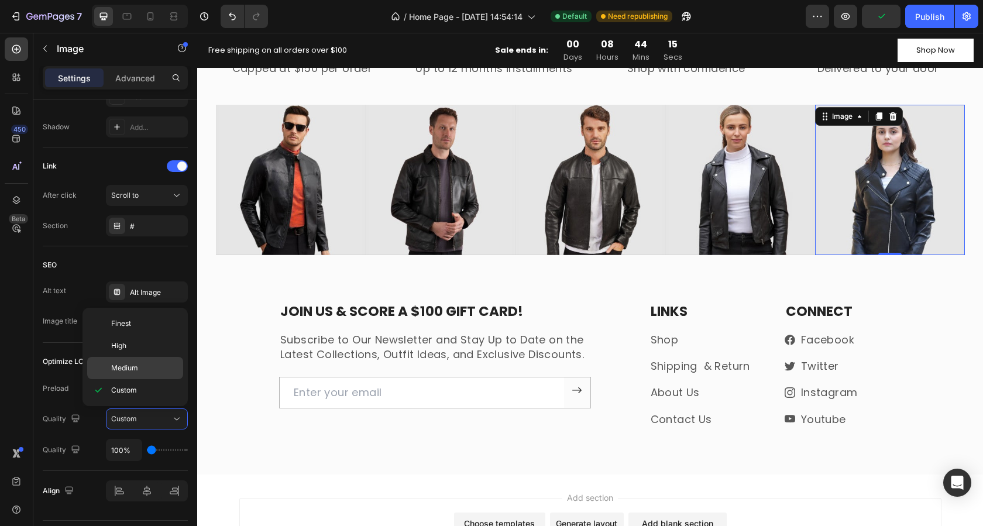
click at [139, 368] on p "Medium" at bounding box center [144, 368] width 67 height 11
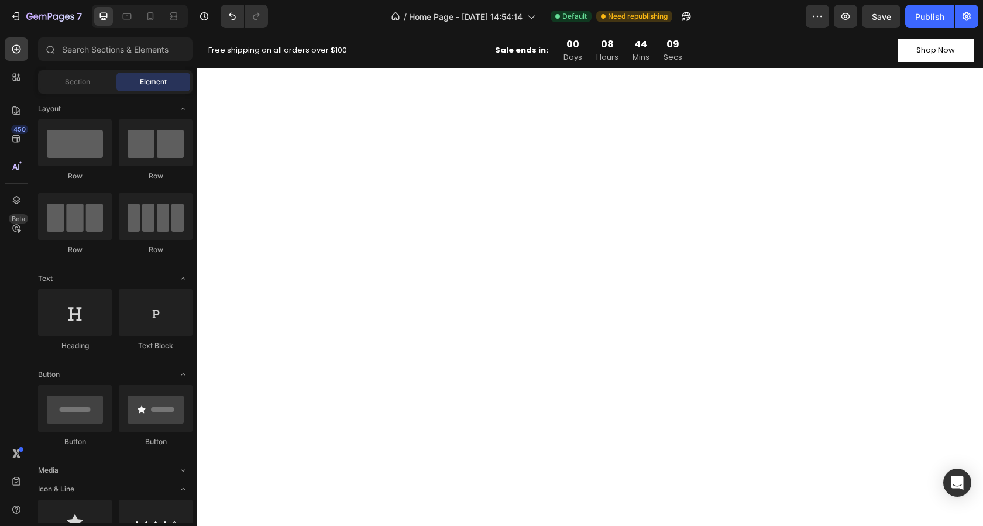
scroll to position [0, 0]
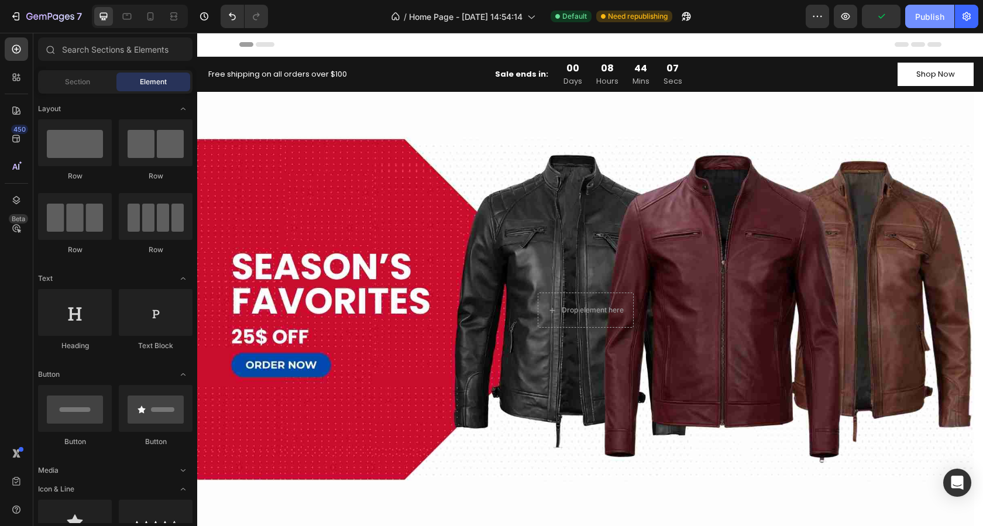
click at [915, 20] on div "Publish" at bounding box center [929, 17] width 29 height 12
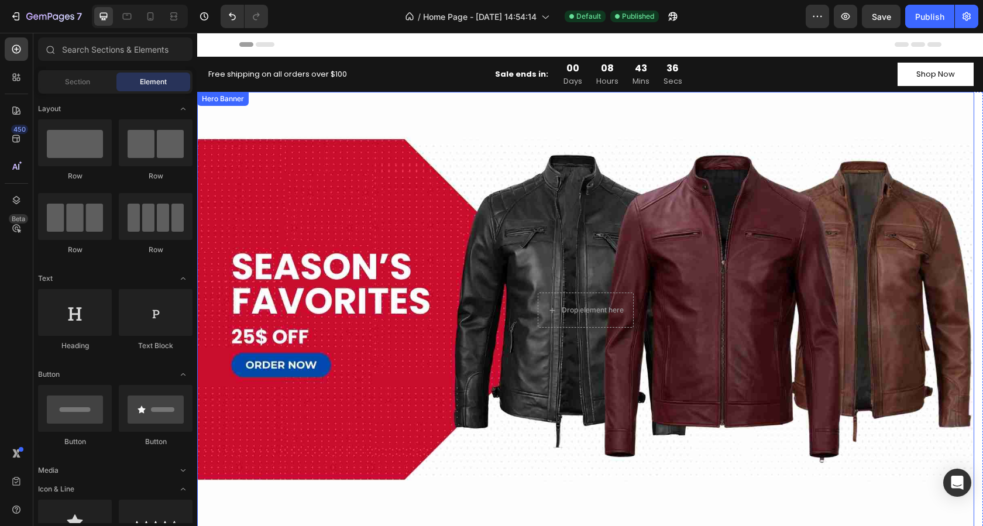
click at [231, 125] on div "Background Image" at bounding box center [585, 310] width 777 height 437
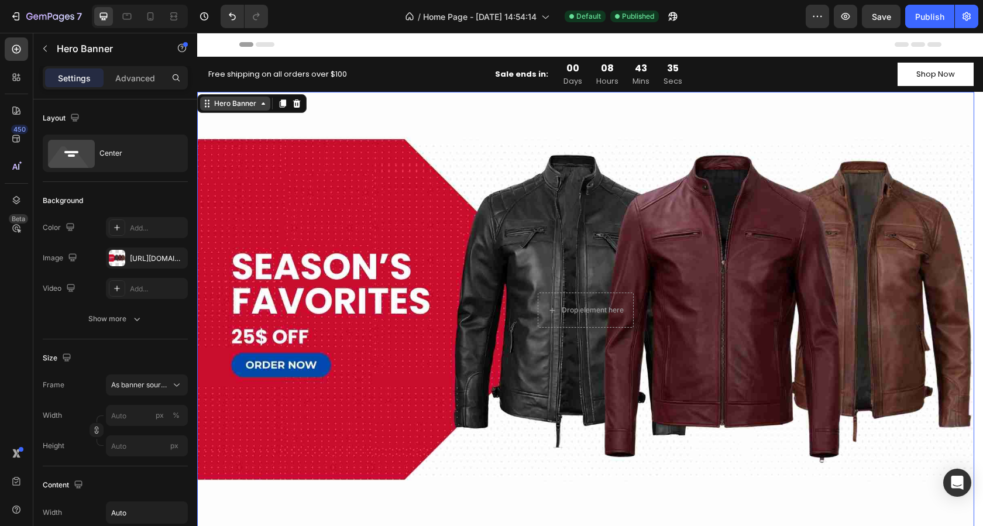
click at [208, 104] on icon at bounding box center [209, 103] width 2 height 2
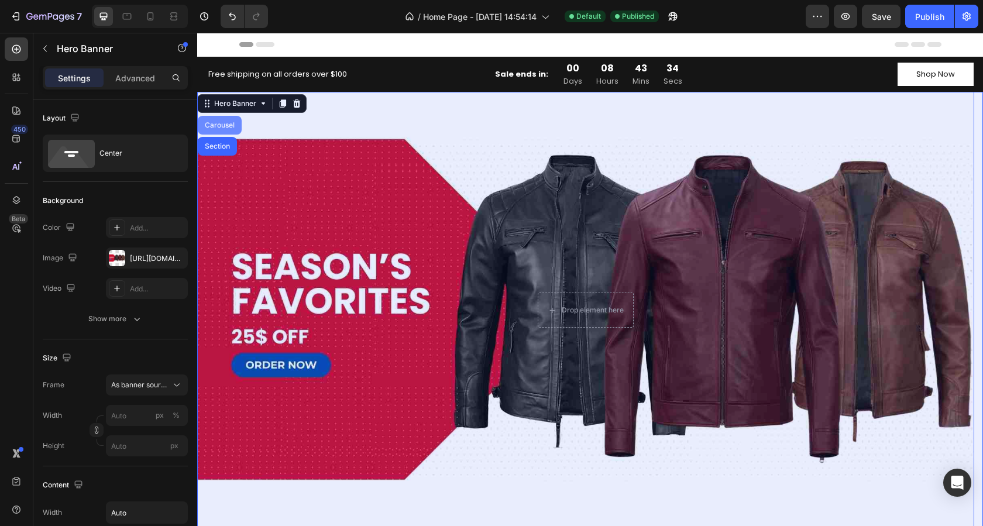
click at [216, 128] on div "Carousel" at bounding box center [219, 125] width 35 height 7
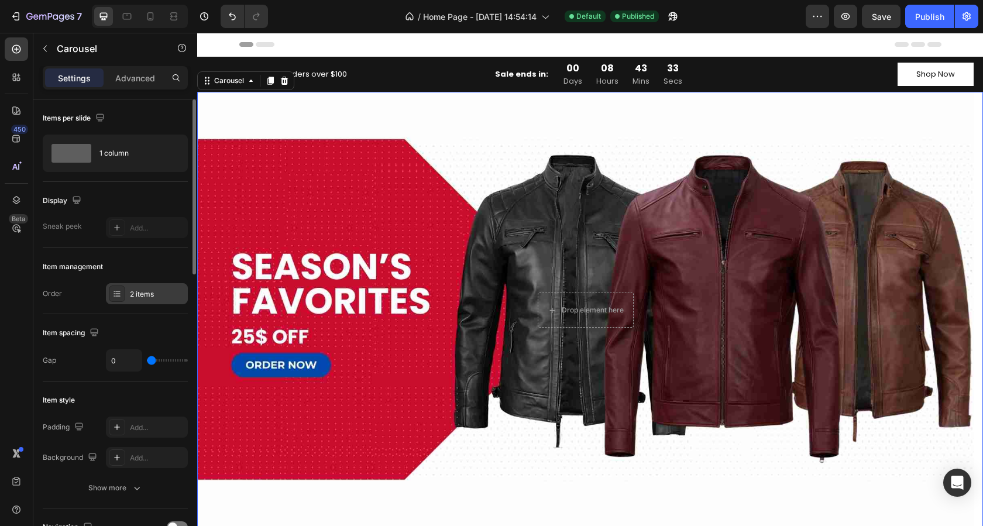
click at [133, 295] on div "2 items" at bounding box center [157, 294] width 55 height 11
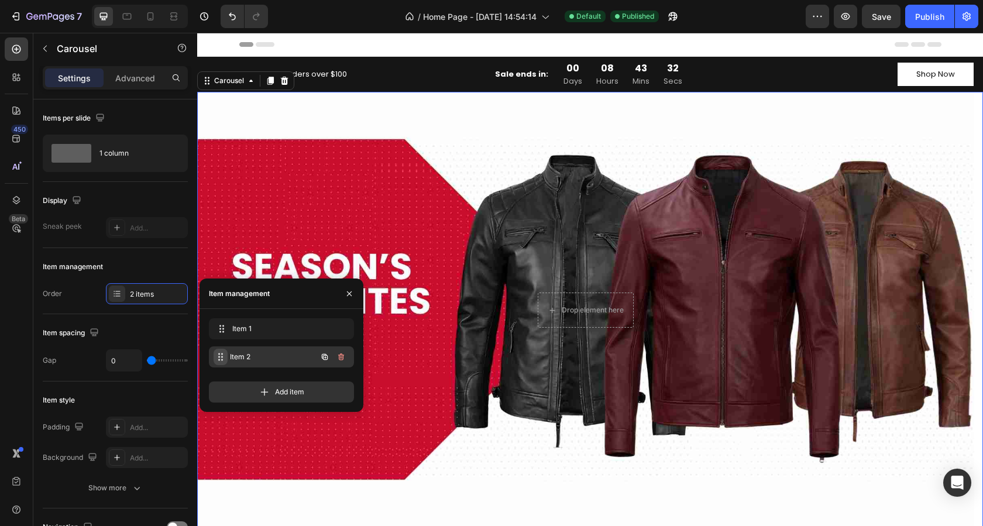
click at [224, 351] on span at bounding box center [221, 357] width 14 height 16
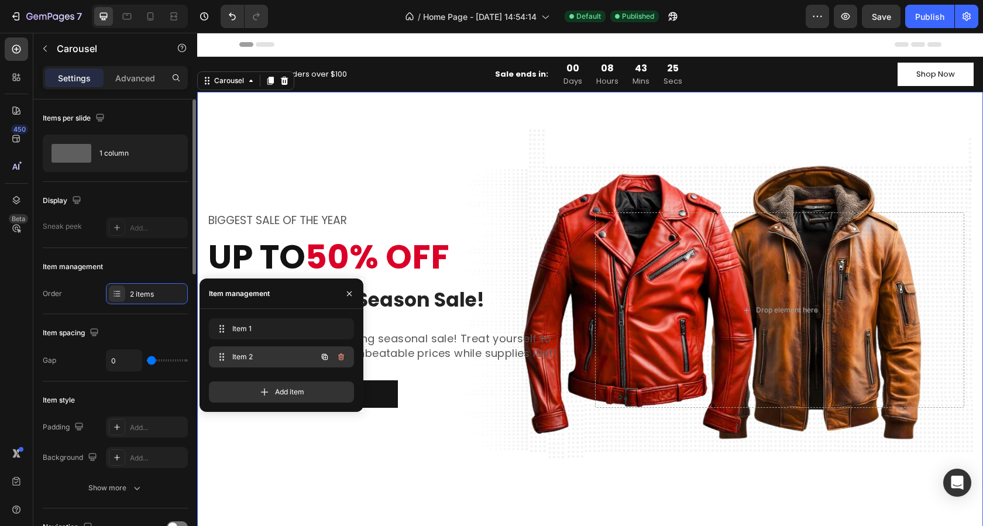
click at [259, 360] on span "Item 2" at bounding box center [265, 357] width 66 height 11
click at [249, 359] on span "Item 2" at bounding box center [265, 357] width 66 height 11
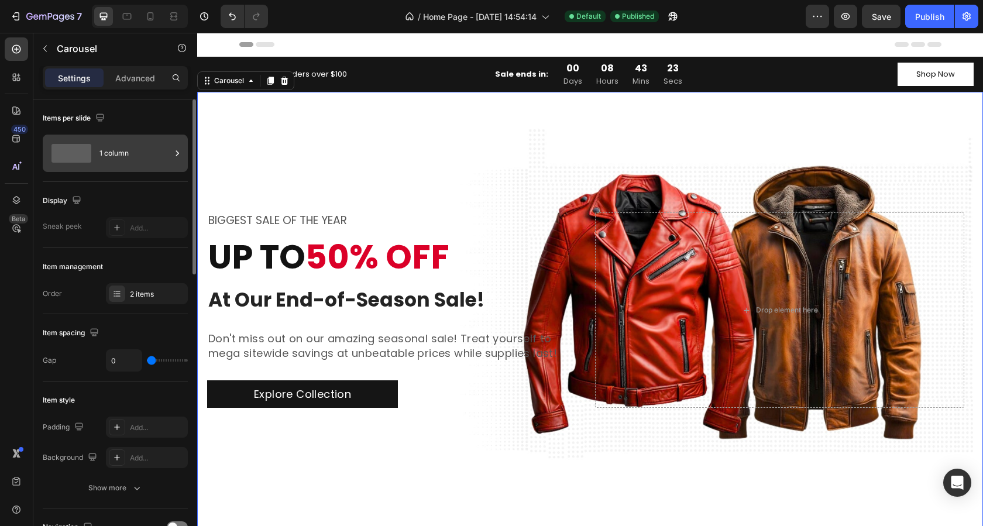
click at [118, 153] on div "1 column" at bounding box center [134, 153] width 71 height 27
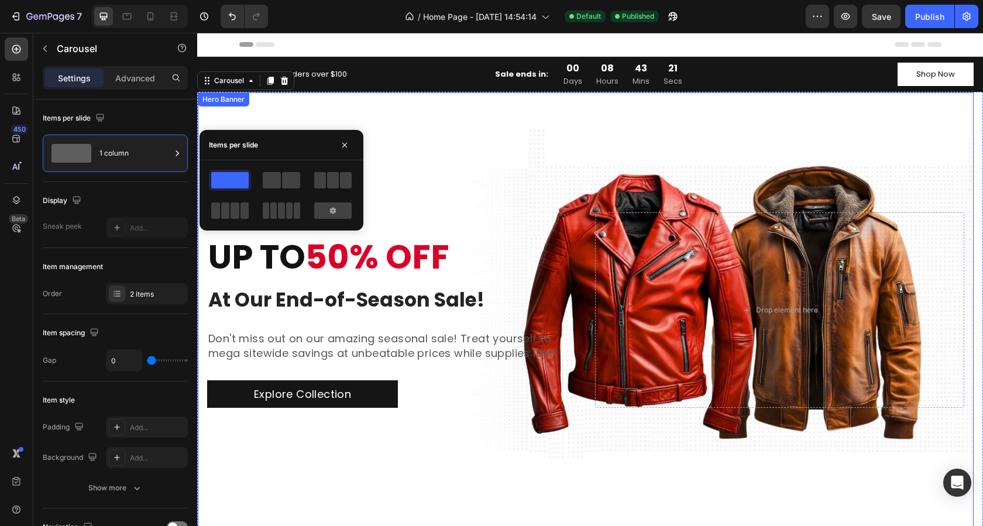
click at [685, 187] on div "Background Image" at bounding box center [586, 310] width 776 height 436
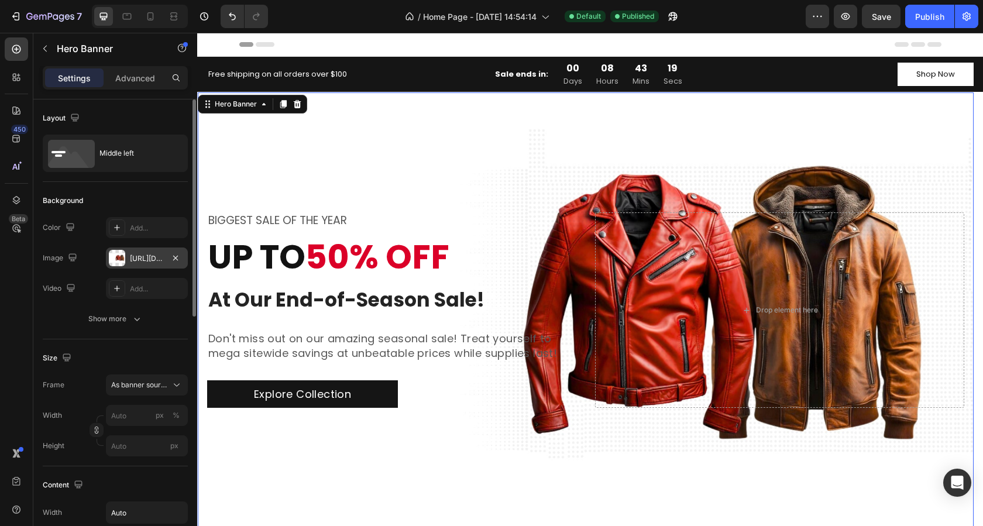
click at [140, 256] on div "[URL][DOMAIN_NAME]" at bounding box center [147, 258] width 34 height 11
click at [81, 342] on div "Size Frame As banner source Width px % Height px" at bounding box center [115, 402] width 145 height 127
click at [149, 16] on icon at bounding box center [151, 17] width 12 height 12
type input "100"
type input "Auto"
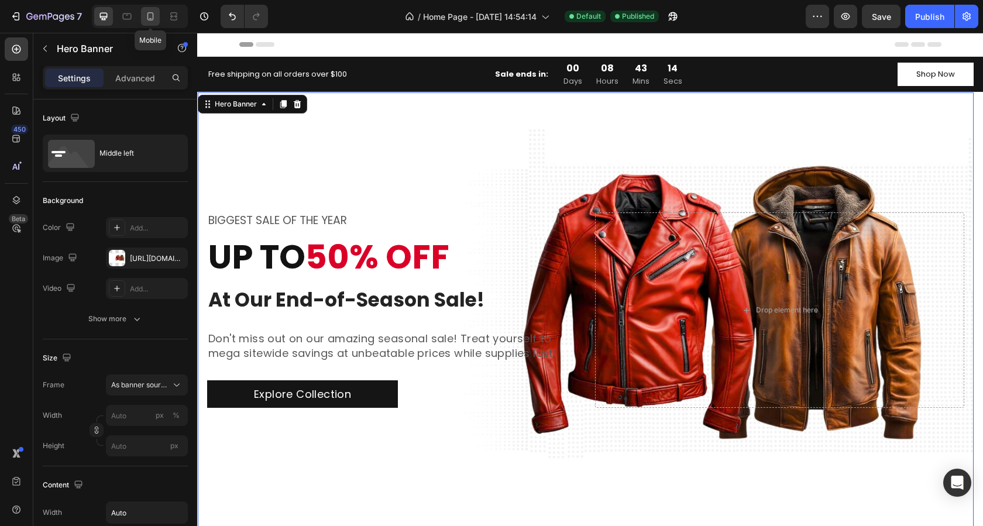
type input "100%"
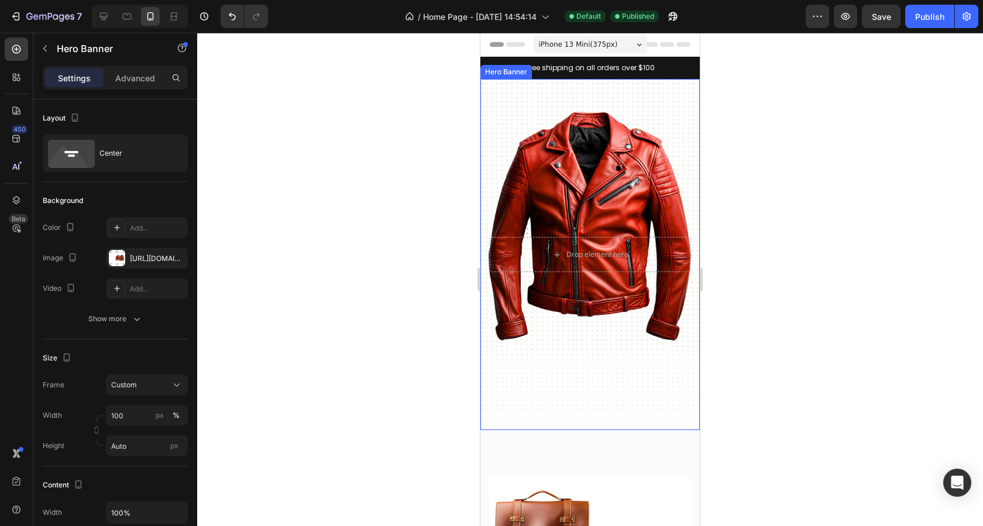
click at [625, 162] on div "Background Image" at bounding box center [589, 254] width 219 height 351
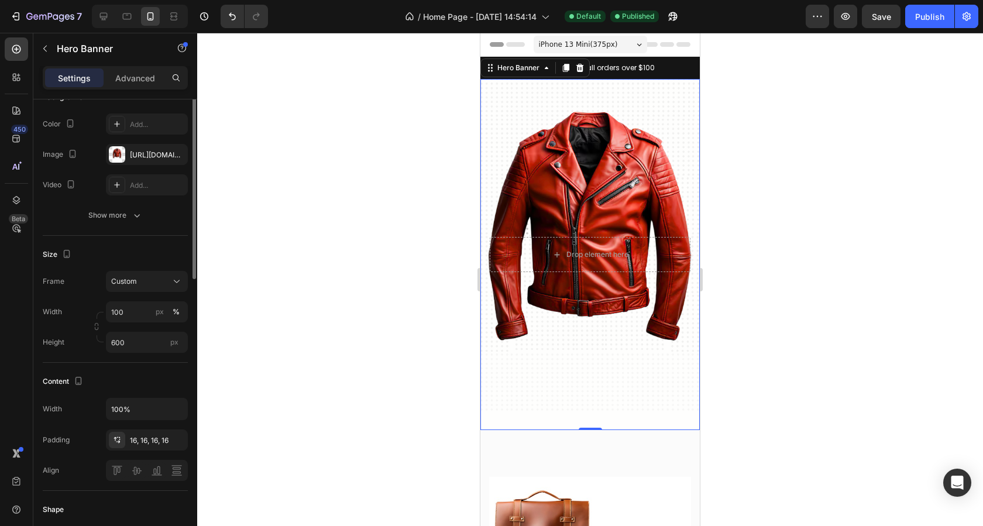
scroll to position [45, 0]
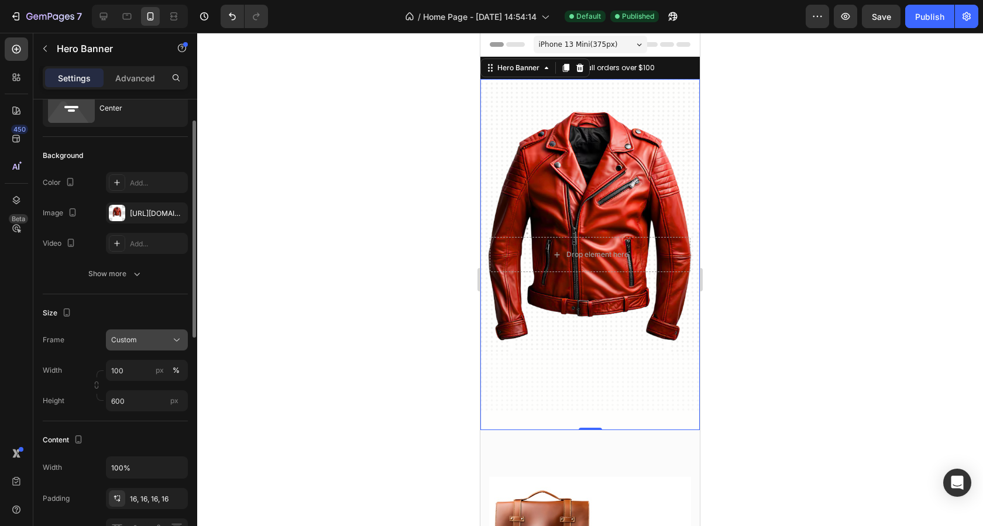
click at [145, 346] on button "Custom" at bounding box center [147, 339] width 82 height 21
click at [142, 373] on span "As banner source" at bounding box center [140, 368] width 58 height 11
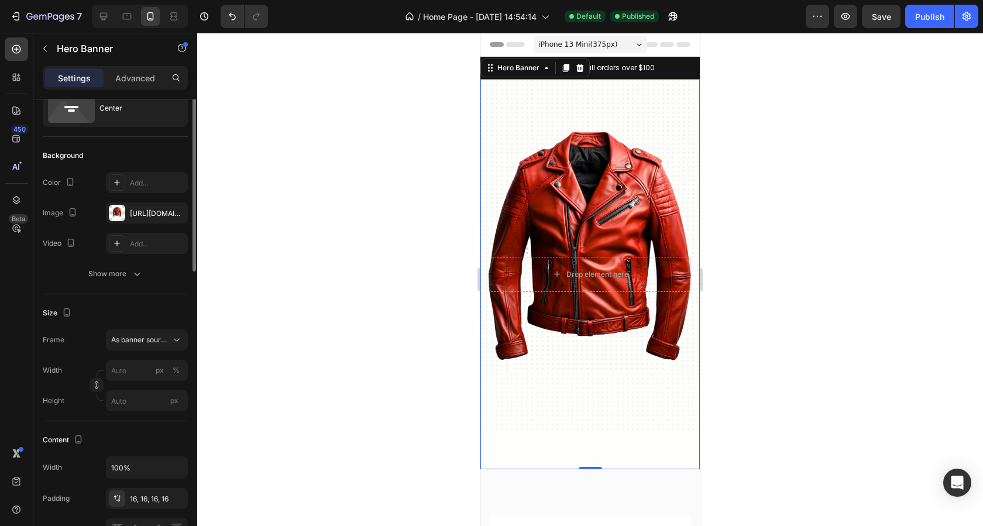
scroll to position [0, 0]
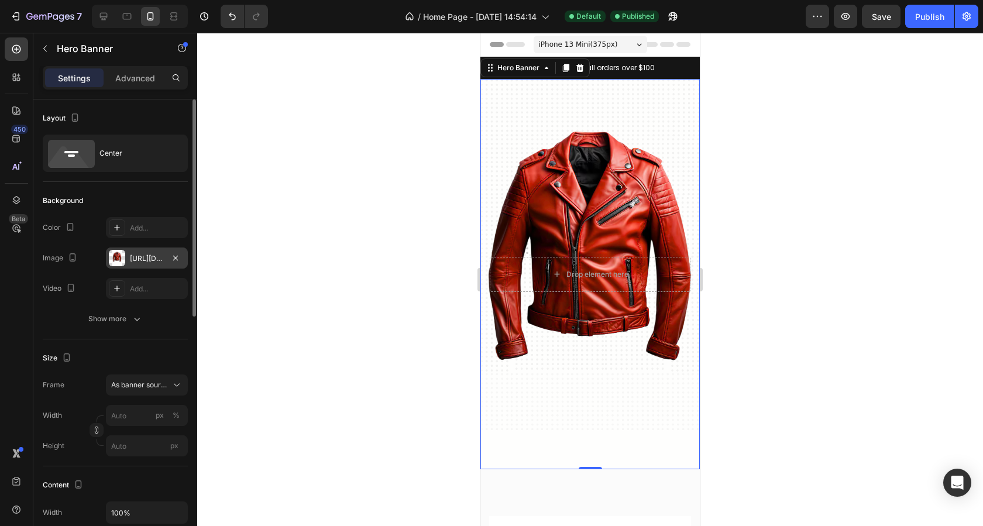
click at [135, 261] on div "[URL][DOMAIN_NAME]" at bounding box center [147, 258] width 34 height 11
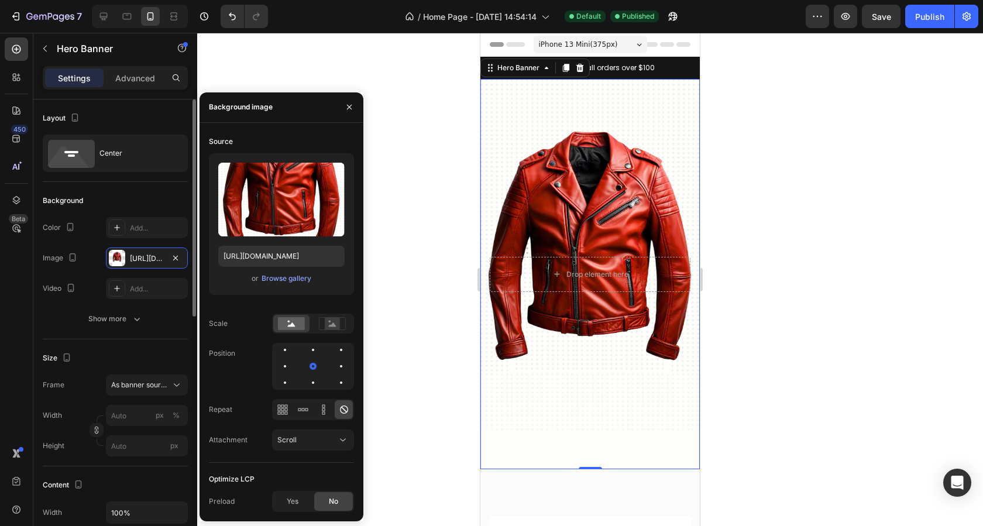
click at [102, 356] on div "Size" at bounding box center [115, 358] width 145 height 19
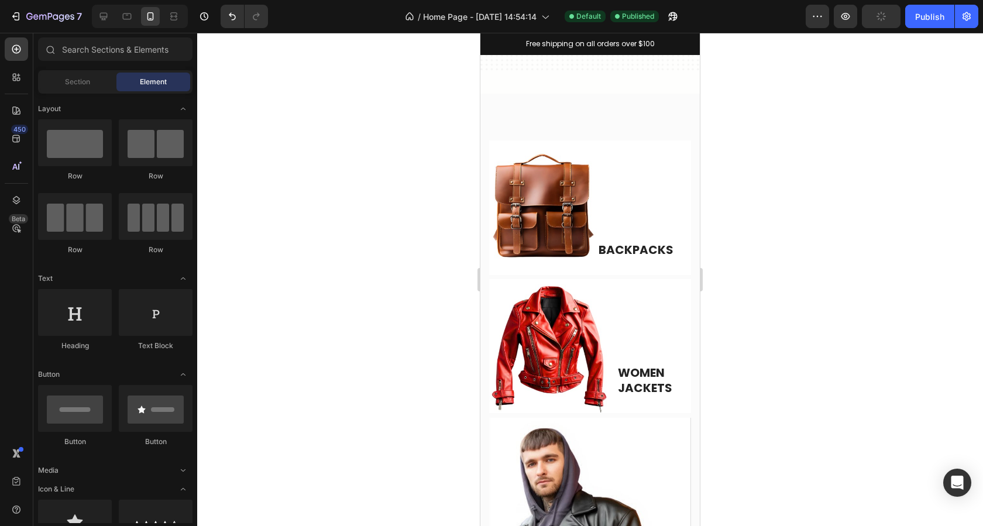
scroll to position [423, 0]
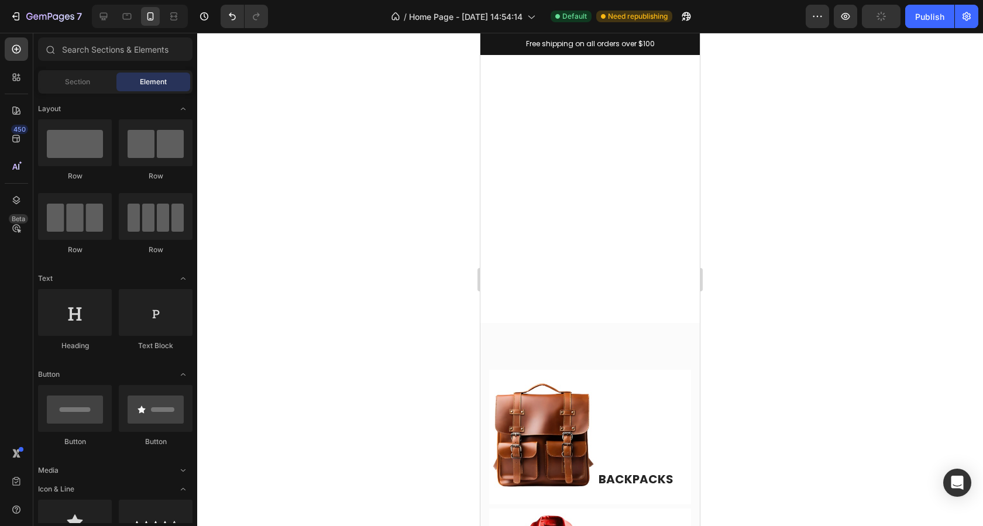
drag, startPoint x: 694, startPoint y: 77, endPoint x: 1187, endPoint y: 152, distance: 498.4
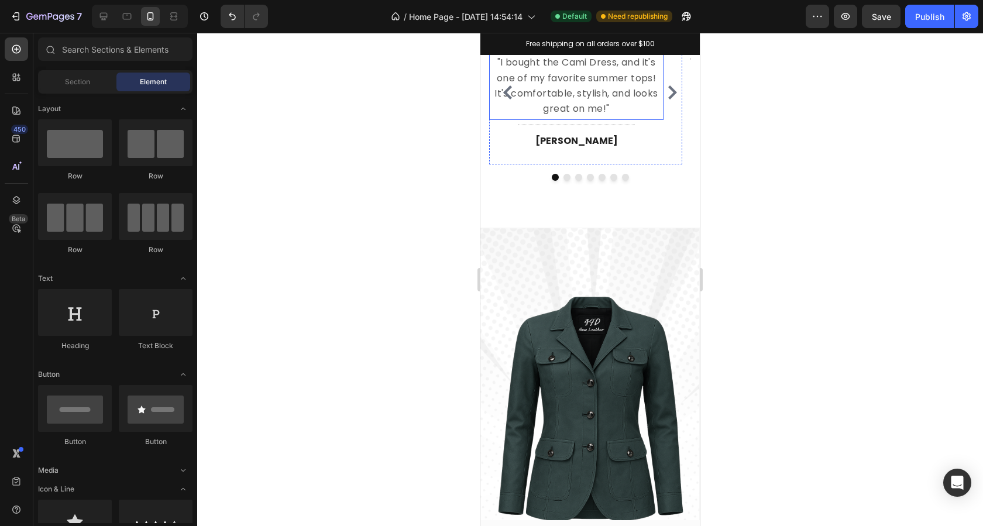
scroll to position [2003, 0]
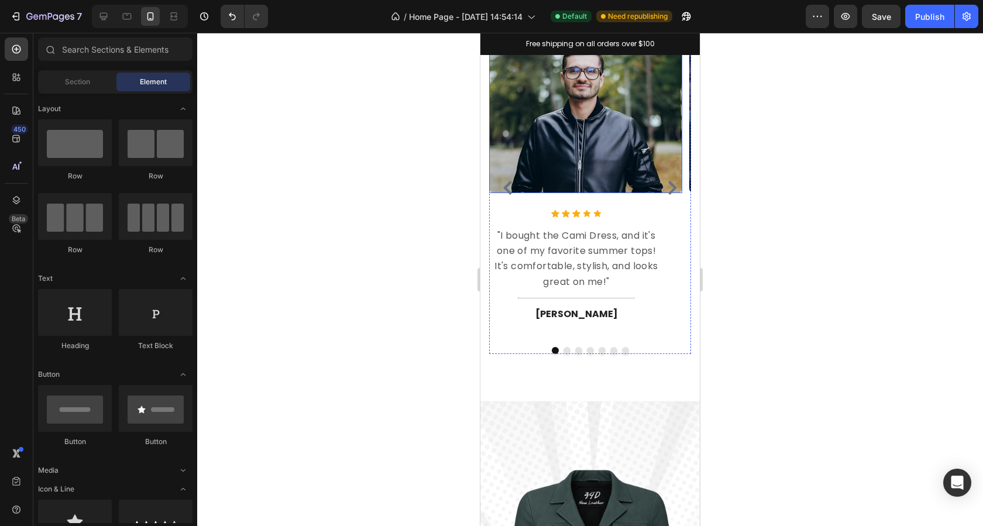
click at [576, 156] on img at bounding box center [585, 115] width 193 height 155
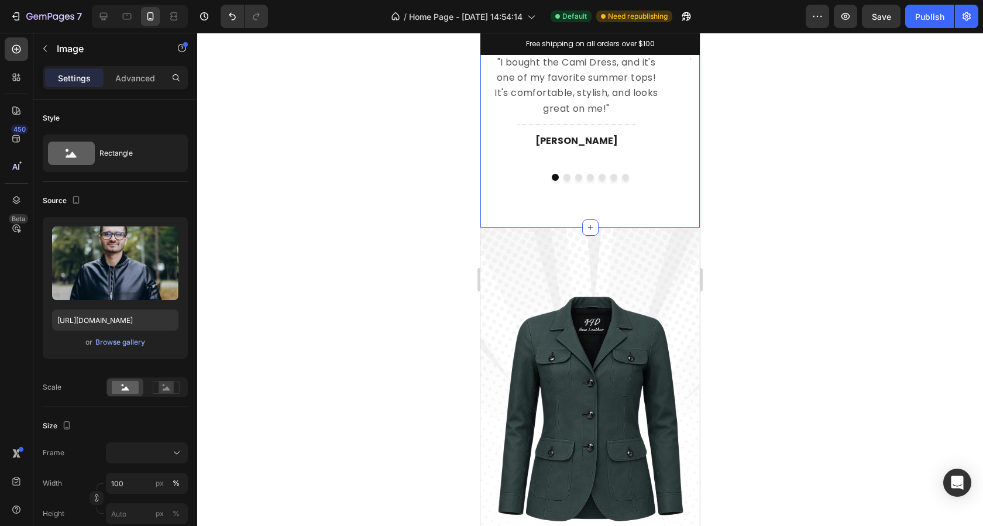
scroll to position [2237, 0]
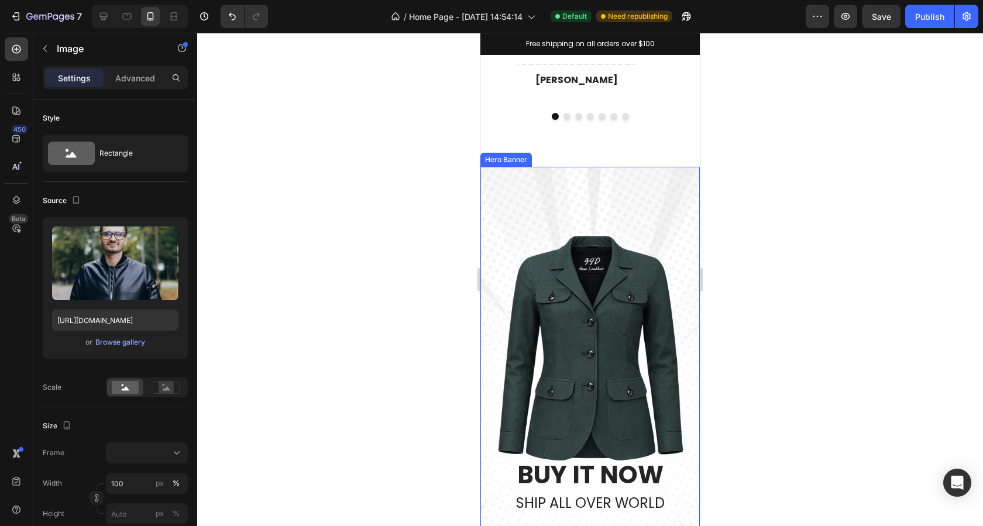
click at [562, 298] on div "Overlay" at bounding box center [589, 424] width 219 height 514
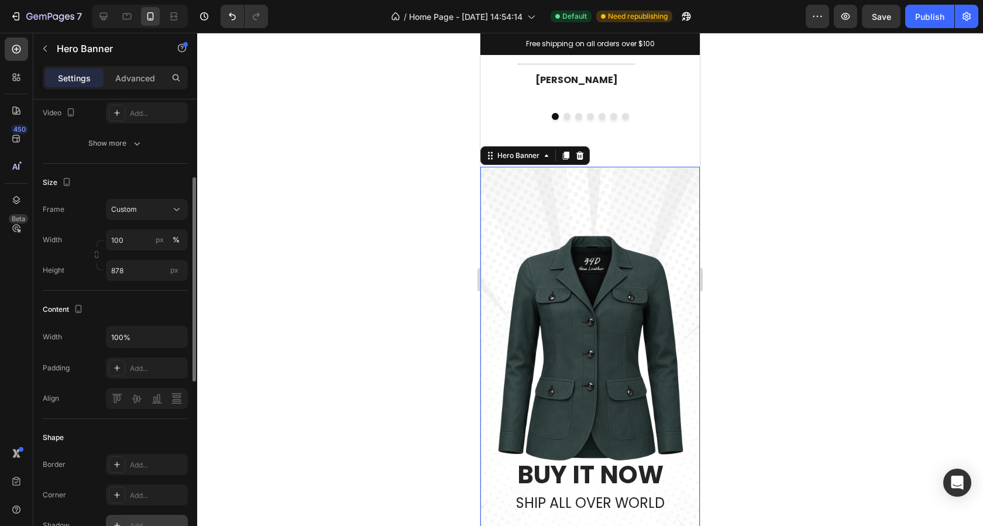
scroll to position [0, 0]
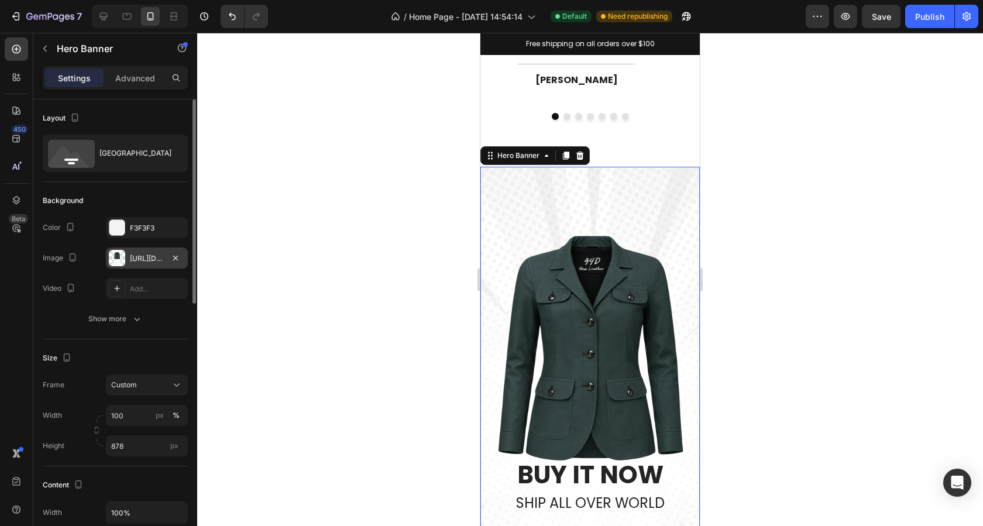
click at [134, 255] on div "[URL][DOMAIN_NAME]" at bounding box center [147, 258] width 34 height 11
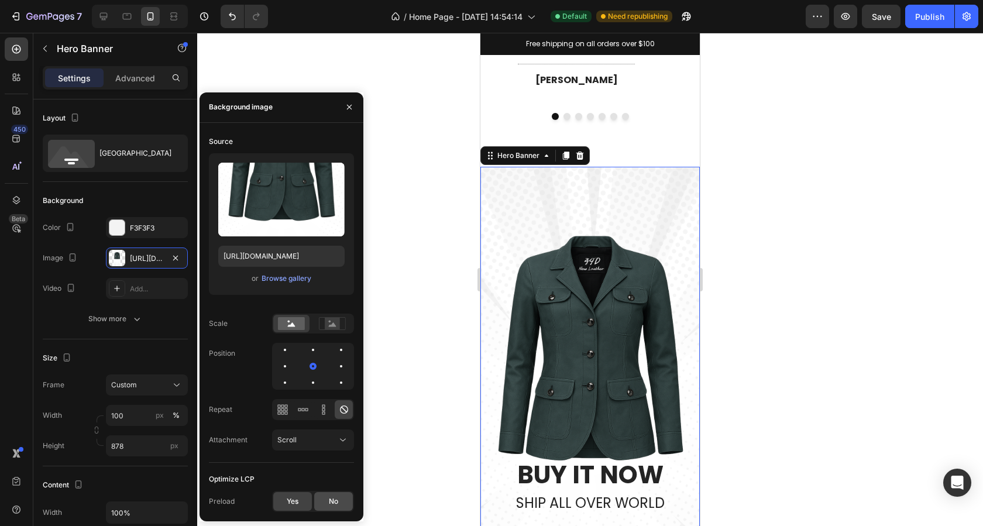
click at [317, 500] on div "No" at bounding box center [333, 501] width 39 height 19
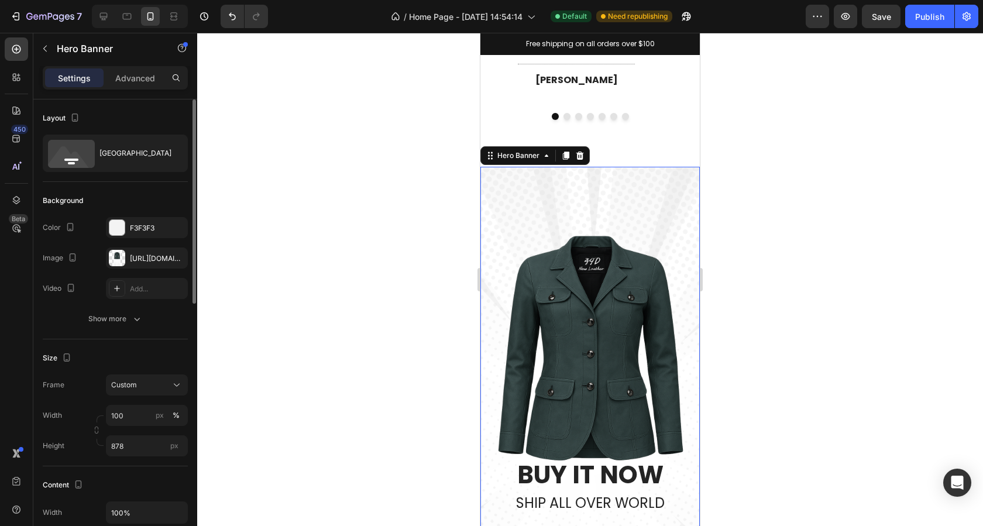
click at [114, 351] on div "Size" at bounding box center [115, 358] width 145 height 19
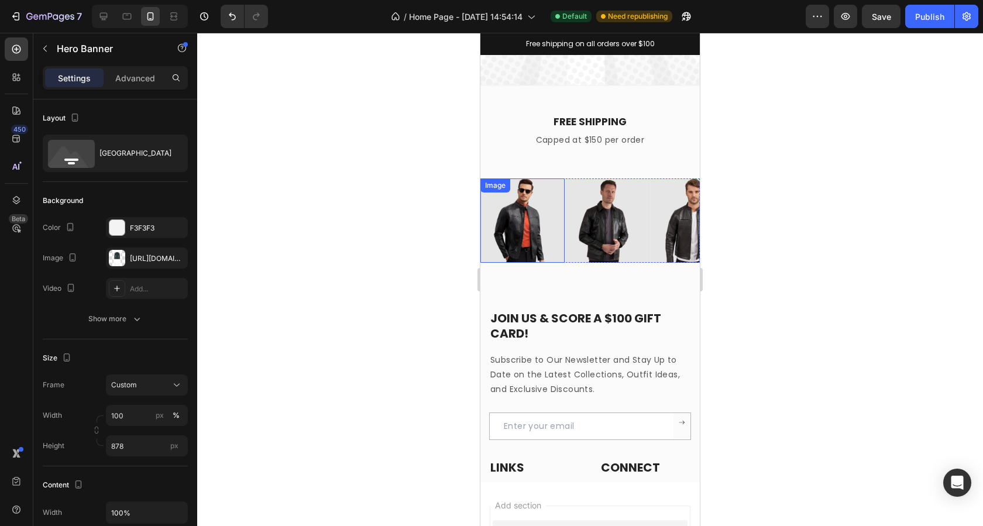
scroll to position [2822, 0]
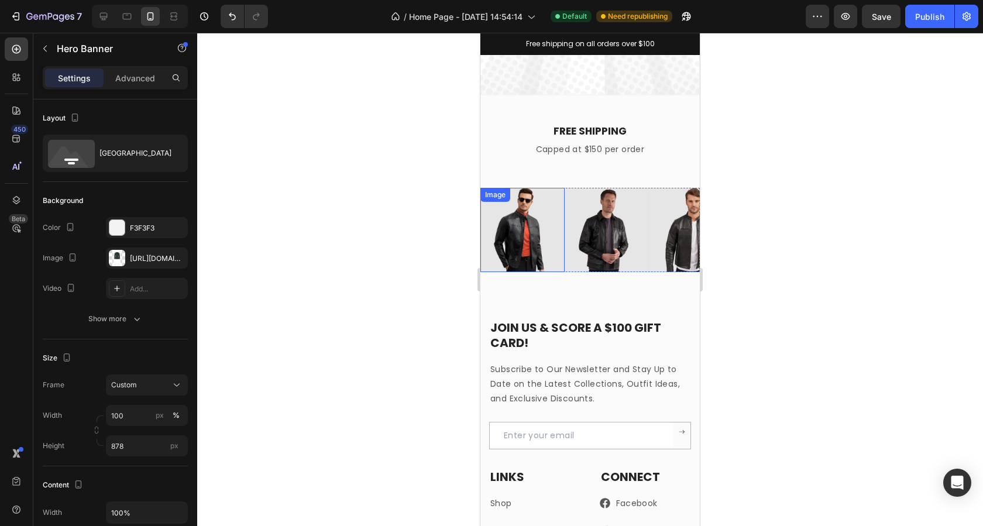
click at [520, 224] on img at bounding box center [522, 230] width 84 height 84
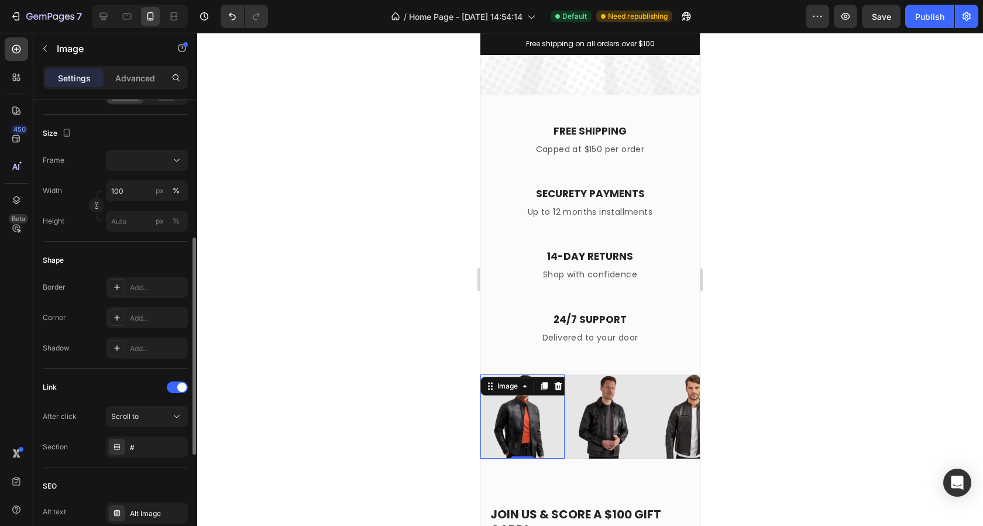
scroll to position [514, 0]
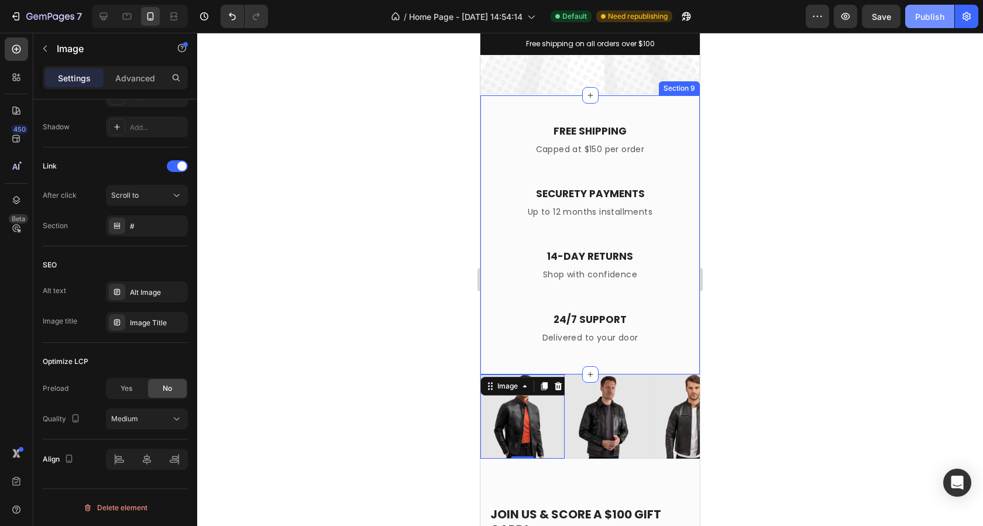
click at [921, 22] on div "Publish" at bounding box center [929, 17] width 29 height 12
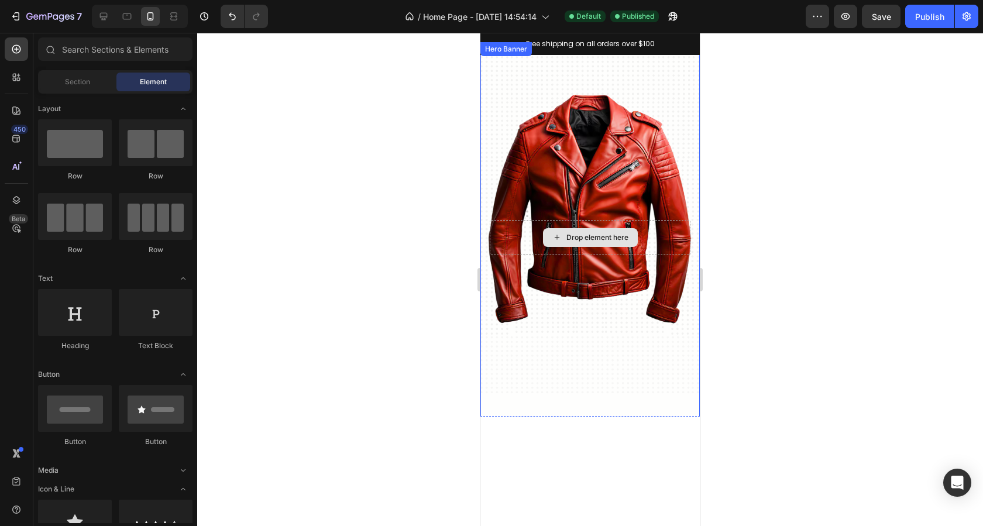
scroll to position [0, 0]
